Goal: Information Seeking & Learning: Find specific fact

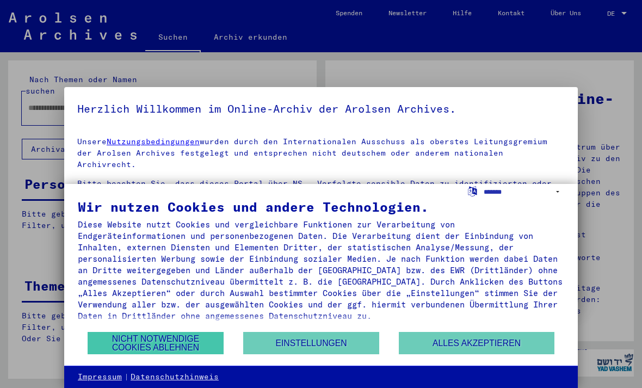
click at [171, 349] on button "Nicht notwendige Cookies ablehnen" at bounding box center [156, 343] width 136 height 22
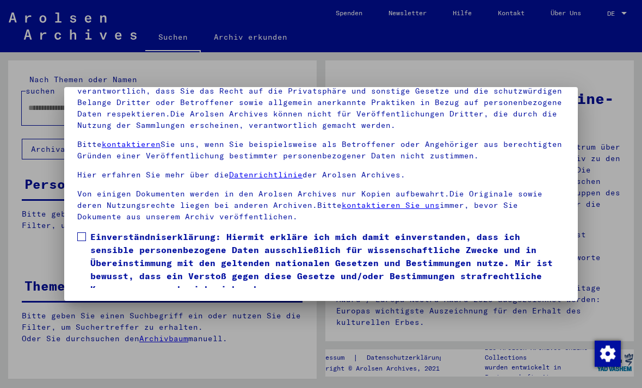
scroll to position [116, 0]
click at [78, 232] on span at bounding box center [81, 236] width 9 height 9
click at [126, 301] on button "Ich stimme zu" at bounding box center [118, 311] width 82 height 21
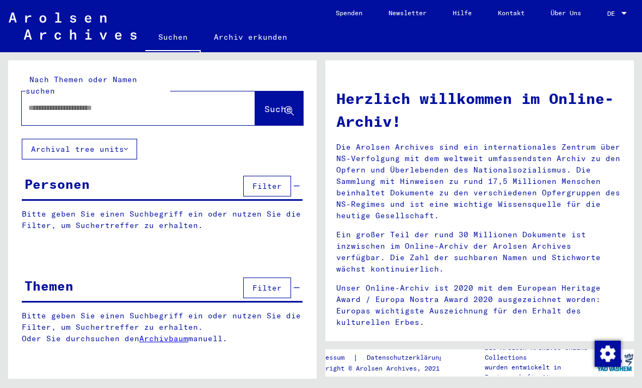
click at [182, 102] on input "text" at bounding box center [125, 107] width 194 height 11
type input "**********"
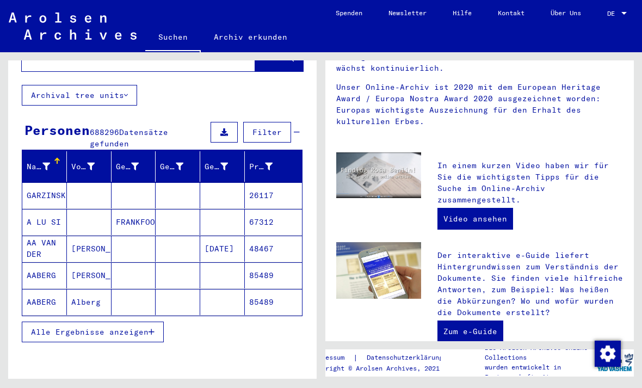
scroll to position [59, 0]
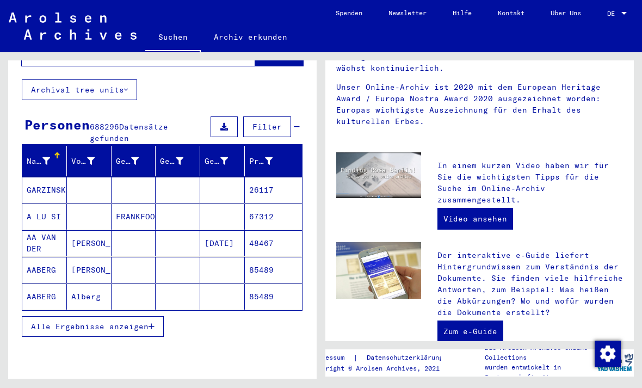
click at [57, 154] on div "Nachname" at bounding box center [47, 160] width 40 height 17
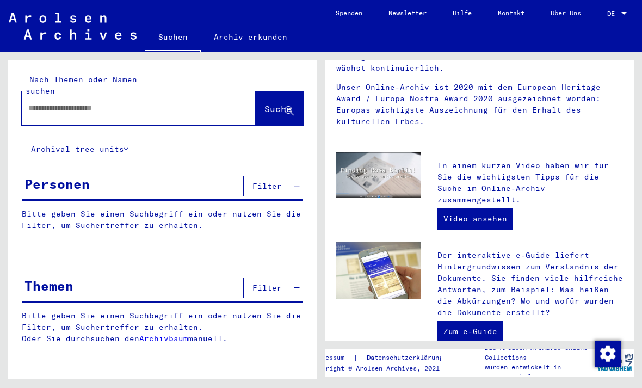
click at [157, 102] on input "text" at bounding box center [125, 107] width 194 height 11
type input "**********"
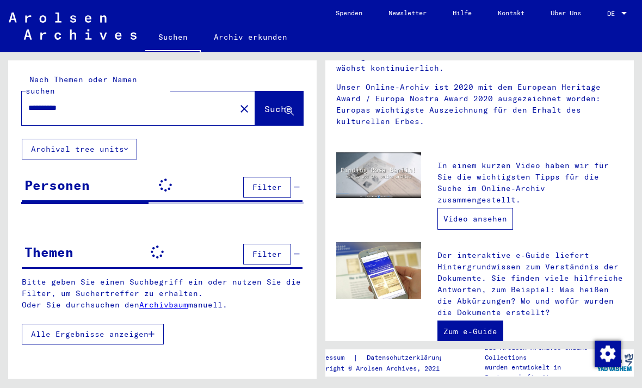
click at [472, 217] on link "Video ansehen" at bounding box center [475, 219] width 76 height 22
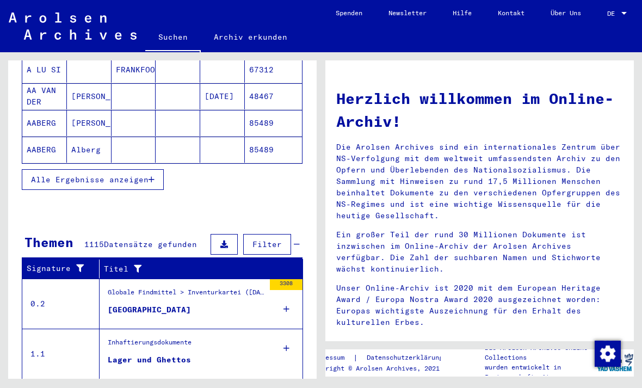
scroll to position [212, 0]
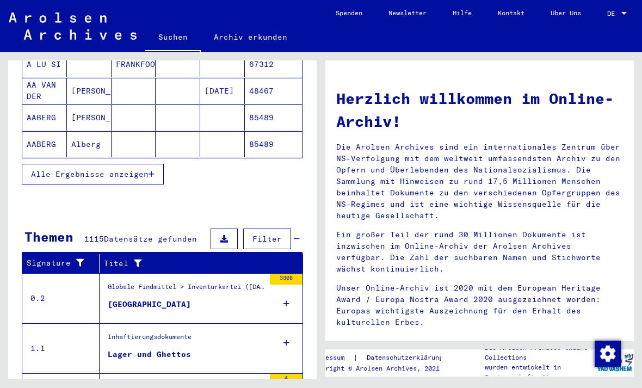
click at [260, 234] on span "Filter" at bounding box center [266, 239] width 29 height 10
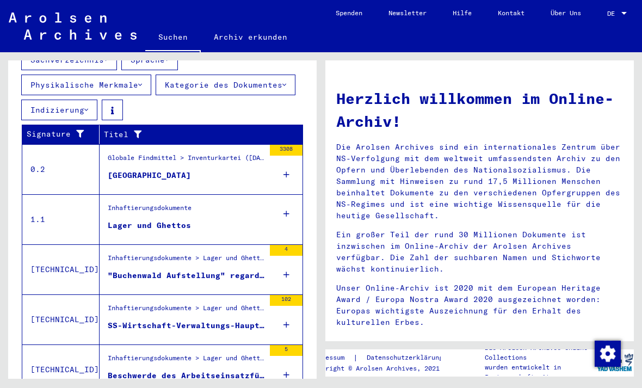
scroll to position [419, 0]
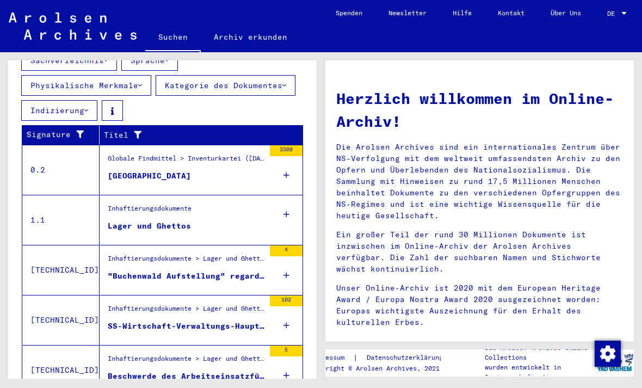
click at [170, 220] on div "Lager und Ghettos" at bounding box center [149, 225] width 83 height 11
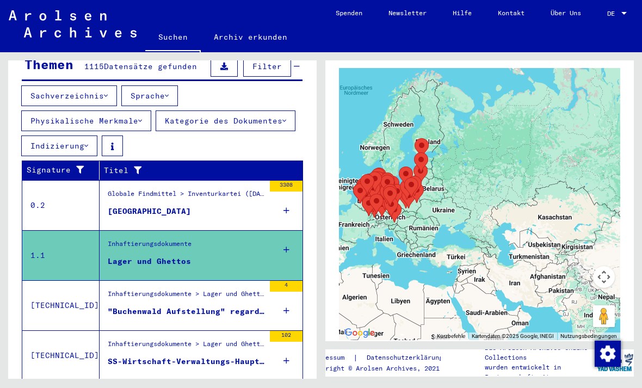
scroll to position [182, 0]
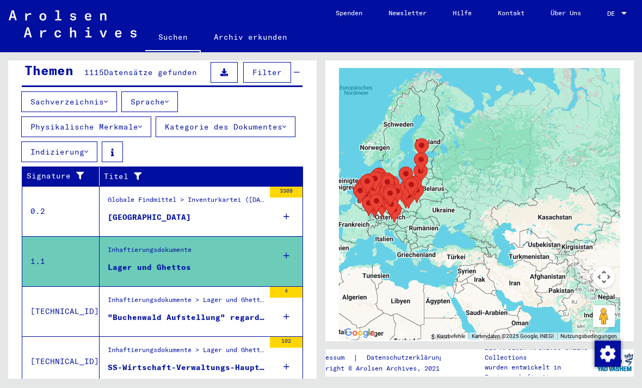
click at [178, 295] on div "Inhaftierungsdokumente > Lager und Ghettos > Allgemeines > Wirtschafts- und Ver…" at bounding box center [186, 302] width 157 height 15
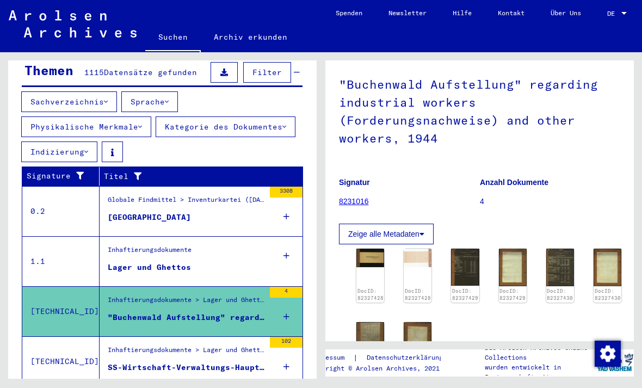
scroll to position [51, 0]
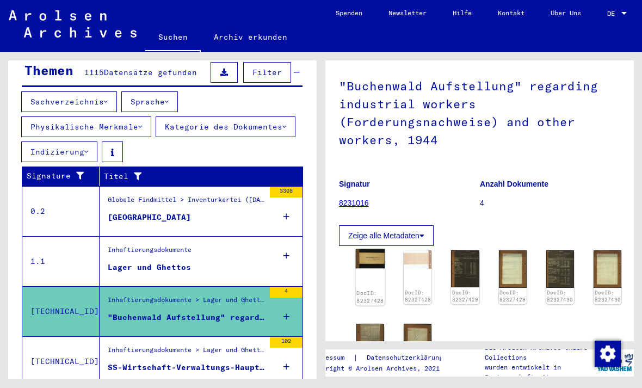
click at [379, 289] on div "DocID: 82327428" at bounding box center [369, 296] width 27 height 15
click at [369, 252] on img at bounding box center [370, 259] width 29 height 20
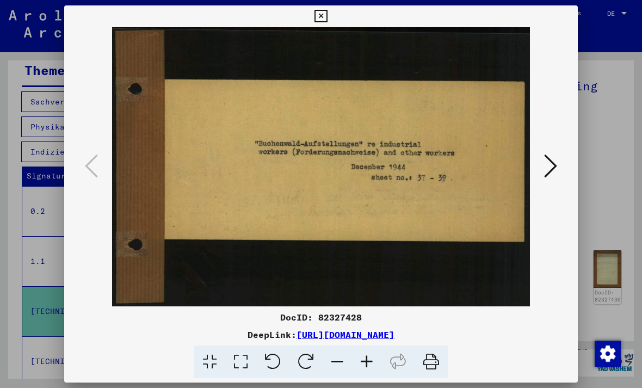
click at [544, 171] on icon at bounding box center [550, 166] width 13 height 26
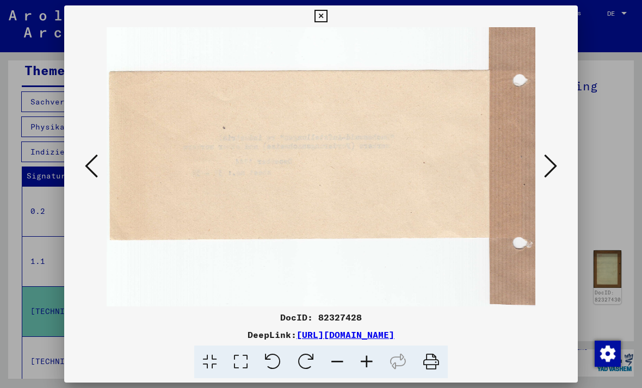
click at [544, 171] on icon at bounding box center [550, 166] width 13 height 26
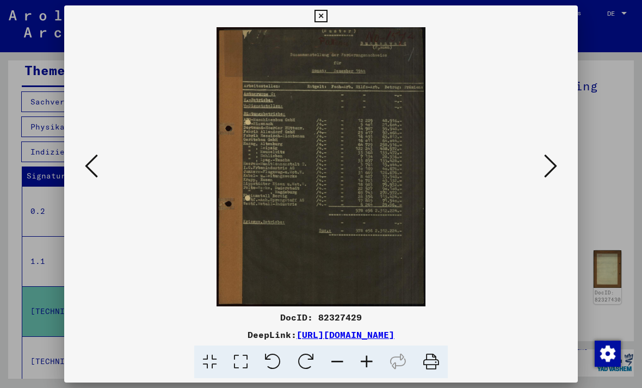
click at [541, 177] on button at bounding box center [551, 166] width 20 height 31
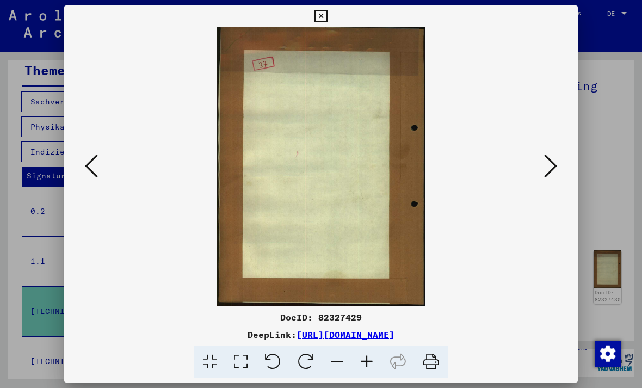
click at [544, 162] on icon at bounding box center [550, 166] width 13 height 26
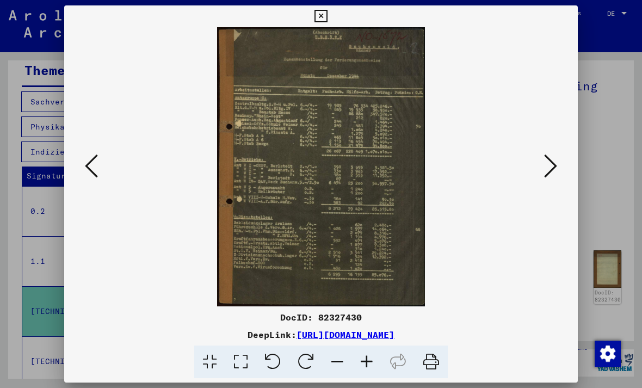
click at [541, 163] on button at bounding box center [551, 166] width 20 height 31
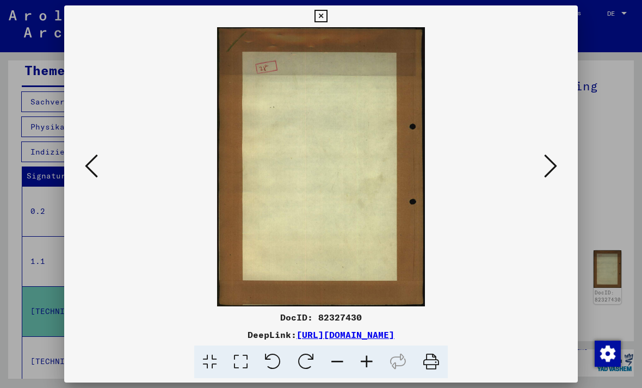
click at [544, 166] on icon at bounding box center [550, 166] width 13 height 26
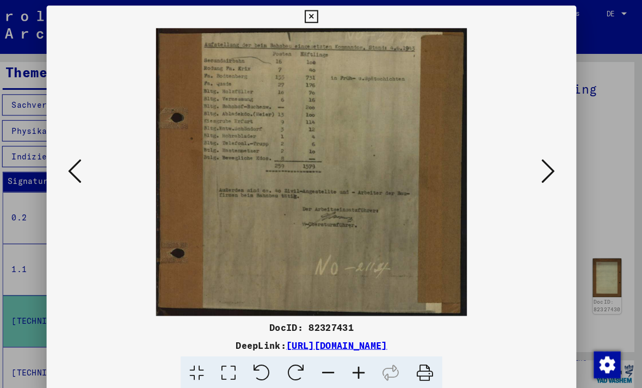
click at [544, 169] on icon at bounding box center [550, 166] width 13 height 26
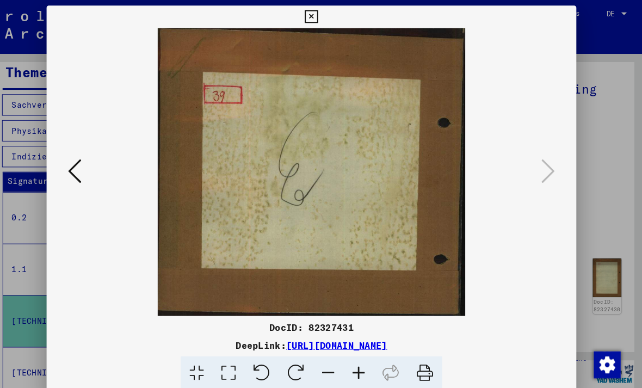
click at [588, 82] on div at bounding box center [321, 194] width 642 height 388
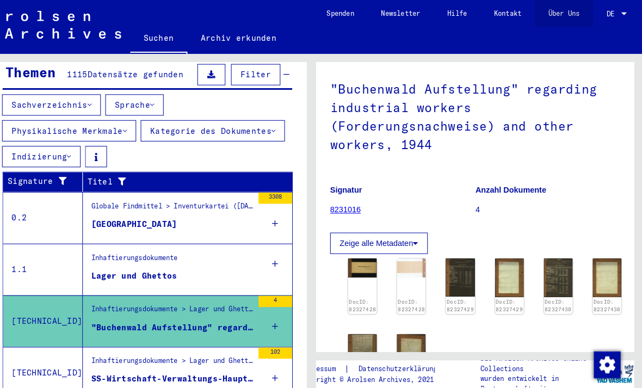
click at [561, 20] on link "Über Uns" at bounding box center [566, 13] width 57 height 26
click at [216, 212] on figure "[GEOGRAPHIC_DATA]" at bounding box center [186, 220] width 157 height 16
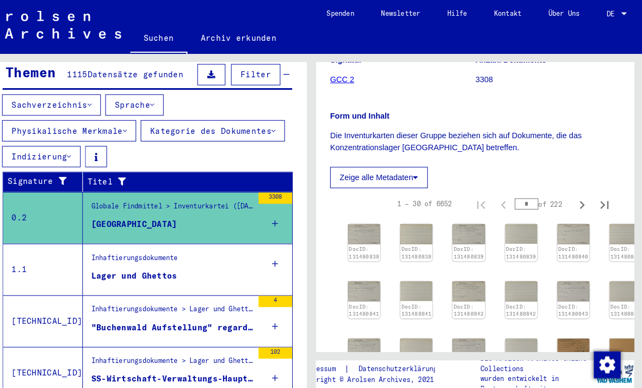
scroll to position [136, 0]
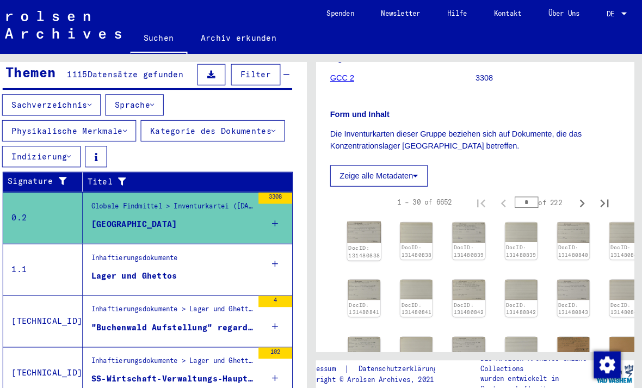
click at [356, 232] on img at bounding box center [372, 225] width 33 height 21
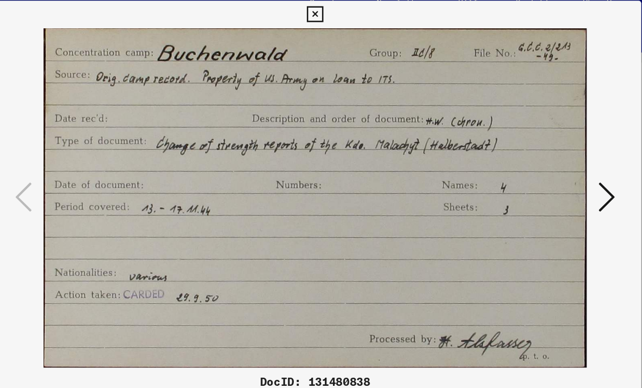
click at [544, 153] on icon at bounding box center [550, 166] width 13 height 26
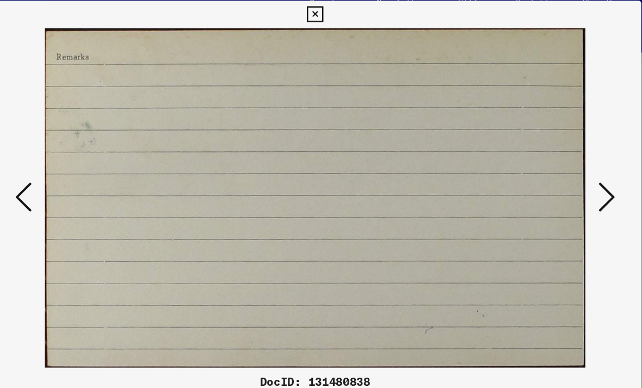
click at [544, 153] on icon at bounding box center [550, 166] width 13 height 26
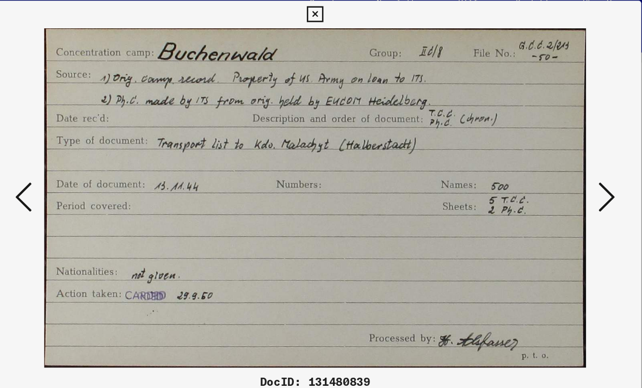
click at [544, 153] on icon at bounding box center [550, 166] width 13 height 26
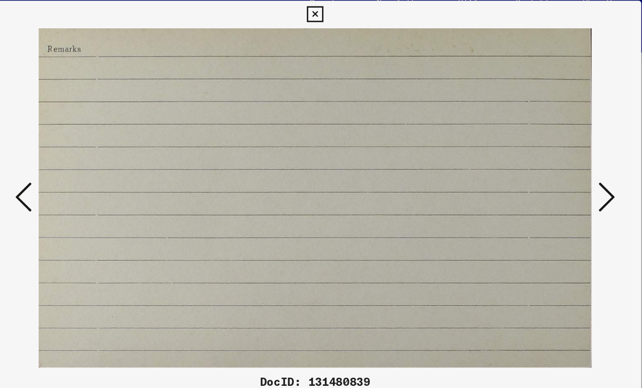
click at [544, 153] on icon at bounding box center [550, 166] width 13 height 26
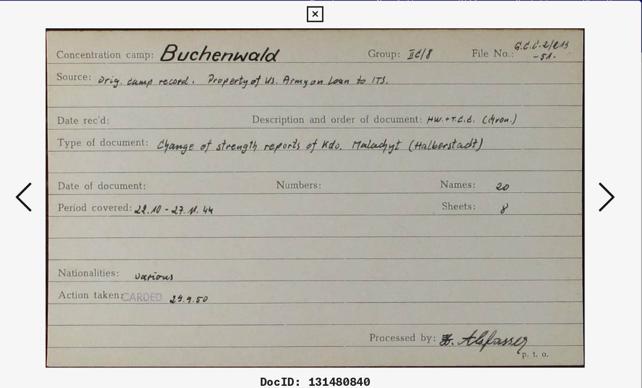
click at [544, 153] on icon at bounding box center [550, 166] width 13 height 26
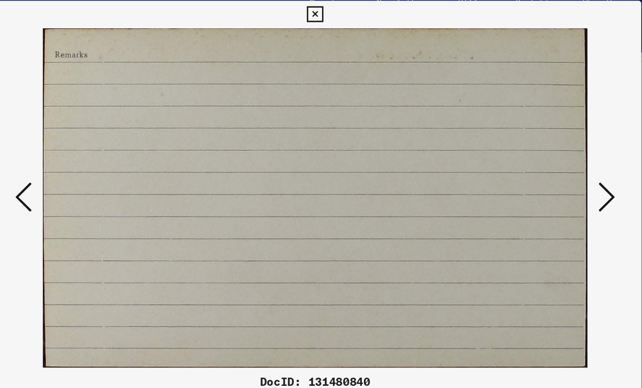
click at [544, 153] on icon at bounding box center [550, 166] width 13 height 26
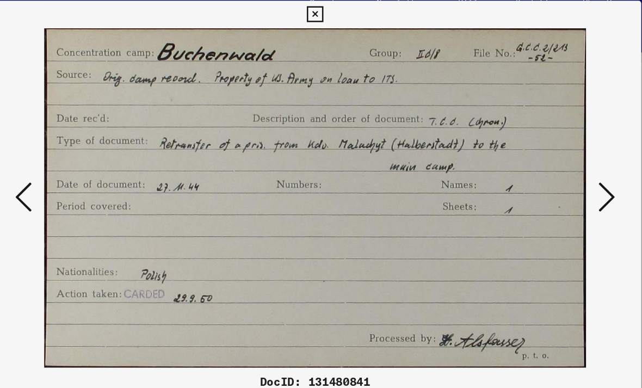
click at [544, 153] on icon at bounding box center [550, 166] width 13 height 26
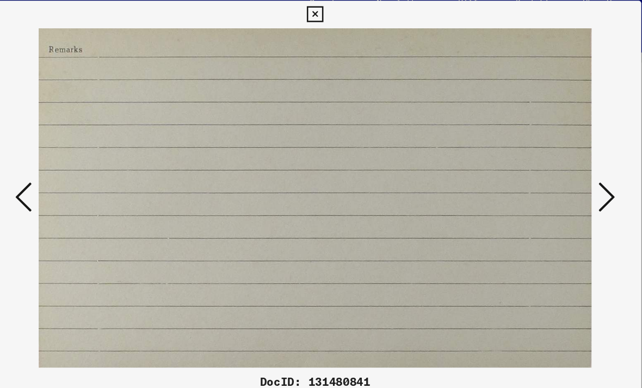
click at [544, 153] on icon at bounding box center [550, 166] width 13 height 26
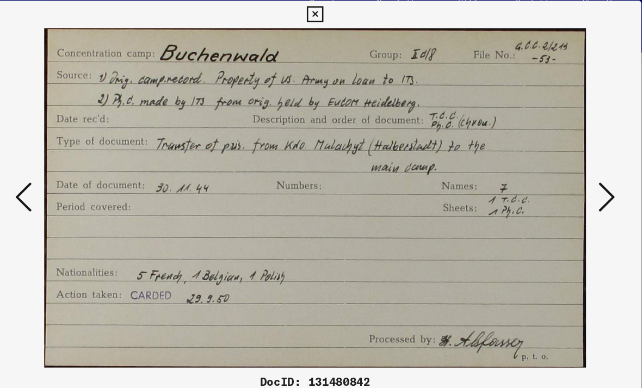
click at [544, 153] on icon at bounding box center [550, 166] width 13 height 26
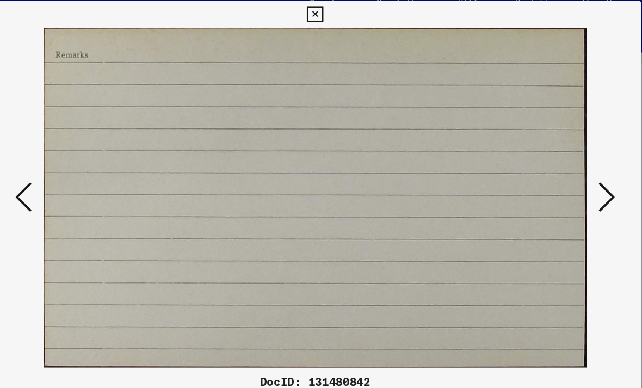
click at [544, 153] on icon at bounding box center [550, 166] width 13 height 26
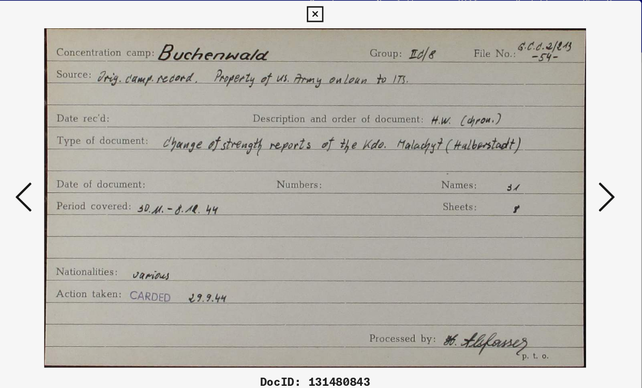
click at [544, 153] on icon at bounding box center [550, 166] width 13 height 26
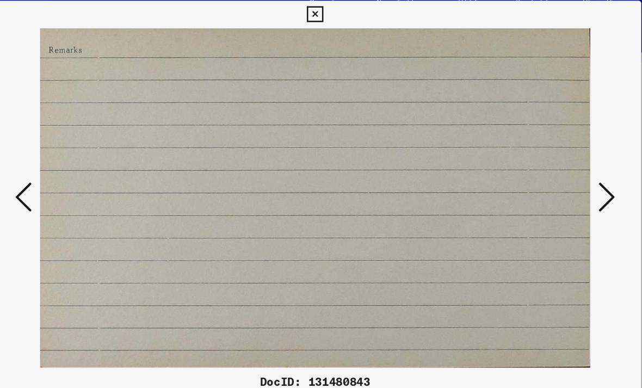
click at [544, 153] on icon at bounding box center [550, 166] width 13 height 26
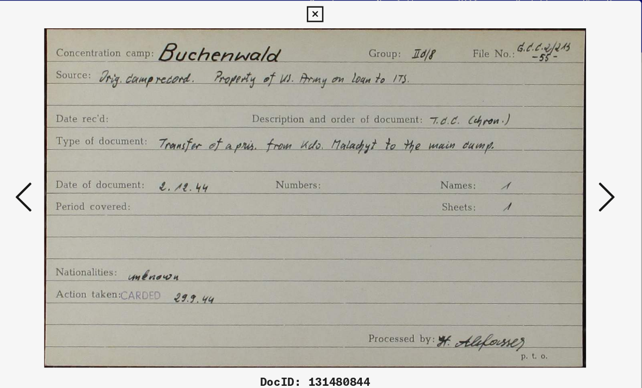
click at [544, 153] on icon at bounding box center [550, 166] width 13 height 26
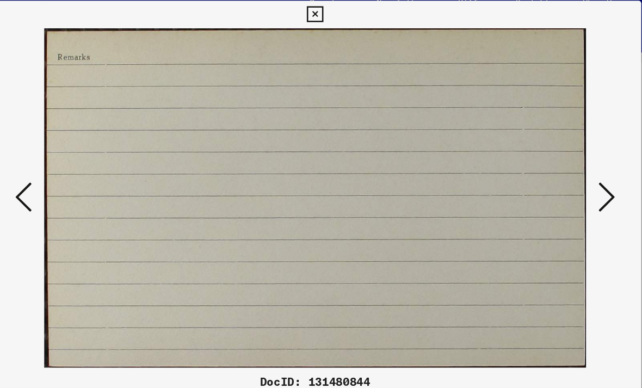
click at [544, 153] on icon at bounding box center [550, 166] width 13 height 26
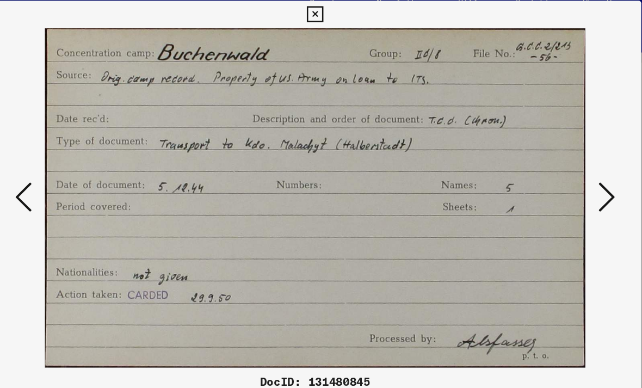
click at [544, 153] on icon at bounding box center [550, 166] width 13 height 26
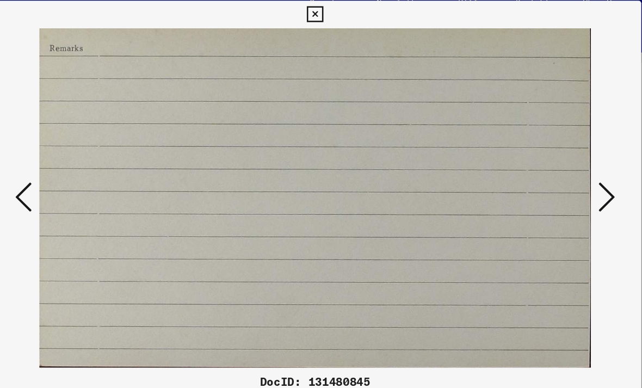
click at [544, 153] on icon at bounding box center [550, 166] width 13 height 26
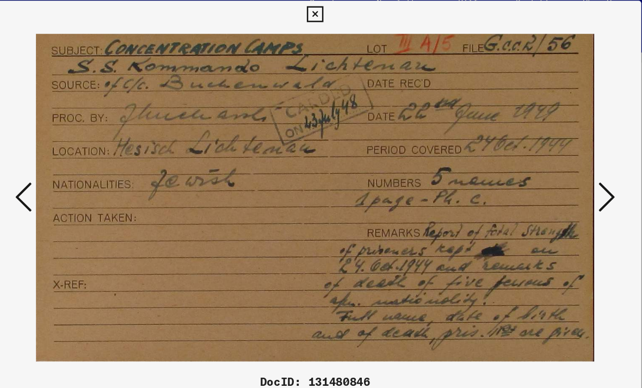
click at [541, 158] on button at bounding box center [551, 166] width 20 height 31
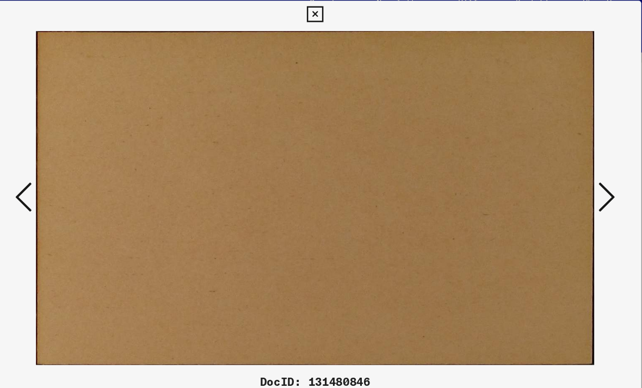
click at [541, 159] on button at bounding box center [551, 166] width 20 height 31
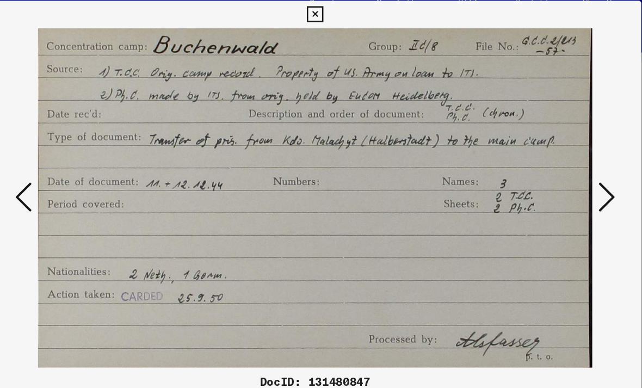
click at [544, 153] on icon at bounding box center [550, 166] width 13 height 26
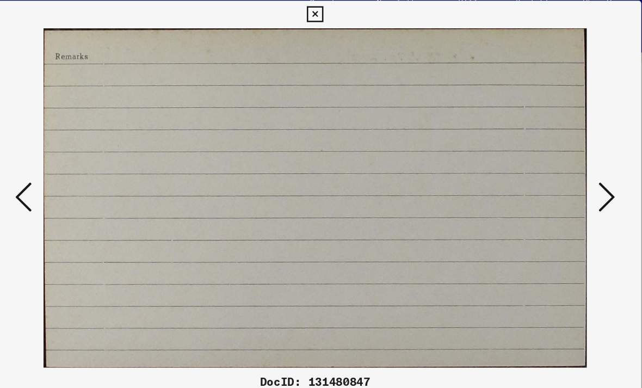
click at [544, 153] on icon at bounding box center [550, 166] width 13 height 26
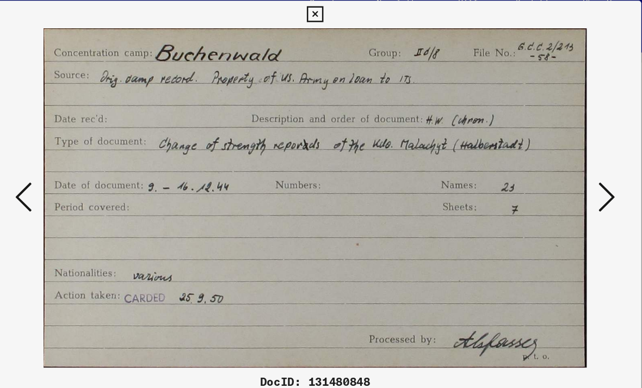
click at [544, 154] on icon at bounding box center [550, 166] width 13 height 26
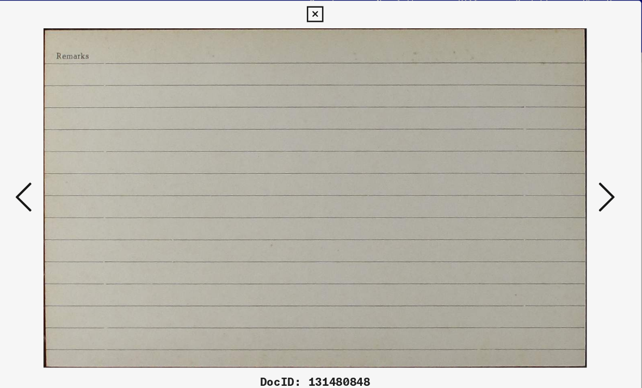
click at [544, 156] on icon at bounding box center [550, 166] width 13 height 26
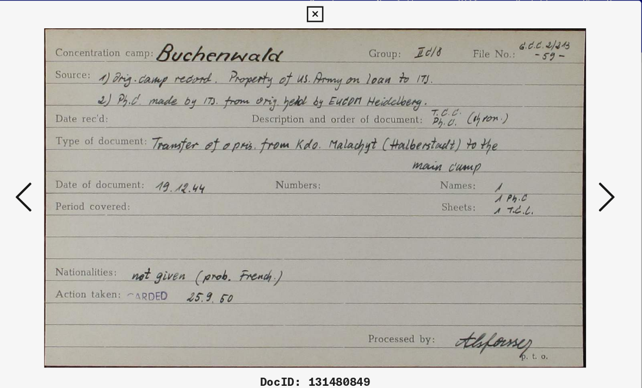
click at [327, 16] on icon at bounding box center [320, 22] width 13 height 13
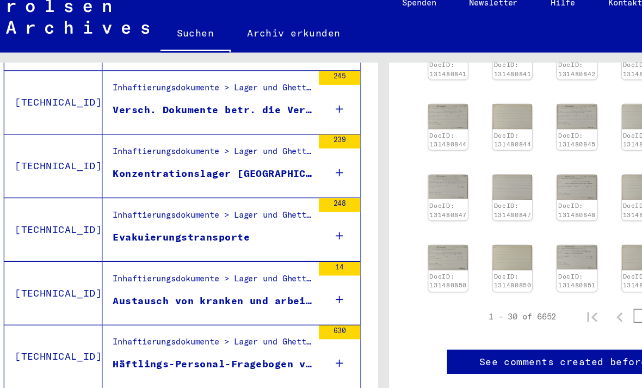
scroll to position [807, 0]
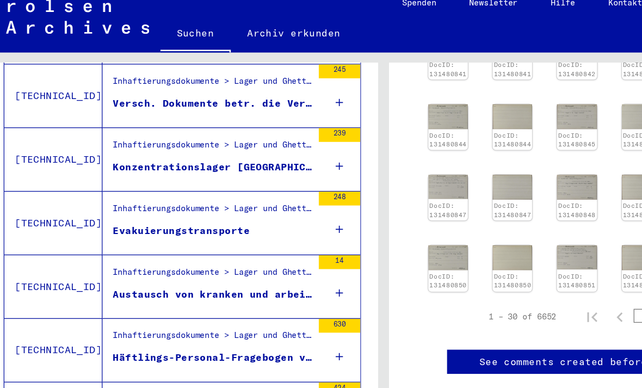
click at [238, 137] on div "Konzentrationslager [GEOGRAPHIC_DATA] und Kommandos" at bounding box center [186, 142] width 157 height 11
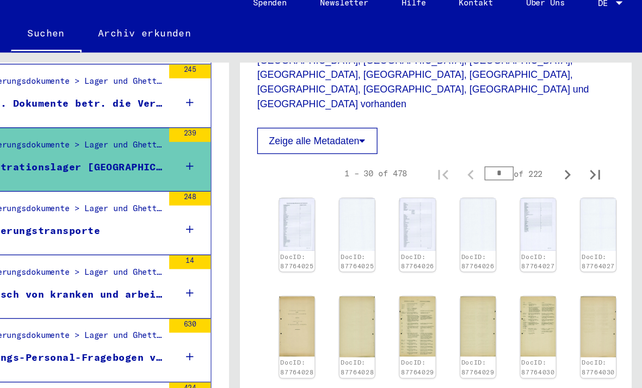
scroll to position [524, 0]
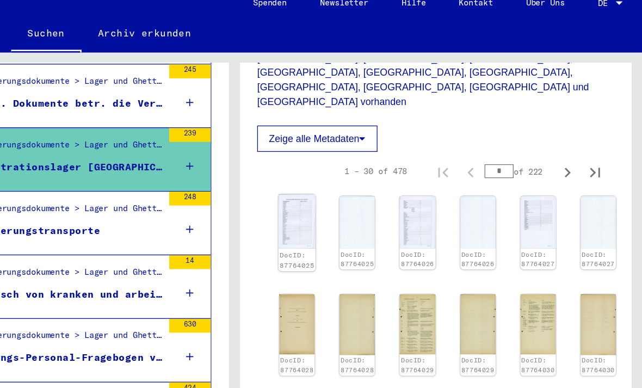
click at [356, 164] on img at bounding box center [370, 185] width 29 height 43
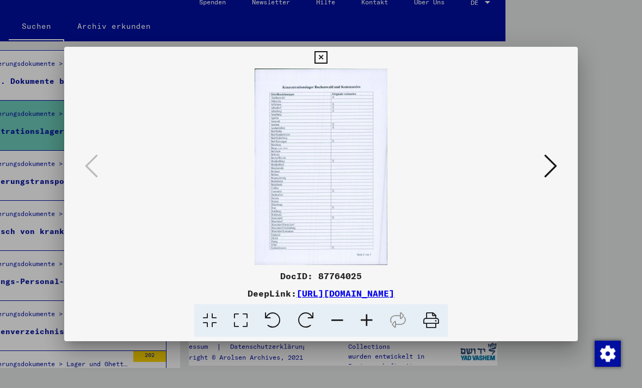
click at [555, 176] on button at bounding box center [551, 166] width 20 height 31
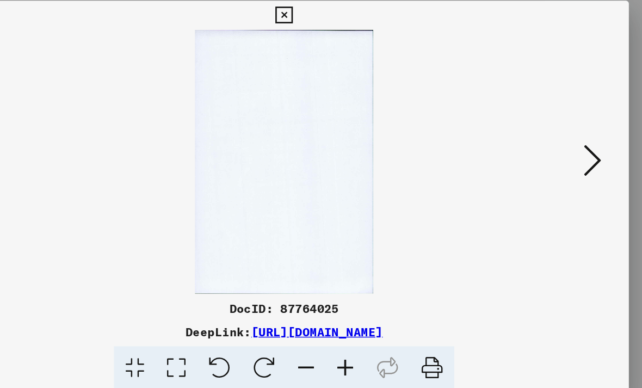
click at [544, 153] on icon at bounding box center [550, 166] width 13 height 26
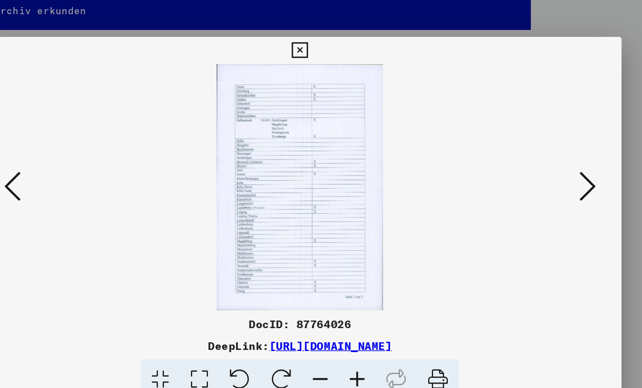
click at [544, 153] on icon at bounding box center [550, 166] width 13 height 26
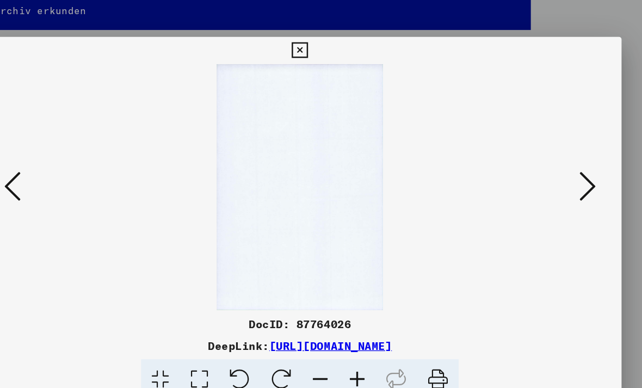
click at [544, 153] on icon at bounding box center [550, 166] width 13 height 26
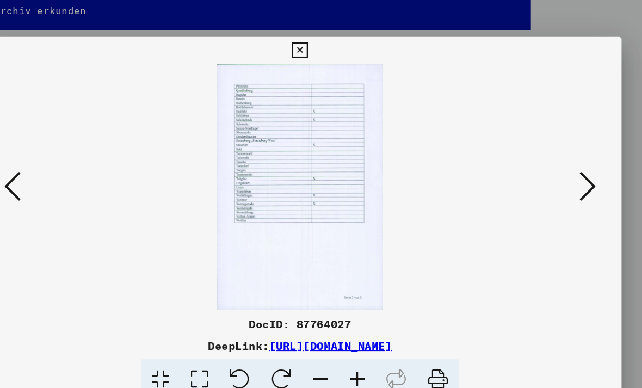
click at [544, 153] on icon at bounding box center [550, 166] width 13 height 26
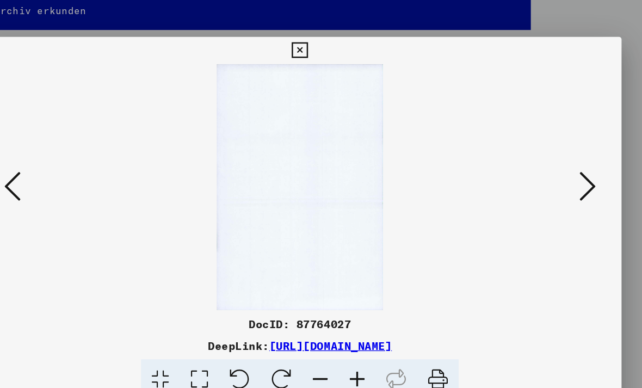
click at [544, 157] on icon at bounding box center [550, 166] width 13 height 26
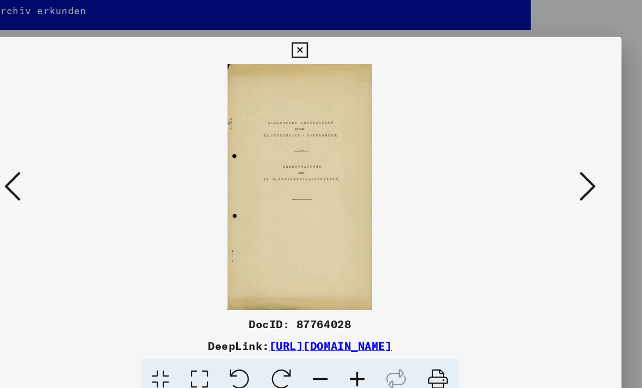
click at [544, 153] on icon at bounding box center [550, 166] width 13 height 26
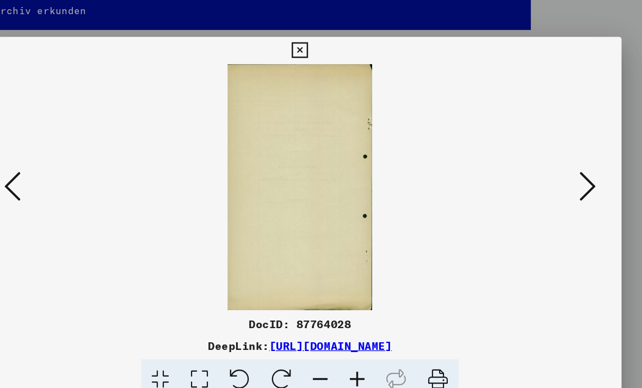
click at [544, 153] on icon at bounding box center [550, 166] width 13 height 26
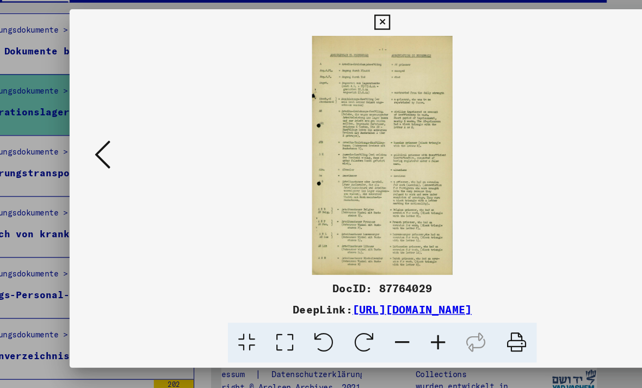
click at [359, 197] on img at bounding box center [321, 167] width 440 height 196
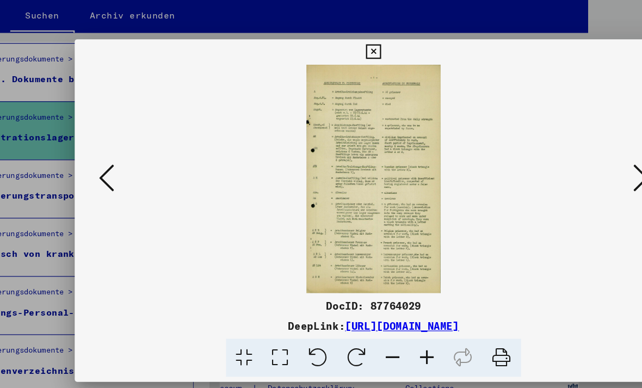
click at [544, 153] on icon at bounding box center [550, 166] width 13 height 26
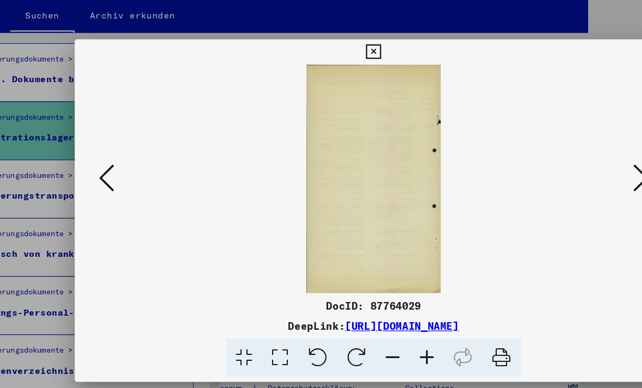
click at [544, 153] on icon at bounding box center [550, 166] width 13 height 26
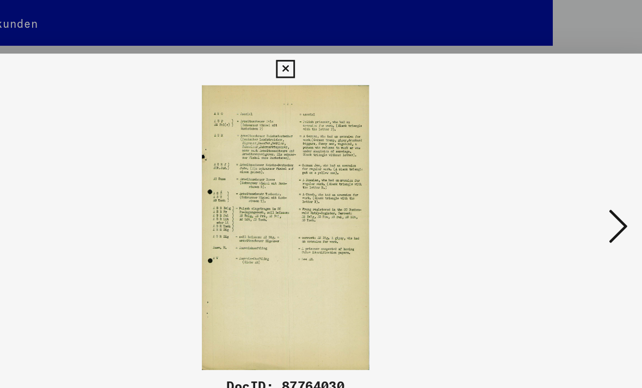
click at [544, 155] on icon at bounding box center [550, 166] width 13 height 26
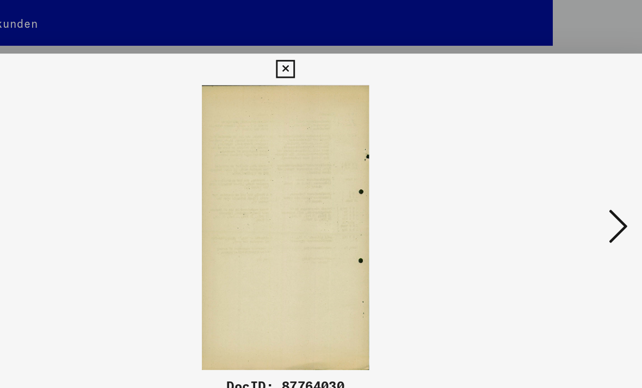
click at [541, 151] on button at bounding box center [551, 166] width 20 height 31
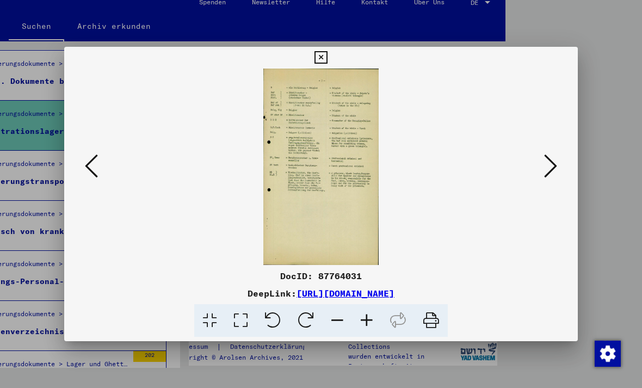
click at [431, 322] on icon at bounding box center [431, 320] width 33 height 33
click at [427, 320] on icon at bounding box center [431, 320] width 33 height 33
click at [421, 322] on icon at bounding box center [431, 320] width 33 height 33
click at [442, 323] on icon at bounding box center [431, 320] width 33 height 33
click at [435, 324] on icon at bounding box center [431, 320] width 33 height 33
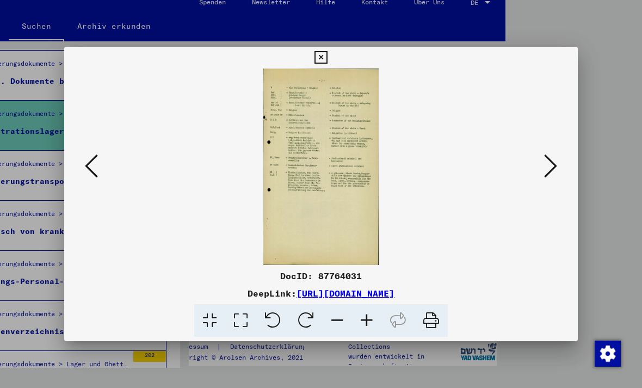
click at [240, 324] on icon at bounding box center [240, 320] width 31 height 33
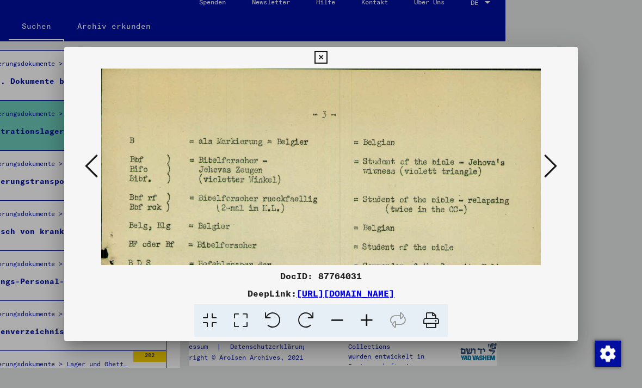
click at [211, 325] on icon at bounding box center [209, 320] width 31 height 33
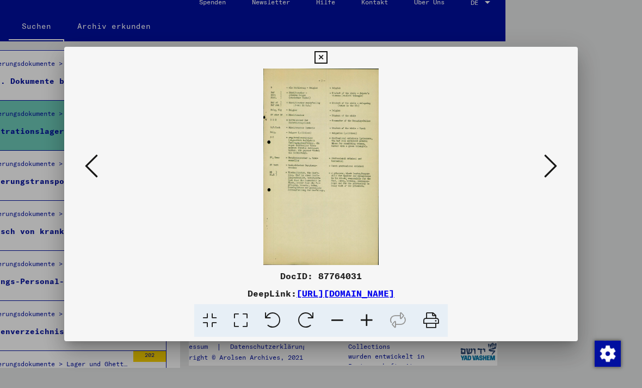
click at [435, 324] on icon at bounding box center [431, 320] width 33 height 33
click at [431, 326] on icon at bounding box center [431, 320] width 33 height 33
click at [441, 321] on icon at bounding box center [431, 320] width 33 height 33
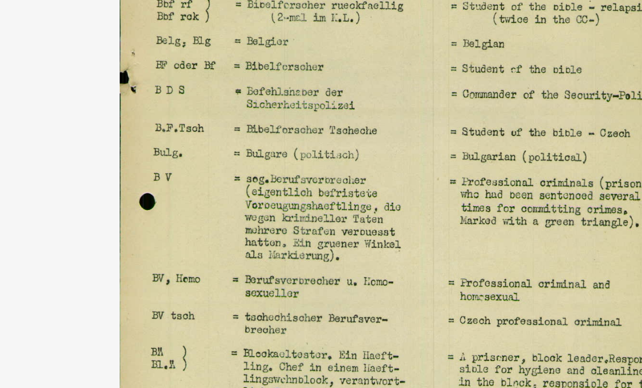
click at [101, 69] on img at bounding box center [321, 167] width 440 height 196
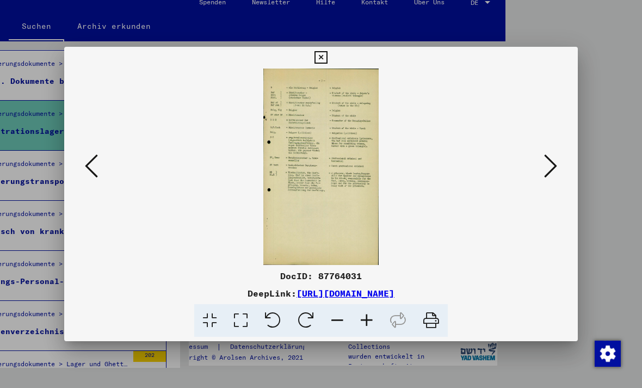
click at [327, 60] on icon at bounding box center [320, 57] width 13 height 13
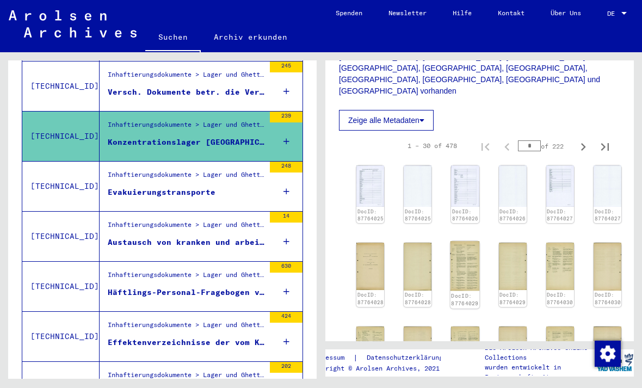
click at [466, 241] on img at bounding box center [464, 266] width 29 height 50
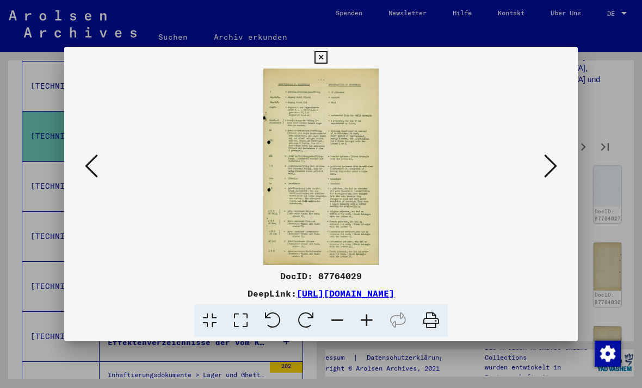
click at [327, 60] on icon at bounding box center [320, 57] width 13 height 13
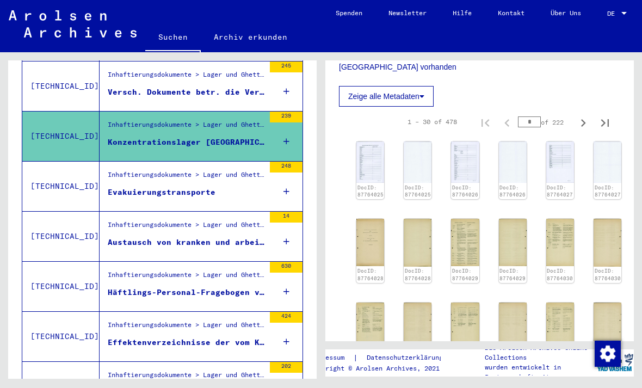
scroll to position [547, 0]
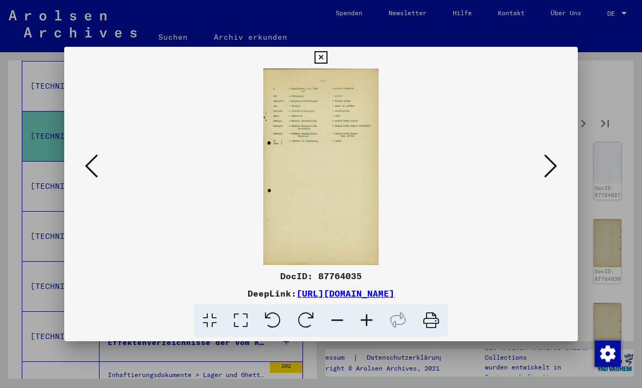
click at [327, 54] on icon at bounding box center [320, 57] width 13 height 13
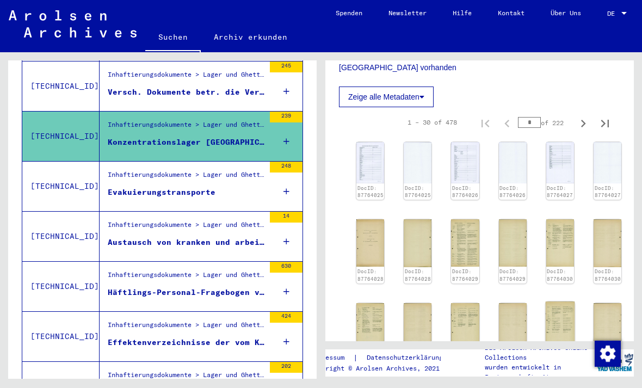
click at [551, 301] on img at bounding box center [559, 326] width 29 height 50
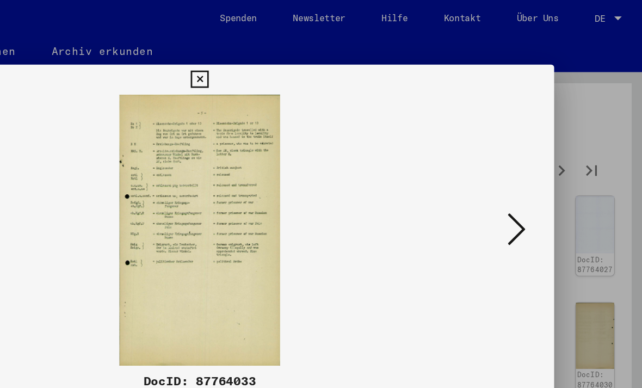
click at [327, 61] on icon at bounding box center [320, 57] width 13 height 13
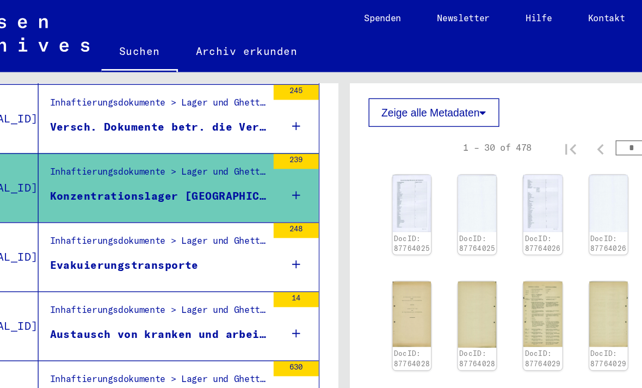
scroll to position [627, 0]
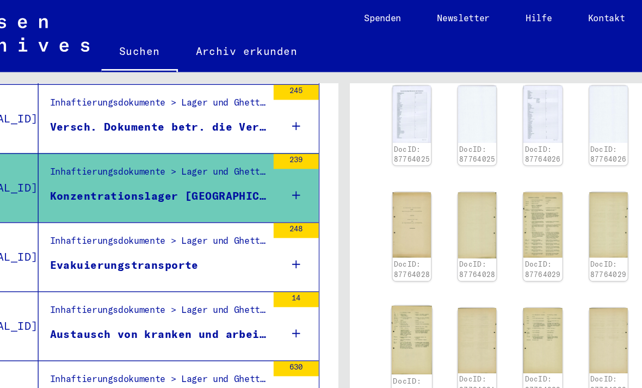
click at [356, 221] on img at bounding box center [370, 246] width 29 height 50
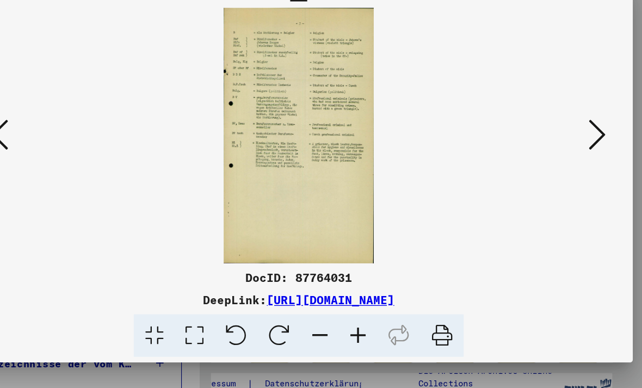
click at [415, 304] on icon at bounding box center [431, 320] width 33 height 33
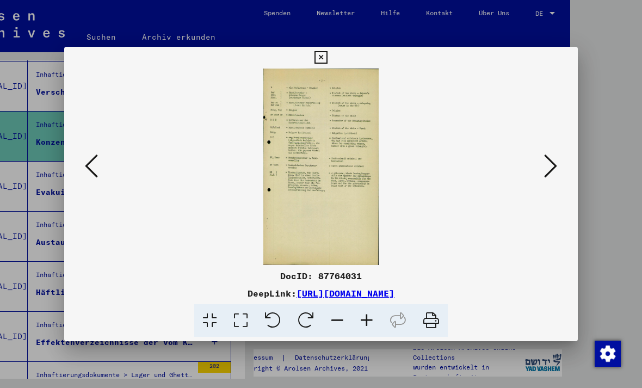
click at [330, 62] on button at bounding box center [320, 58] width 19 height 22
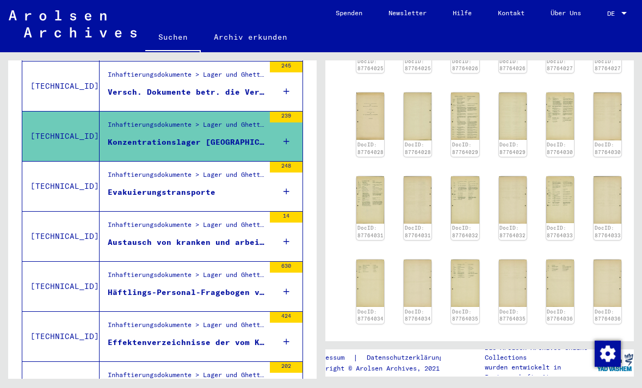
scroll to position [658, 0]
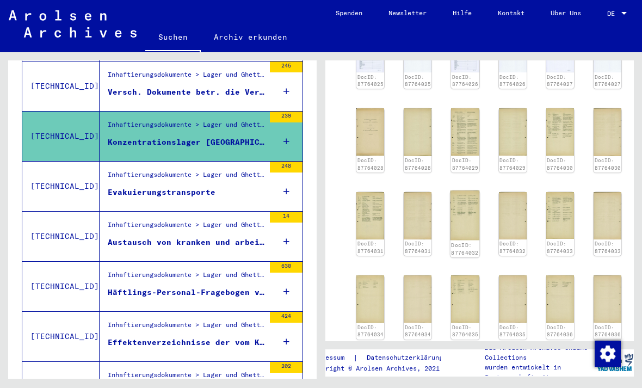
click at [447, 161] on div "DocID: 87764025 DocID: 87764025 DocID: 87764026 DocID: 87764026 DocID: 87764027…" at bounding box center [479, 227] width 255 height 400
click at [467, 190] on img at bounding box center [464, 215] width 29 height 50
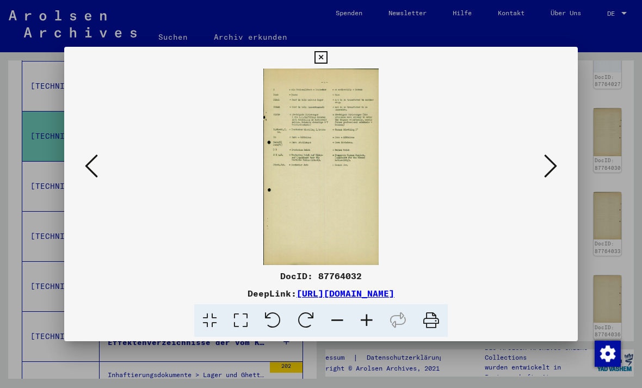
click at [544, 175] on icon at bounding box center [550, 166] width 13 height 26
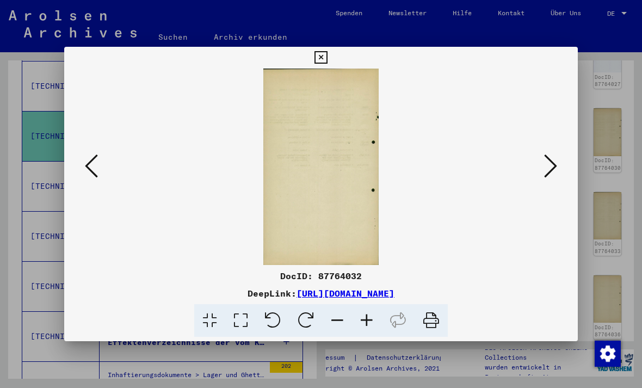
click at [544, 172] on icon at bounding box center [550, 166] width 13 height 26
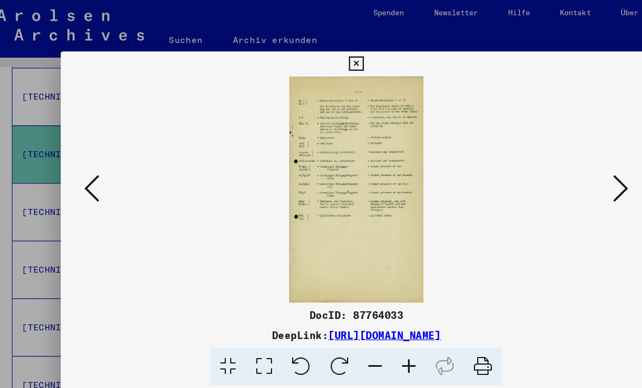
click at [544, 170] on icon at bounding box center [550, 166] width 13 height 26
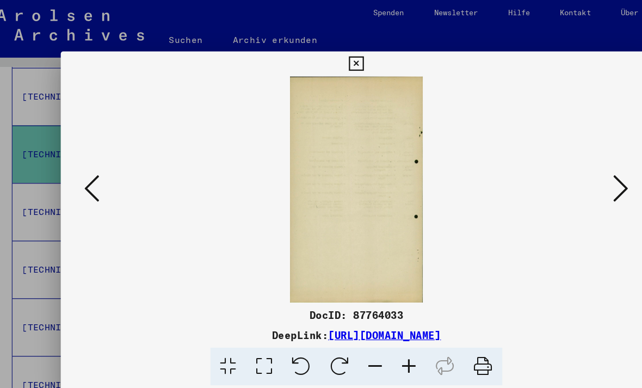
click at [541, 166] on button at bounding box center [551, 166] width 20 height 31
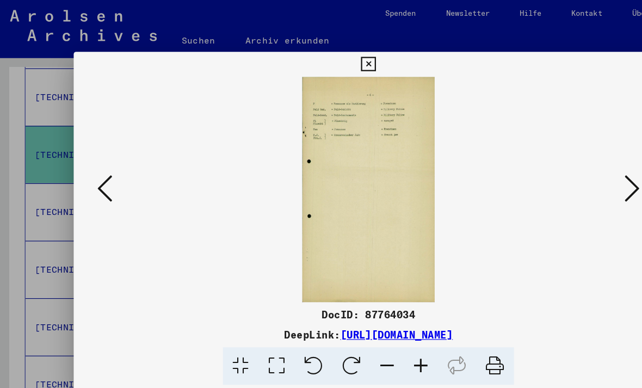
click at [544, 172] on icon at bounding box center [550, 166] width 13 height 26
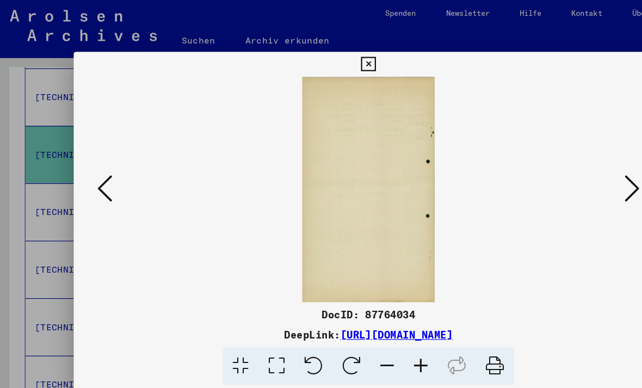
click at [541, 170] on button at bounding box center [551, 166] width 20 height 31
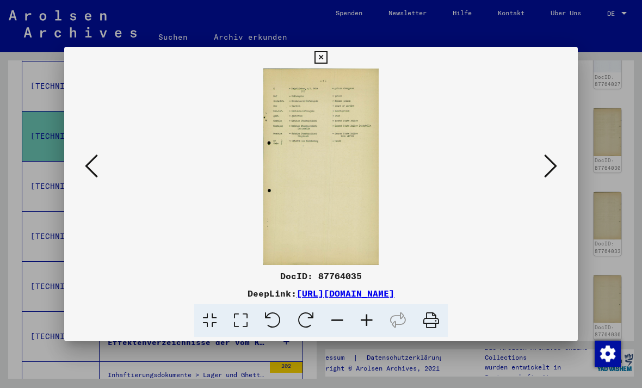
click at [544, 179] on icon at bounding box center [550, 166] width 13 height 26
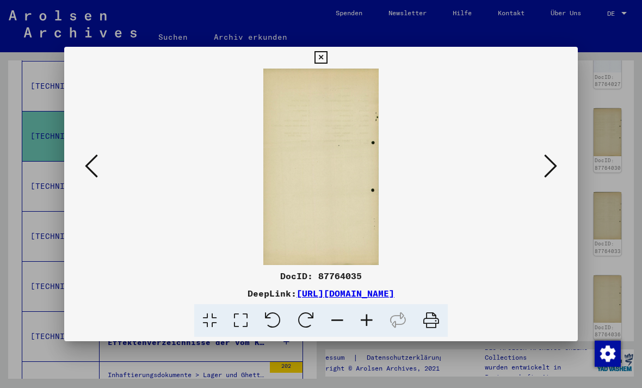
click at [541, 181] on button at bounding box center [551, 166] width 20 height 31
click at [327, 60] on icon at bounding box center [320, 57] width 13 height 13
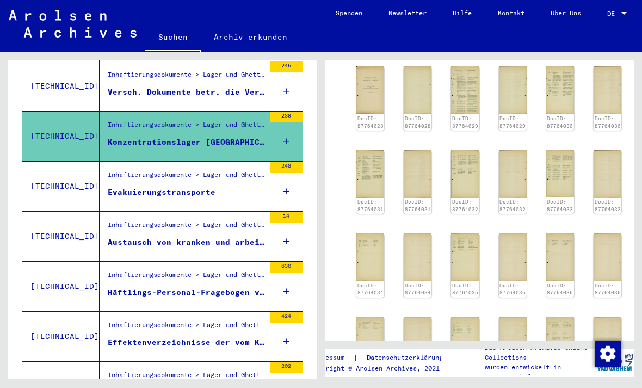
scroll to position [703, 0]
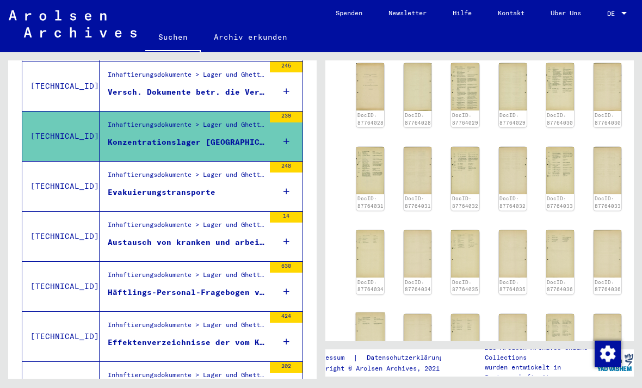
click at [375, 312] on img at bounding box center [370, 337] width 29 height 50
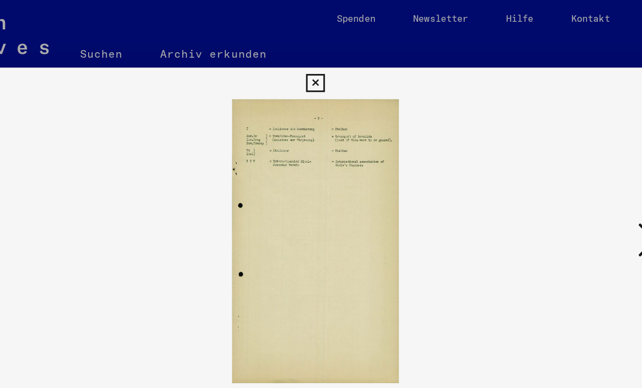
click at [85, 171] on icon at bounding box center [91, 166] width 13 height 26
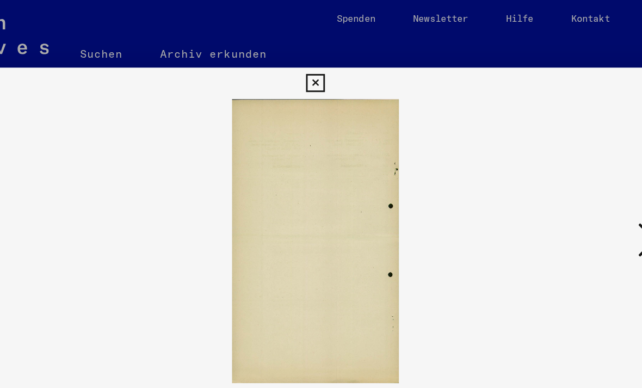
click at [85, 176] on icon at bounding box center [91, 166] width 13 height 26
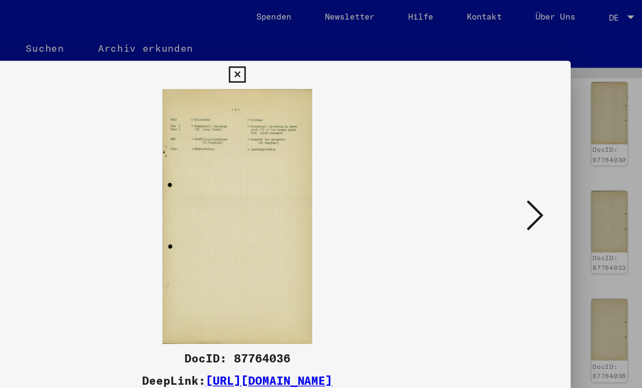
click at [544, 174] on icon at bounding box center [550, 166] width 13 height 26
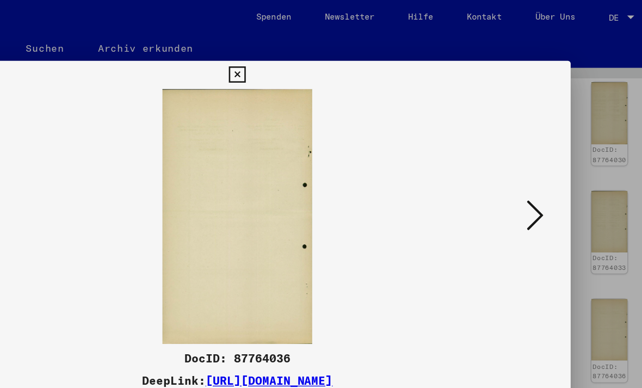
click at [544, 162] on icon at bounding box center [550, 166] width 13 height 26
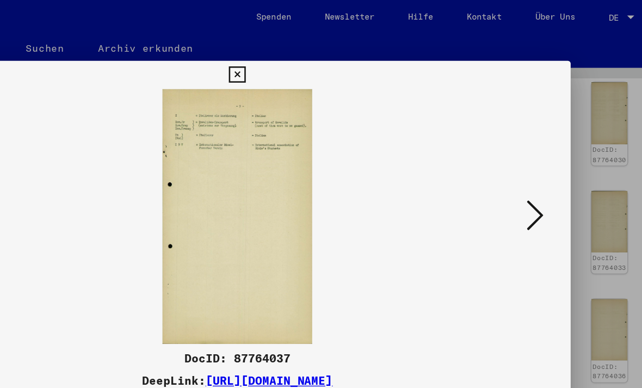
click at [544, 175] on icon at bounding box center [550, 166] width 13 height 26
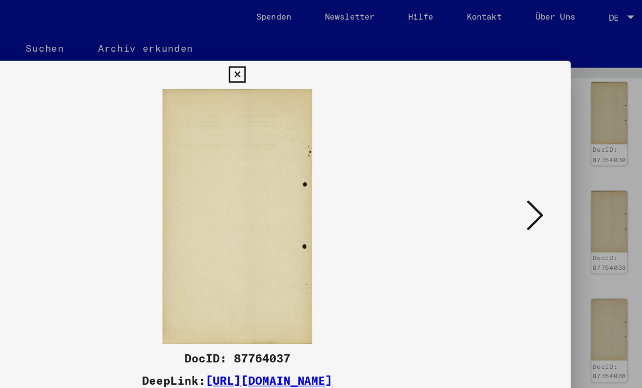
click at [544, 175] on icon at bounding box center [550, 166] width 13 height 26
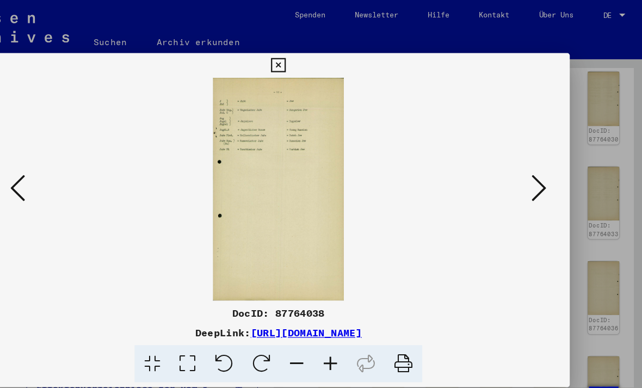
click at [541, 155] on button at bounding box center [551, 166] width 20 height 31
click at [544, 169] on icon at bounding box center [550, 166] width 13 height 26
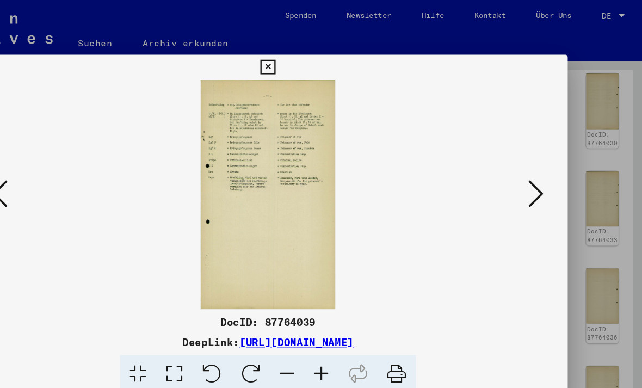
click at [541, 172] on button at bounding box center [551, 166] width 20 height 31
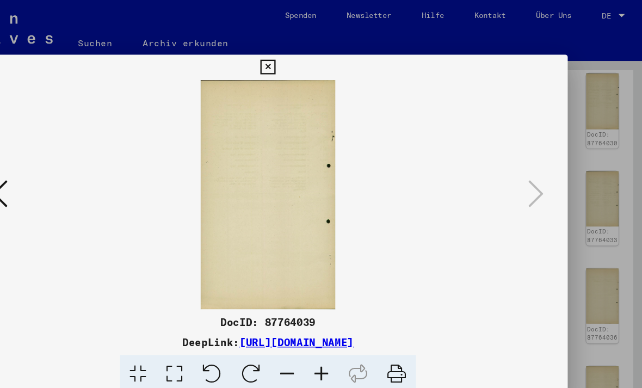
click at [327, 58] on icon at bounding box center [320, 57] width 13 height 13
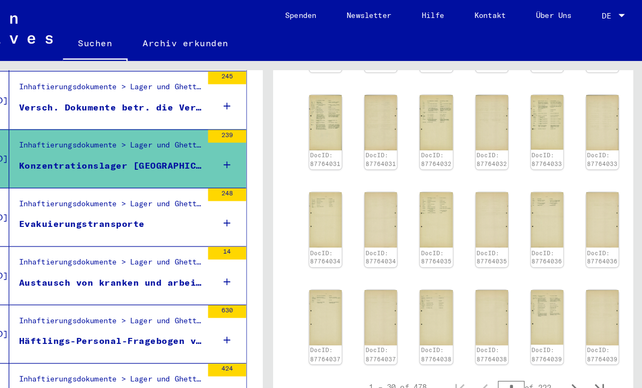
scroll to position [752, 0]
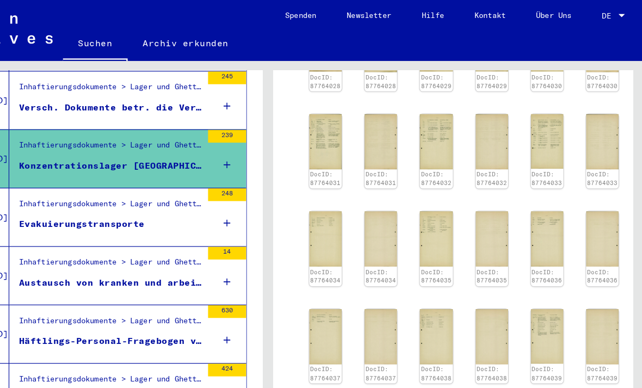
click at [576, 342] on icon "Next page" at bounding box center [583, 349] width 15 height 15
type input "*"
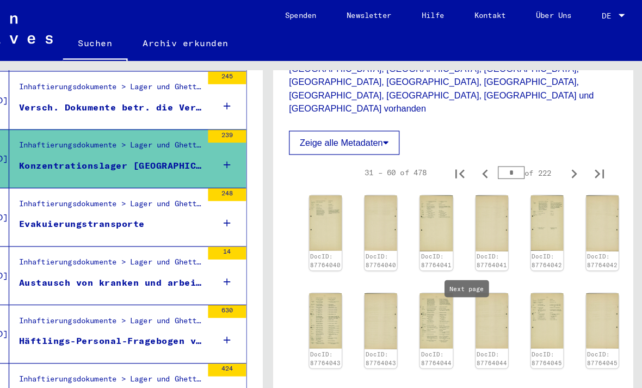
scroll to position [523, 0]
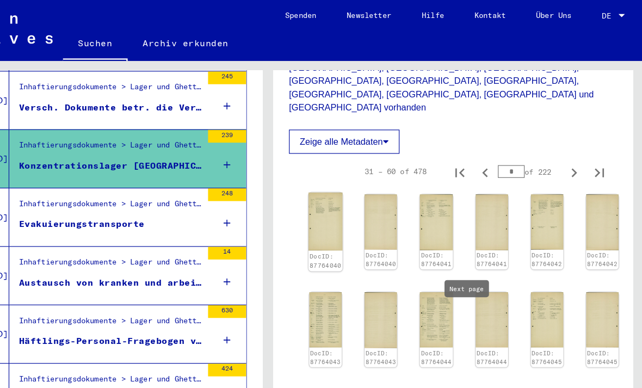
click at [356, 165] on img at bounding box center [370, 190] width 29 height 50
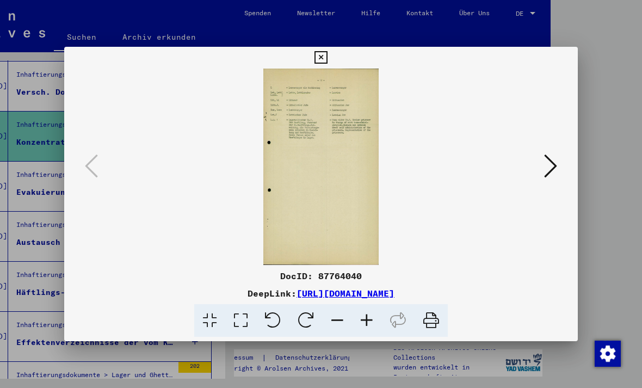
click at [544, 171] on icon at bounding box center [550, 166] width 13 height 26
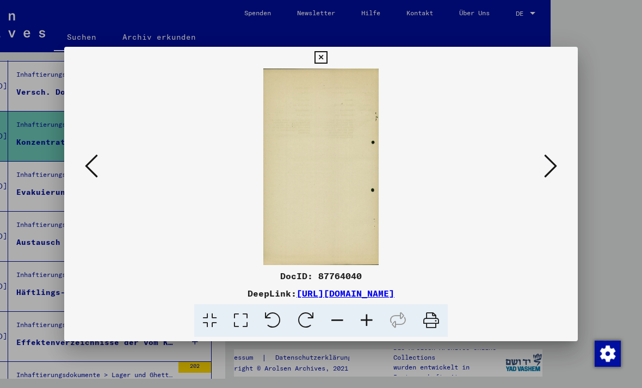
click at [544, 165] on icon at bounding box center [550, 166] width 13 height 26
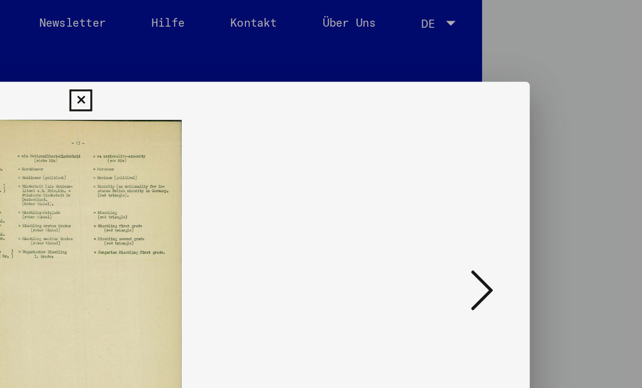
click at [544, 169] on icon at bounding box center [550, 166] width 13 height 26
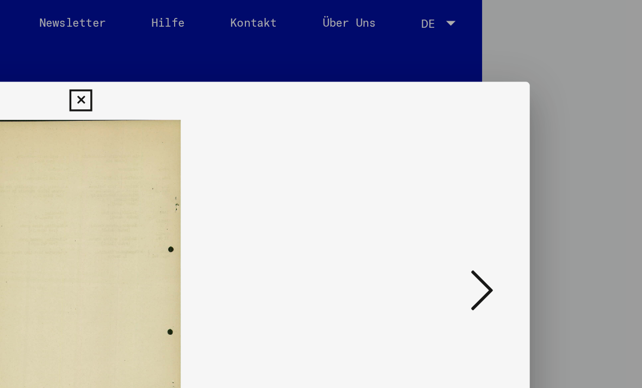
click at [544, 167] on icon at bounding box center [550, 166] width 13 height 26
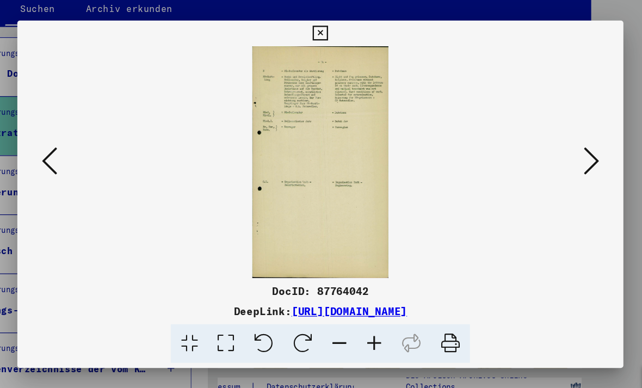
click at [541, 151] on button at bounding box center [551, 166] width 20 height 31
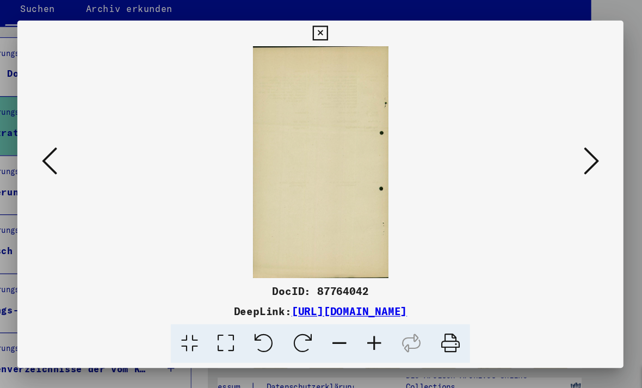
click at [544, 153] on icon at bounding box center [550, 166] width 13 height 26
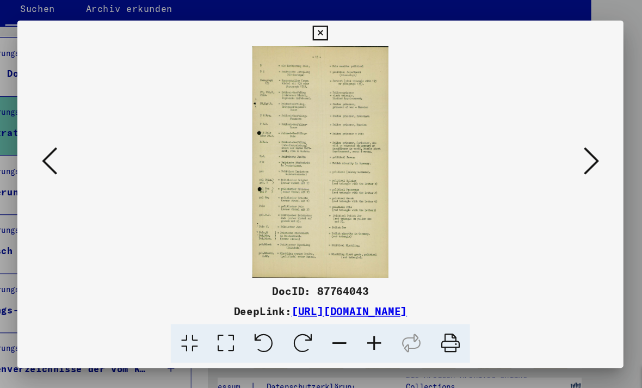
click at [544, 153] on icon at bounding box center [550, 166] width 13 height 26
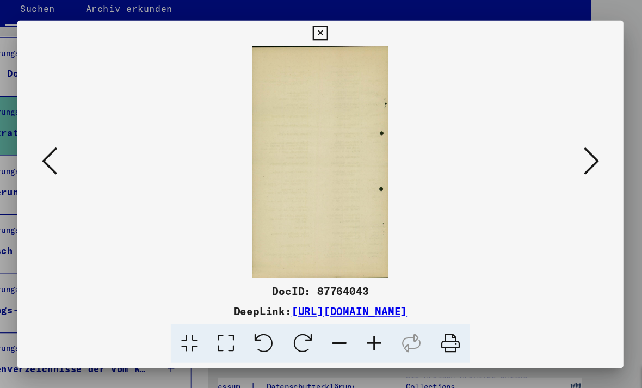
click at [544, 153] on icon at bounding box center [550, 166] width 13 height 26
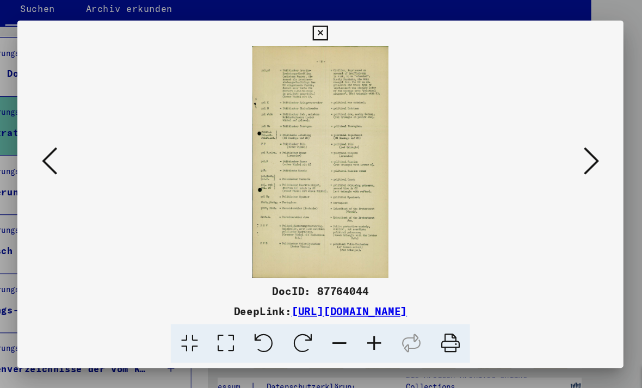
click at [82, 151] on button at bounding box center [92, 166] width 20 height 31
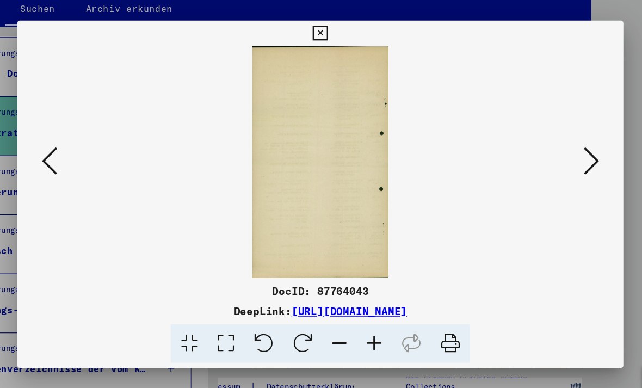
click at [82, 151] on button at bounding box center [92, 166] width 20 height 31
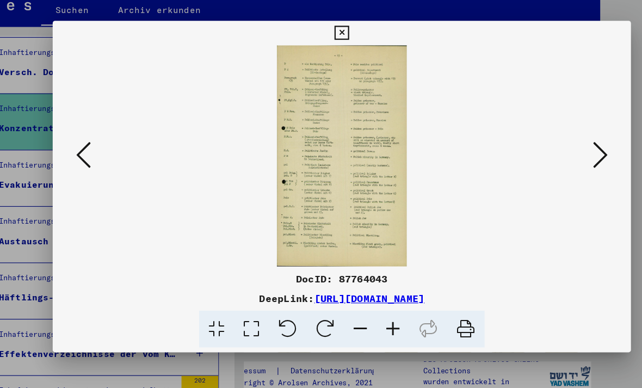
click at [541, 151] on button at bounding box center [551, 166] width 20 height 31
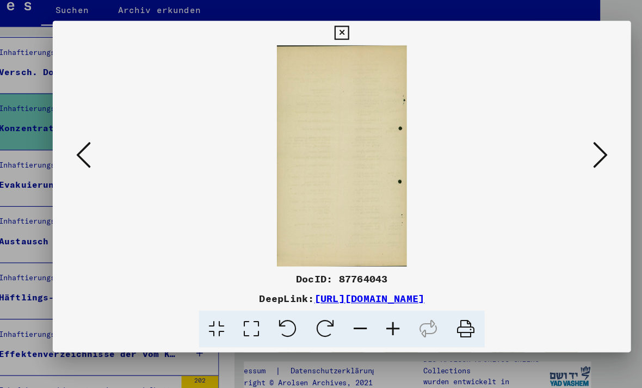
click at [472, 69] on img at bounding box center [321, 167] width 440 height 196
click at [314, 211] on img at bounding box center [321, 167] width 440 height 196
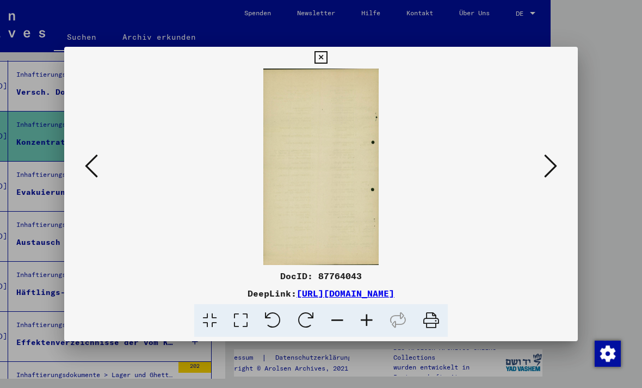
click at [541, 180] on button at bounding box center [551, 166] width 20 height 31
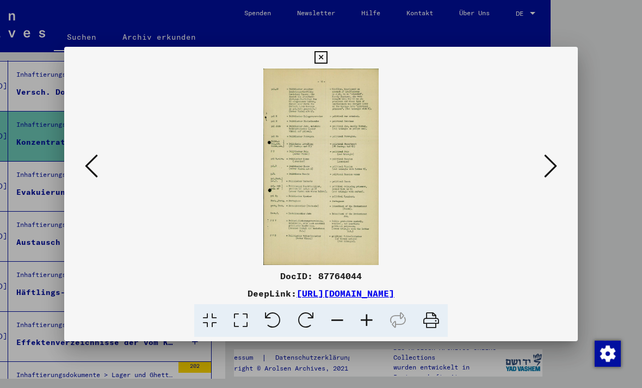
click at [541, 176] on button at bounding box center [551, 166] width 20 height 31
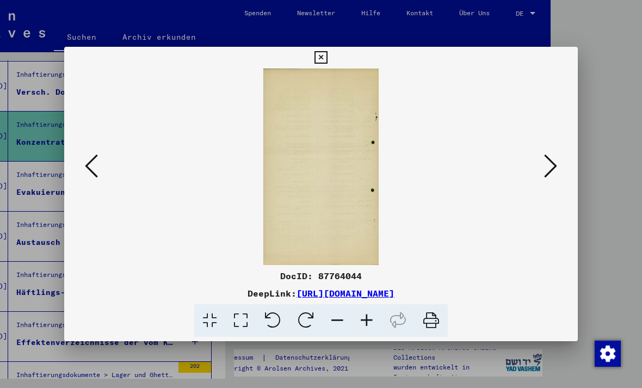
click at [541, 181] on button at bounding box center [551, 166] width 20 height 31
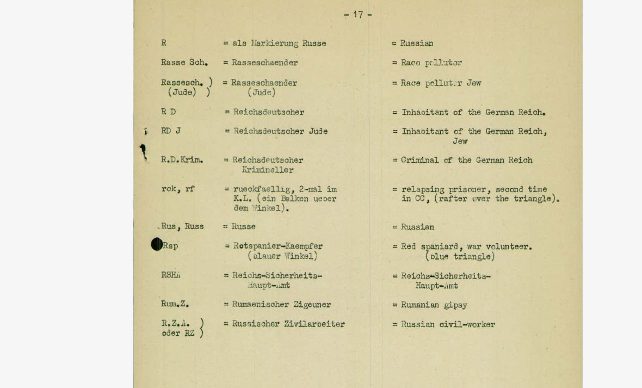
click at [144, 69] on img at bounding box center [321, 167] width 440 height 196
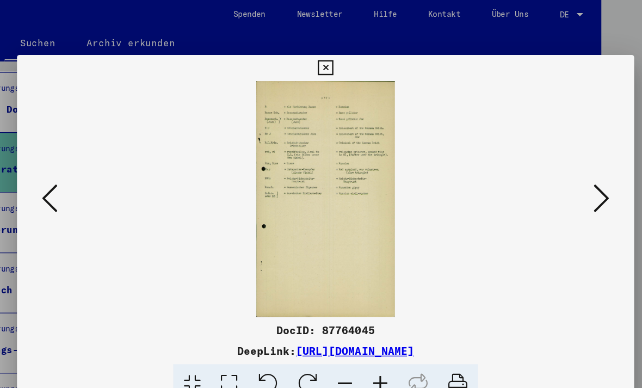
click at [544, 159] on icon at bounding box center [550, 166] width 13 height 26
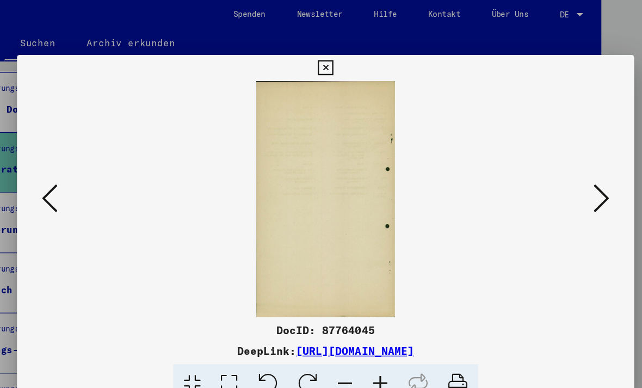
click at [541, 172] on button at bounding box center [551, 166] width 20 height 31
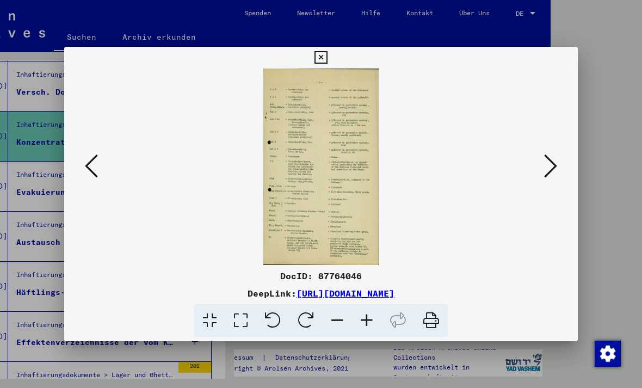
click at [544, 173] on icon at bounding box center [550, 166] width 13 height 26
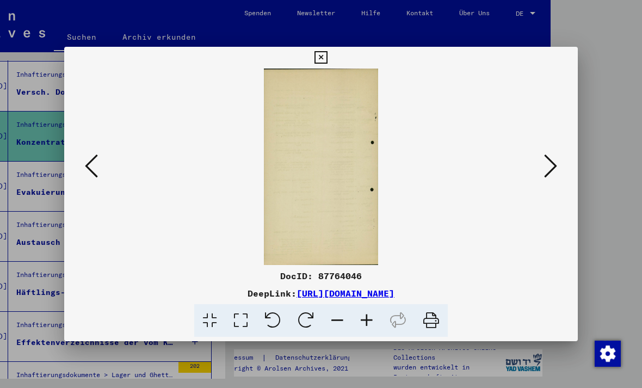
click at [541, 161] on button at bounding box center [551, 166] width 20 height 31
click at [541, 162] on button at bounding box center [551, 166] width 20 height 31
click at [544, 167] on icon at bounding box center [550, 166] width 13 height 26
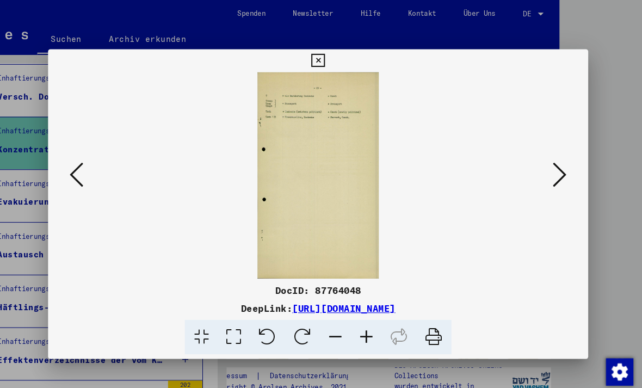
click at [541, 171] on button at bounding box center [551, 166] width 20 height 31
click at [544, 153] on icon at bounding box center [550, 166] width 13 height 26
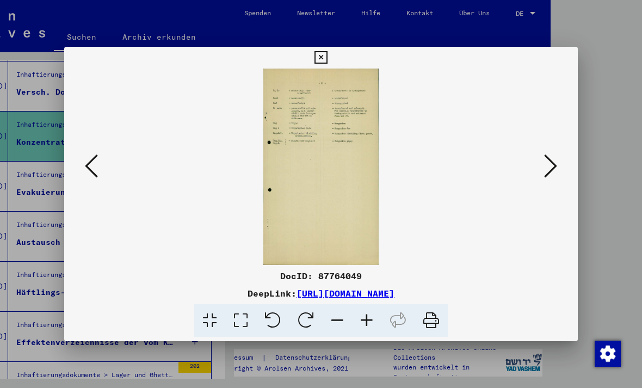
click at [541, 161] on button at bounding box center [551, 166] width 20 height 31
click at [541, 176] on button at bounding box center [551, 166] width 20 height 31
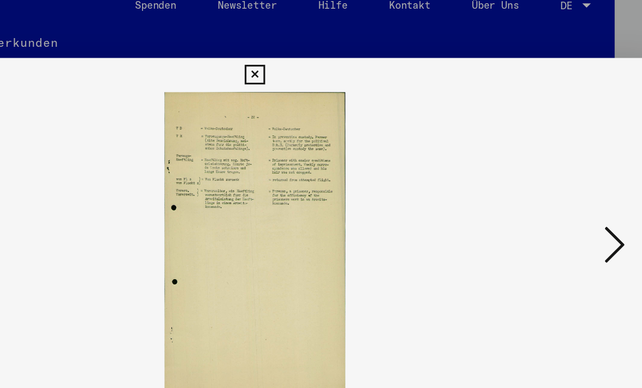
click at [544, 153] on icon at bounding box center [550, 166] width 13 height 26
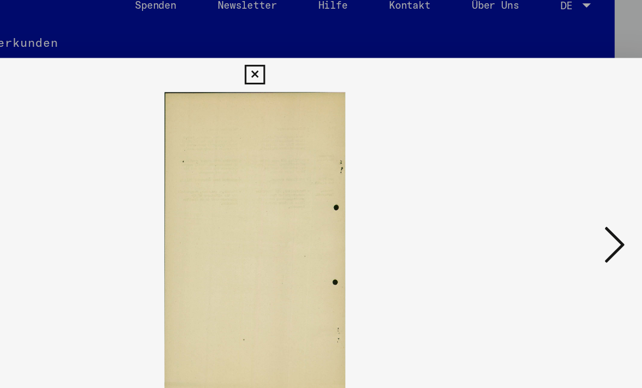
click at [544, 155] on icon at bounding box center [550, 166] width 13 height 26
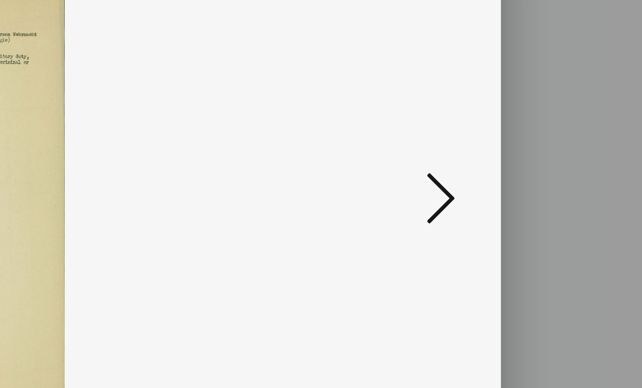
click at [544, 153] on icon at bounding box center [550, 166] width 13 height 26
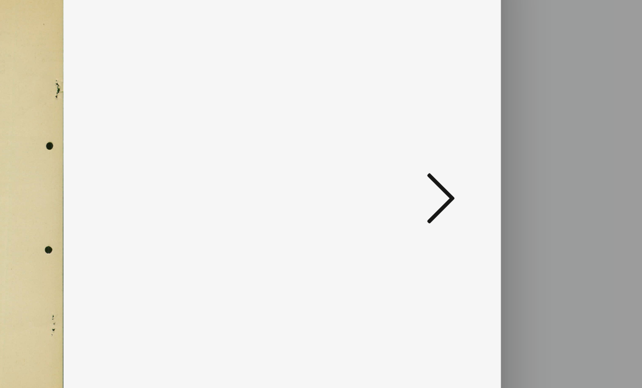
click at [544, 153] on icon at bounding box center [550, 166] width 13 height 26
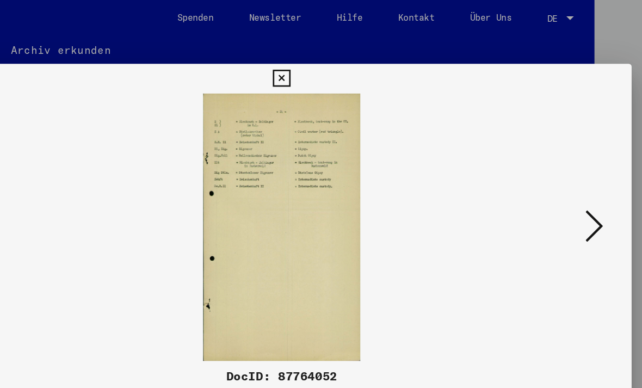
click at [544, 162] on icon at bounding box center [550, 166] width 13 height 26
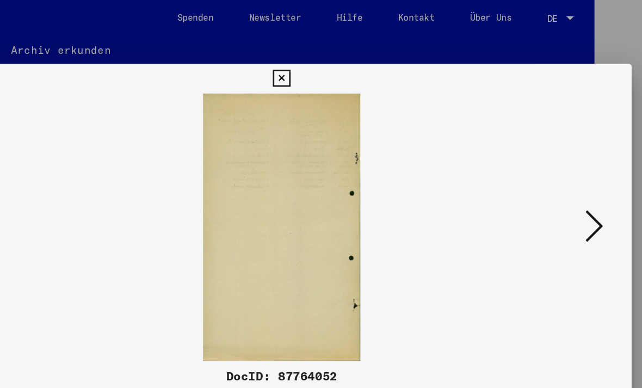
click at [544, 167] on icon at bounding box center [550, 166] width 13 height 26
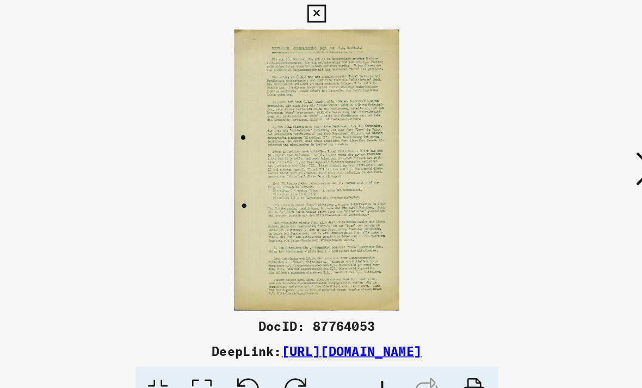
click at [544, 153] on icon at bounding box center [550, 166] width 13 height 26
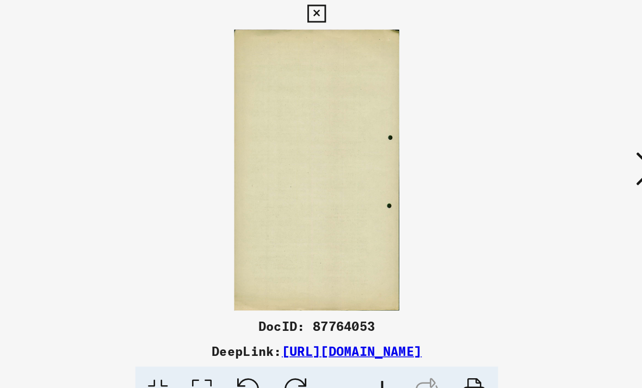
click at [544, 153] on icon at bounding box center [550, 166] width 13 height 26
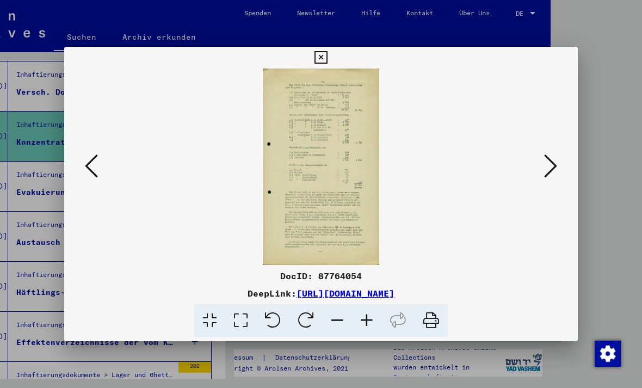
click at [544, 164] on icon at bounding box center [550, 166] width 13 height 26
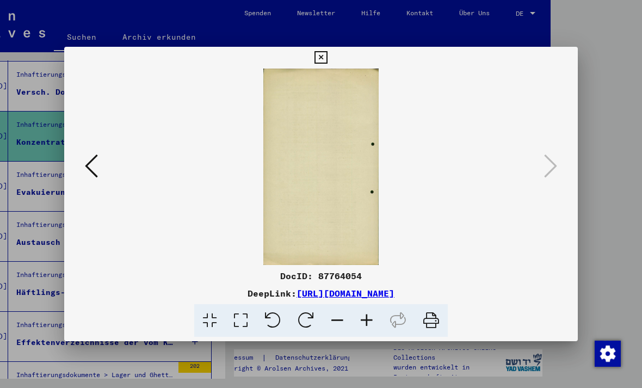
click at [330, 57] on button at bounding box center [320, 58] width 19 height 22
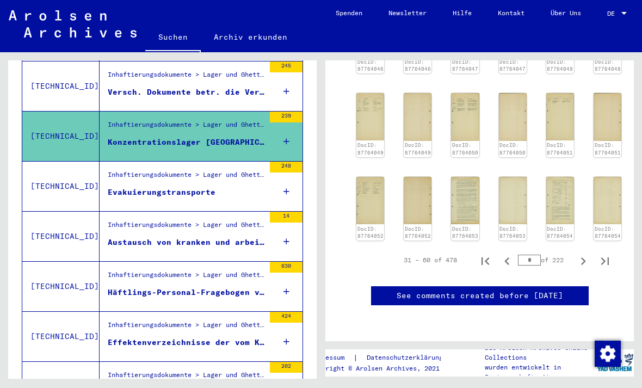
scroll to position [848, 0]
click at [510, 254] on icon "Previous page" at bounding box center [506, 261] width 15 height 15
type input "*"
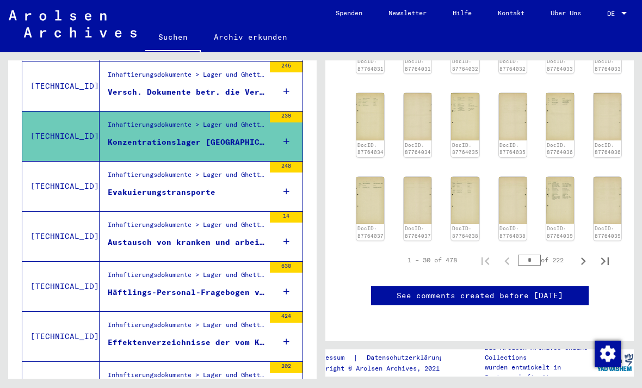
click at [532, 249] on div "1 – 30 of 478 * of 222" at bounding box center [504, 260] width 221 height 22
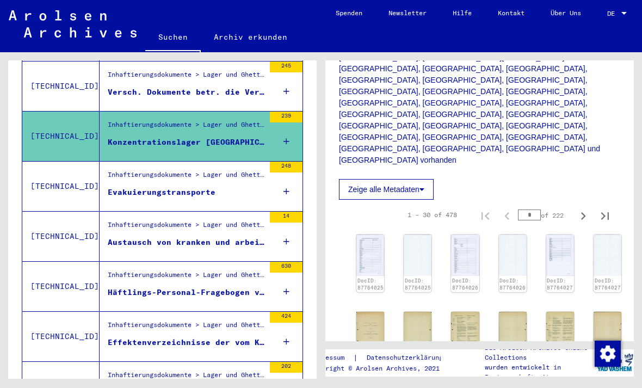
scroll to position [455, 0]
click at [415, 178] on button "Zeige alle Metadaten" at bounding box center [386, 188] width 95 height 21
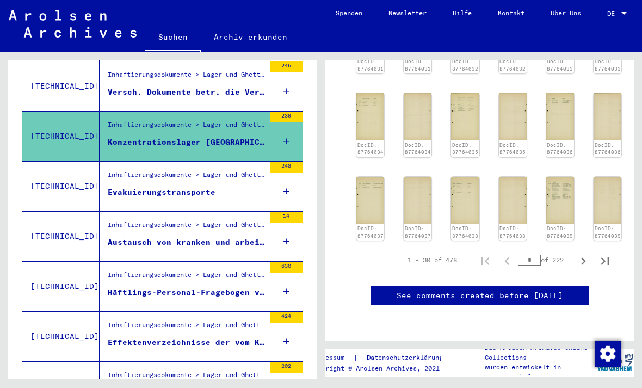
scroll to position [1059, 0]
click at [528, 255] on input "*" at bounding box center [529, 260] width 23 height 11
click at [534, 255] on input "*" at bounding box center [529, 260] width 23 height 11
type input "*"
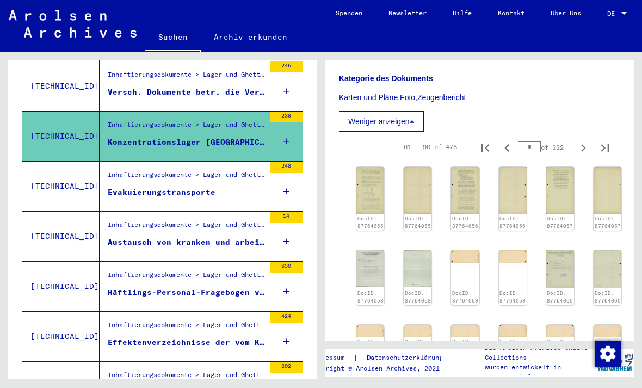
scroll to position [736, 0]
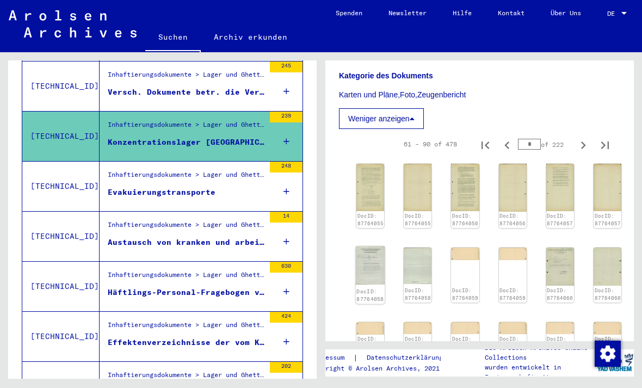
click at [364, 246] on img at bounding box center [370, 265] width 29 height 38
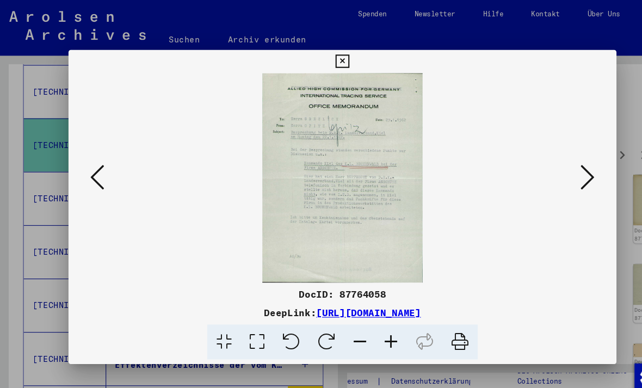
click at [541, 155] on button at bounding box center [551, 166] width 20 height 31
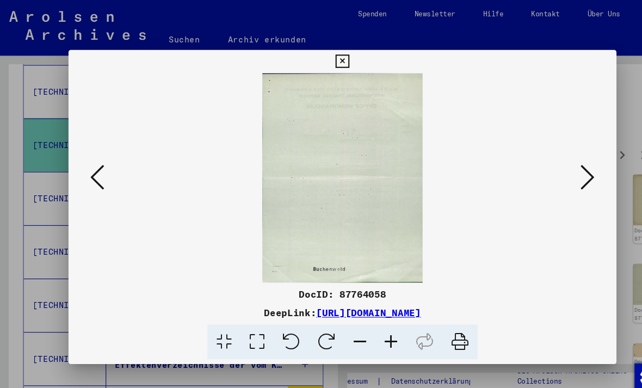
click at [544, 163] on icon at bounding box center [550, 166] width 13 height 26
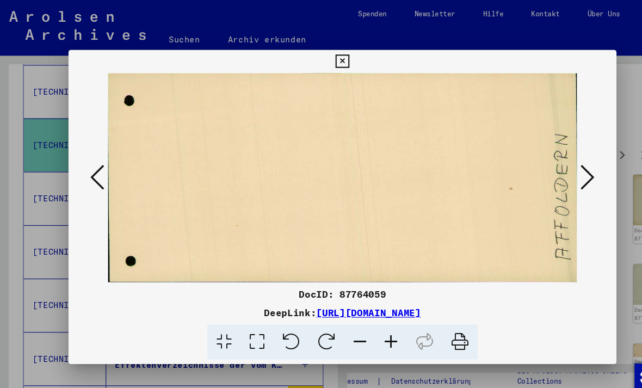
click at [544, 165] on icon at bounding box center [550, 166] width 13 height 26
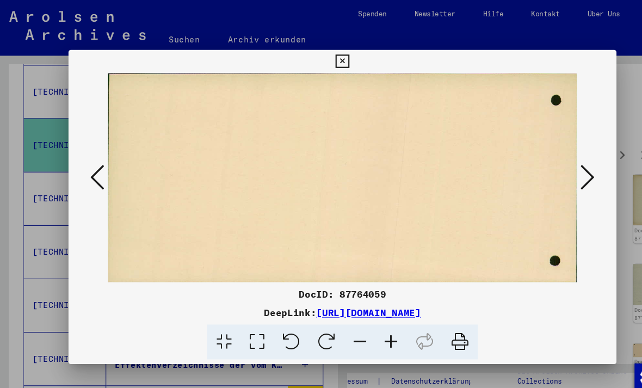
click at [544, 164] on icon at bounding box center [550, 166] width 13 height 26
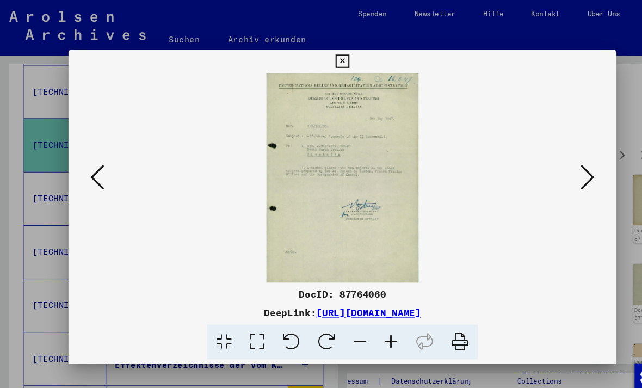
click at [544, 165] on icon at bounding box center [550, 166] width 13 height 26
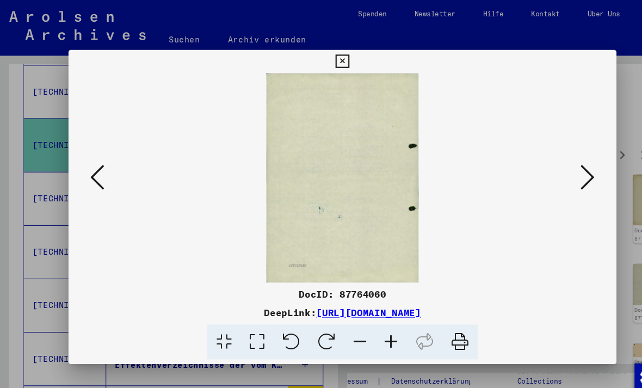
click at [98, 174] on icon at bounding box center [91, 166] width 13 height 26
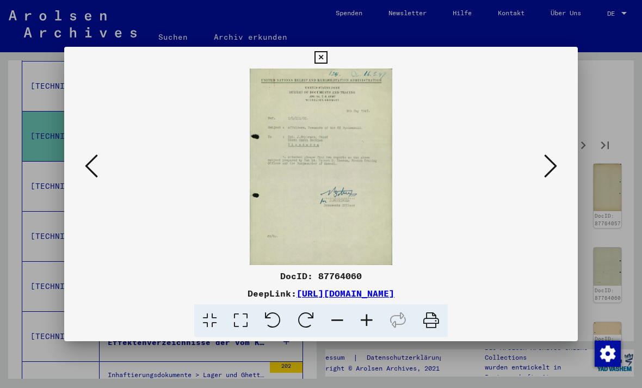
click at [327, 61] on icon at bounding box center [320, 57] width 13 height 13
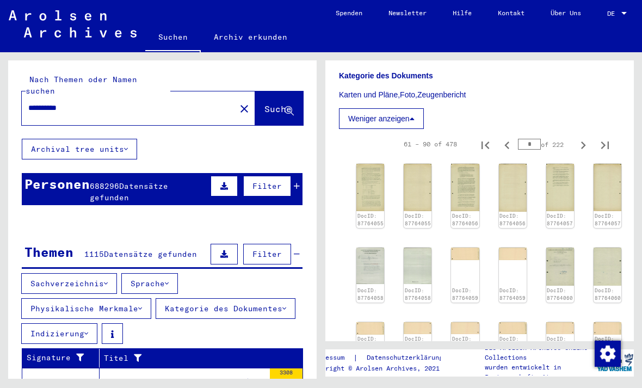
scroll to position [0, 0]
click at [114, 102] on input "**********" at bounding box center [128, 107] width 201 height 11
click at [49, 141] on button "Archival tree units" at bounding box center [79, 149] width 115 height 21
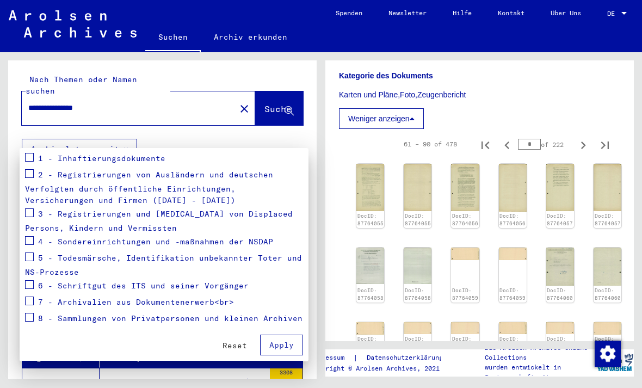
scroll to position [150, 0]
click at [273, 92] on div at bounding box center [321, 194] width 642 height 388
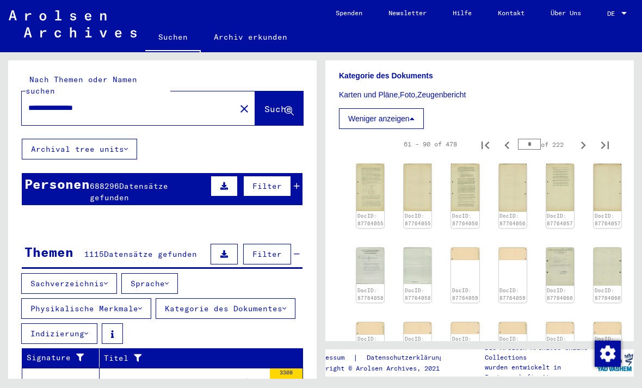
click at [268, 107] on button "Suche" at bounding box center [279, 108] width 48 height 34
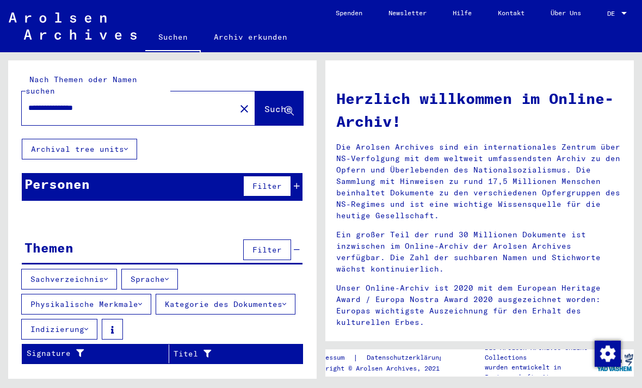
scroll to position [19, 0]
click at [277, 103] on span "Suche" at bounding box center [277, 108] width 27 height 11
click at [153, 102] on input "**********" at bounding box center [125, 107] width 194 height 11
click at [256, 294] on button "Kategorie des Dokumentes" at bounding box center [226, 304] width 140 height 21
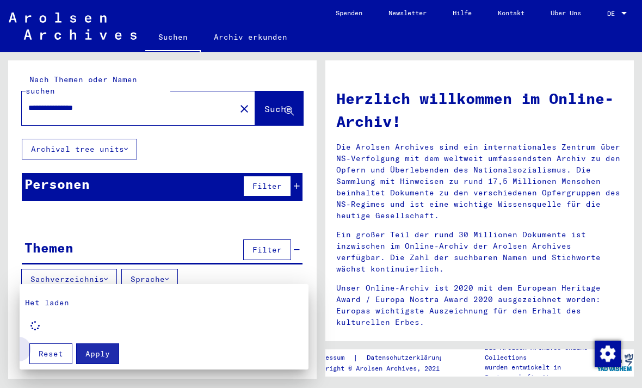
click at [51, 354] on span "Reset" at bounding box center [51, 354] width 24 height 10
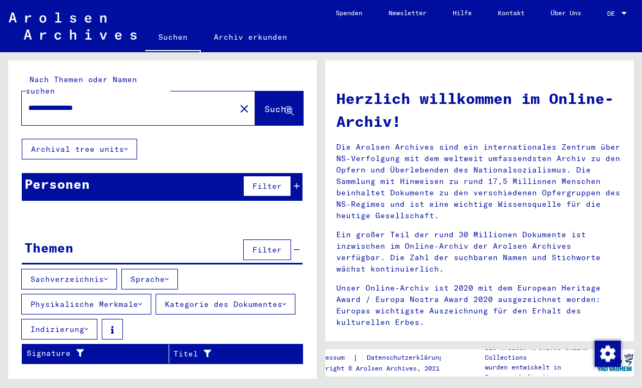
click at [149, 102] on input "**********" at bounding box center [125, 107] width 194 height 11
type input "**********"
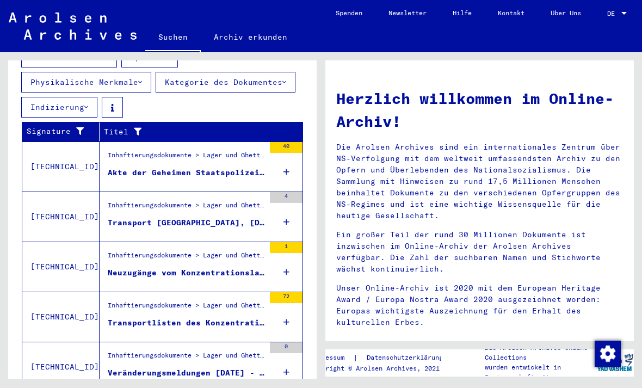
scroll to position [221, 0]
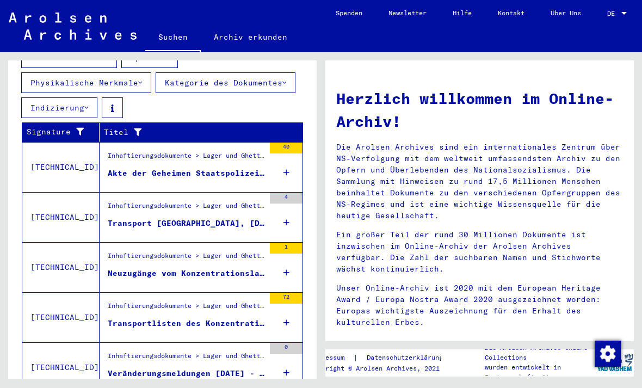
click at [246, 151] on figure "Inhaftierungsdokumente > Lager und Ghettos > Konzentrations- und Vernichtungsla…" at bounding box center [186, 159] width 157 height 16
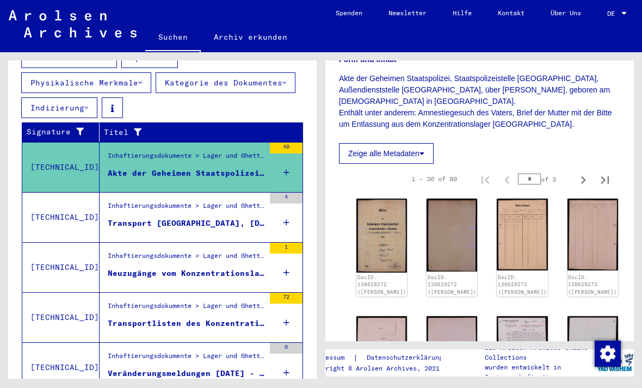
scroll to position [206, 0]
click at [376, 196] on img at bounding box center [381, 234] width 53 height 77
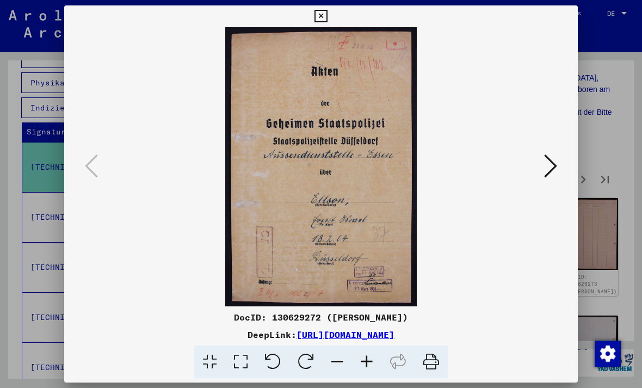
click at [541, 170] on button at bounding box center [551, 166] width 20 height 31
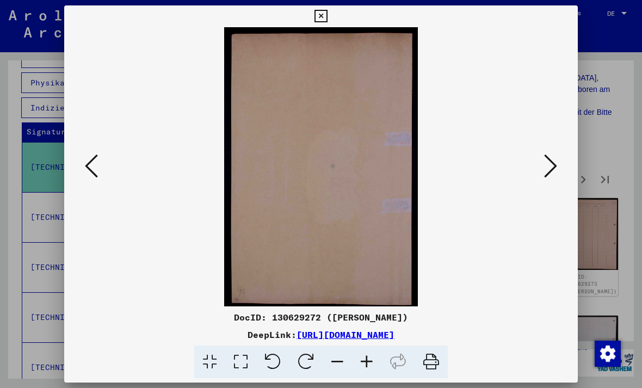
click at [101, 159] on button at bounding box center [92, 166] width 20 height 31
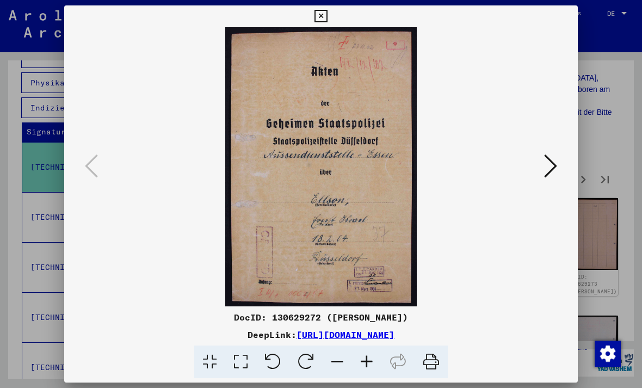
click at [541, 164] on button at bounding box center [551, 166] width 20 height 31
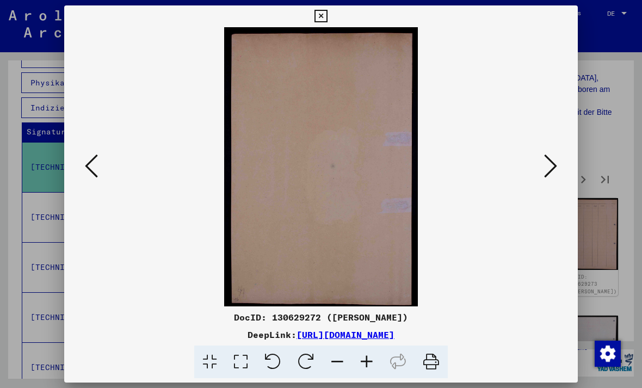
click at [541, 174] on button at bounding box center [551, 166] width 20 height 31
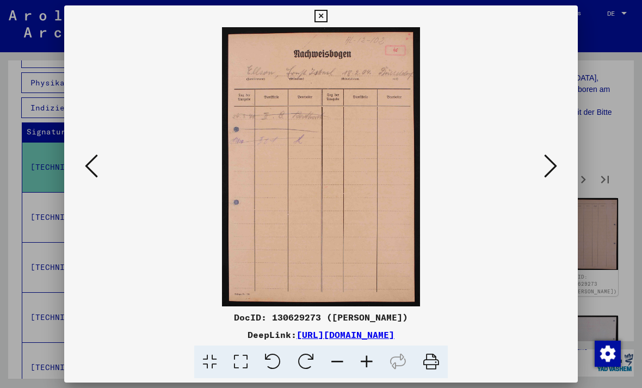
click at [544, 166] on icon at bounding box center [550, 166] width 13 height 26
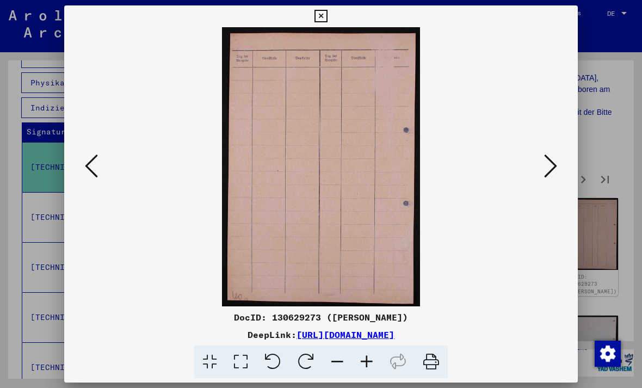
click at [544, 172] on icon at bounding box center [550, 166] width 13 height 26
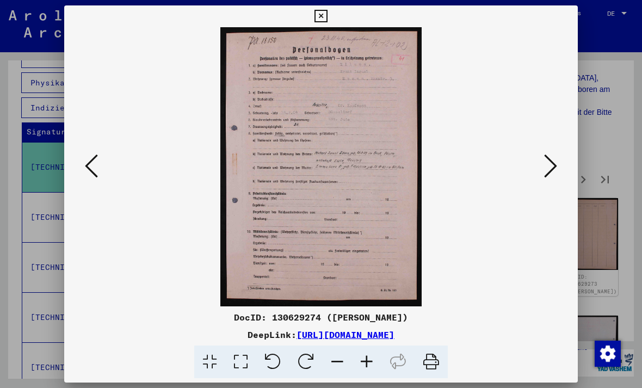
click at [544, 161] on icon at bounding box center [550, 166] width 13 height 26
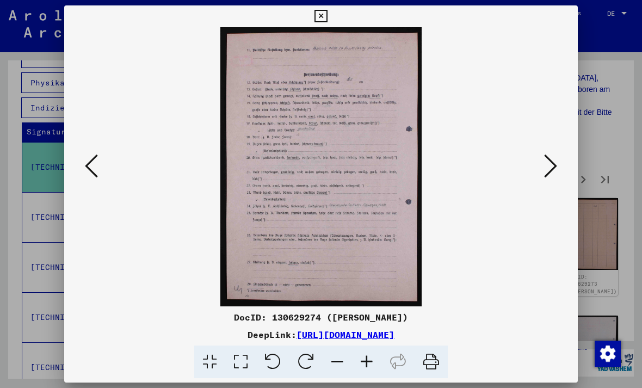
click at [544, 156] on icon at bounding box center [550, 166] width 13 height 26
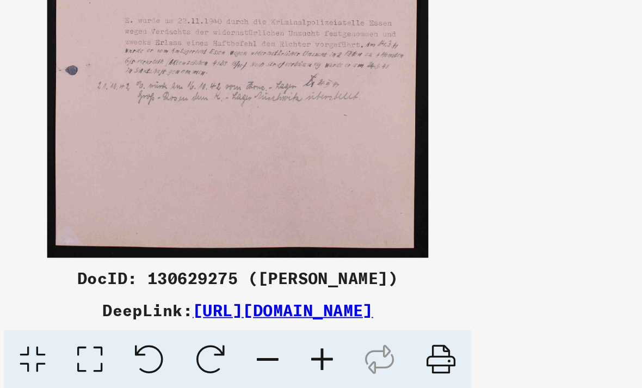
scroll to position [0, 0]
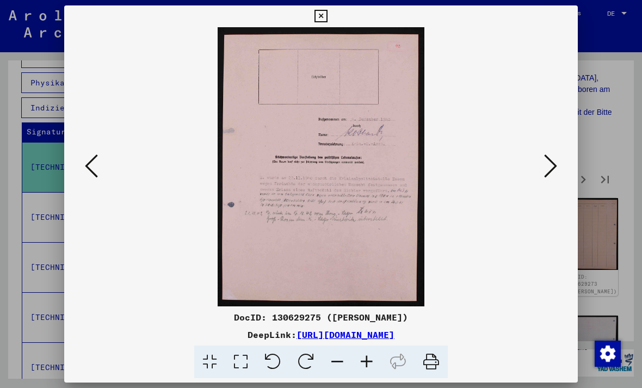
click at [98, 168] on icon at bounding box center [91, 166] width 13 height 26
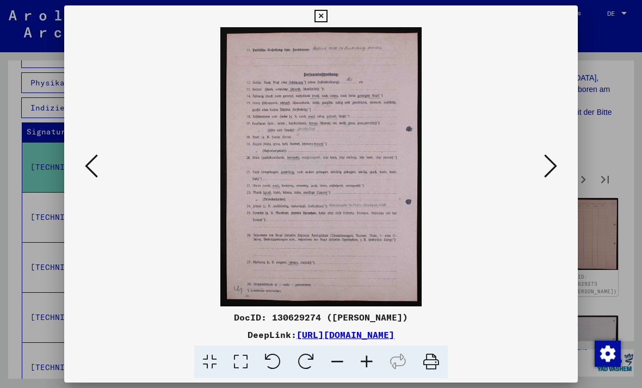
click at [98, 176] on icon at bounding box center [91, 166] width 13 height 26
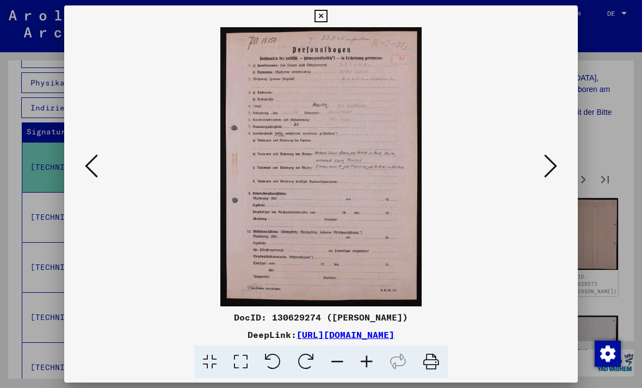
click at [544, 170] on icon at bounding box center [550, 166] width 13 height 26
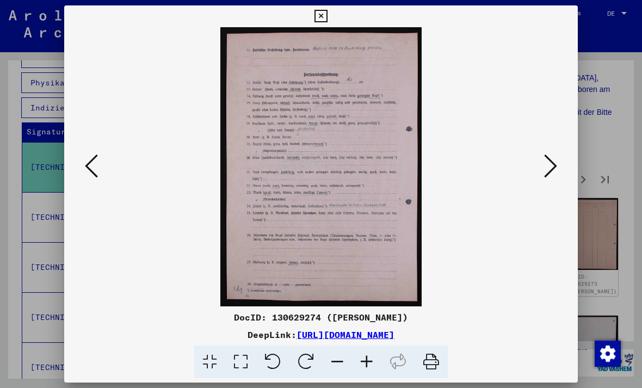
click at [544, 173] on icon at bounding box center [550, 166] width 13 height 26
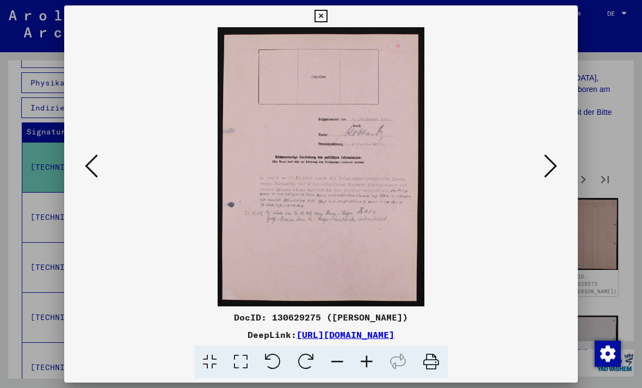
click at [544, 167] on icon at bounding box center [550, 166] width 13 height 26
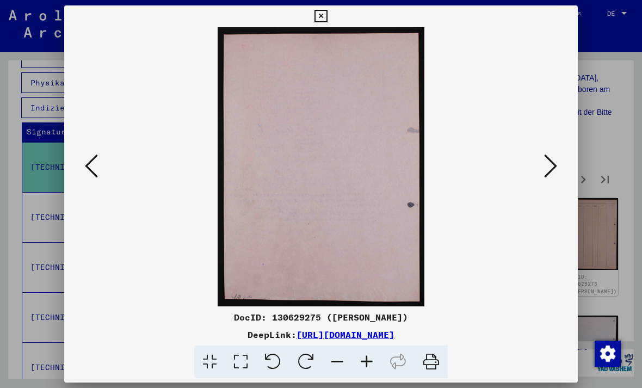
click at [101, 160] on button at bounding box center [92, 166] width 20 height 31
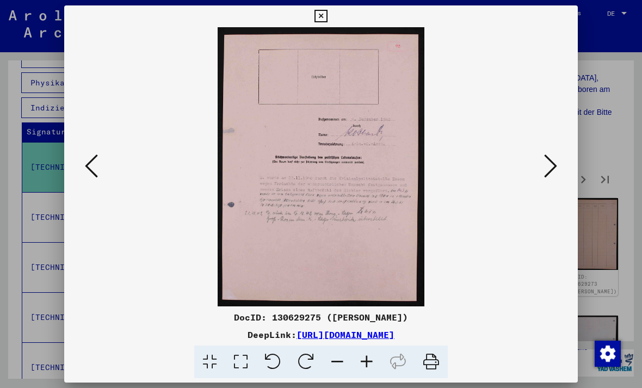
click at [100, 173] on button at bounding box center [92, 166] width 20 height 31
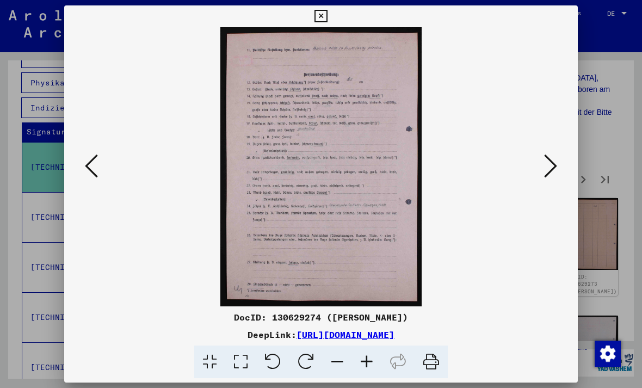
click at [541, 175] on button at bounding box center [551, 166] width 20 height 31
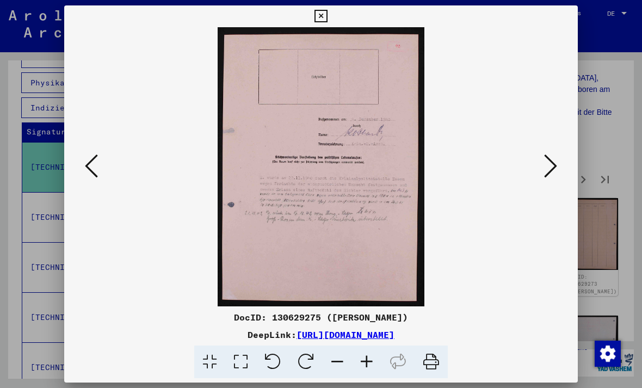
click at [541, 156] on button at bounding box center [551, 166] width 20 height 31
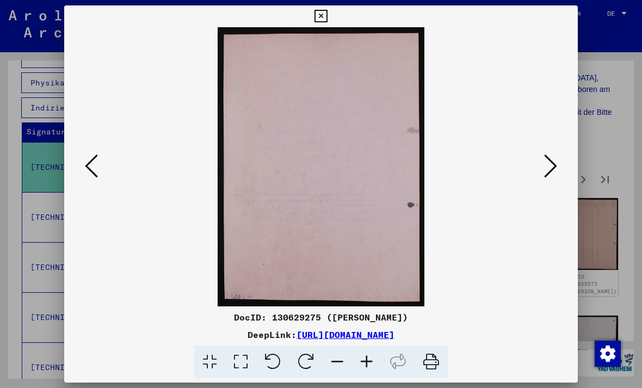
click at [101, 174] on button at bounding box center [92, 166] width 20 height 31
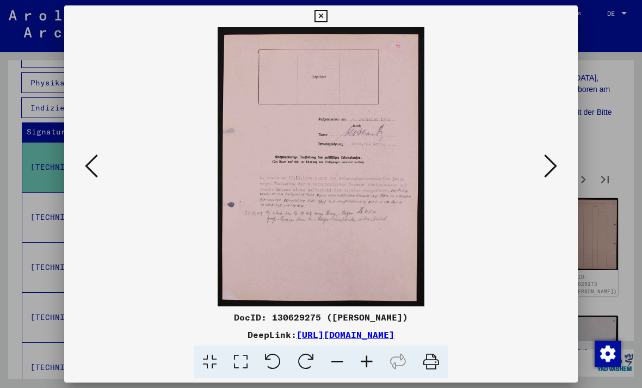
click at [98, 169] on icon at bounding box center [91, 166] width 13 height 26
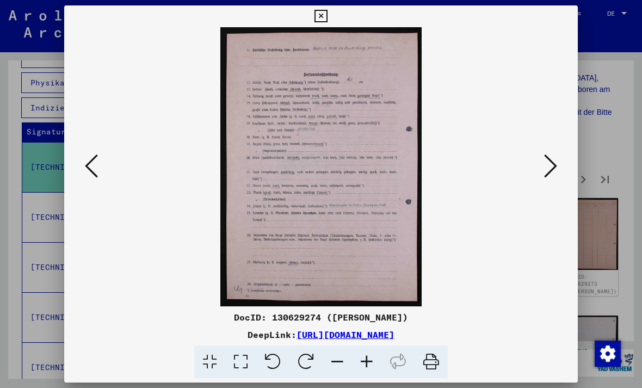
click at [98, 172] on icon at bounding box center [91, 166] width 13 height 26
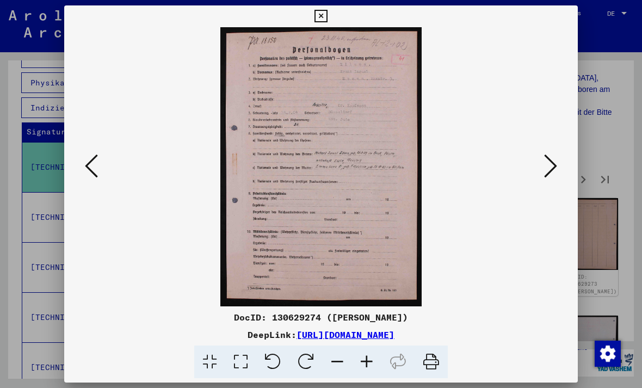
click at [541, 157] on button at bounding box center [551, 166] width 20 height 31
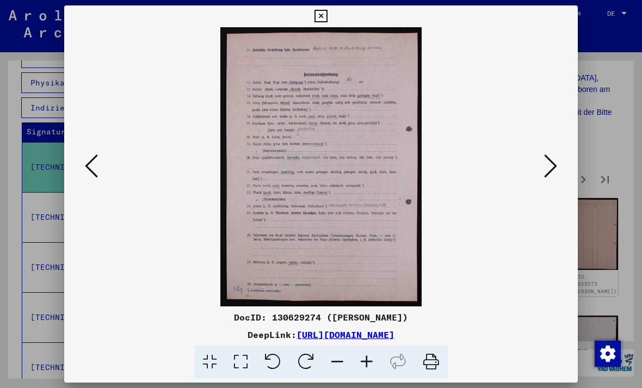
click at [544, 167] on icon at bounding box center [550, 166] width 13 height 26
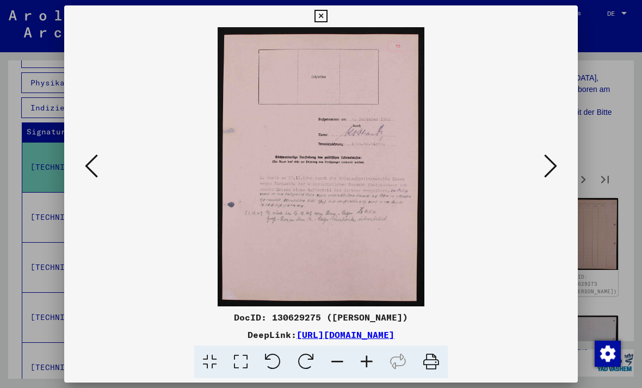
click at [544, 172] on icon at bounding box center [550, 166] width 13 height 26
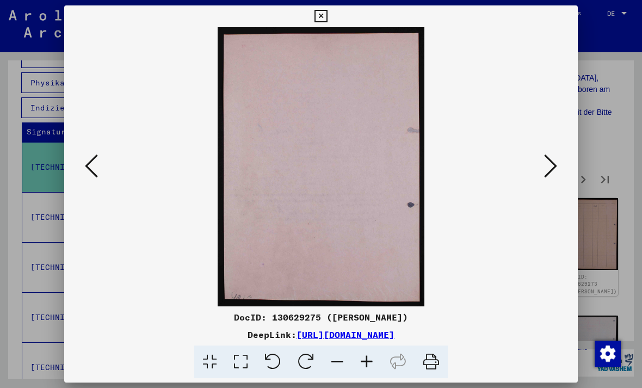
click at [544, 174] on icon at bounding box center [550, 166] width 13 height 26
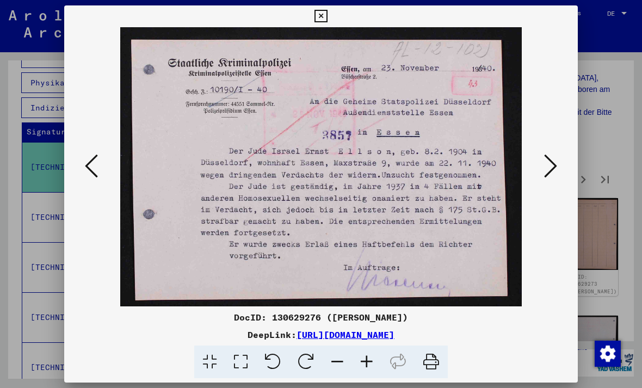
click at [544, 174] on icon at bounding box center [550, 166] width 13 height 26
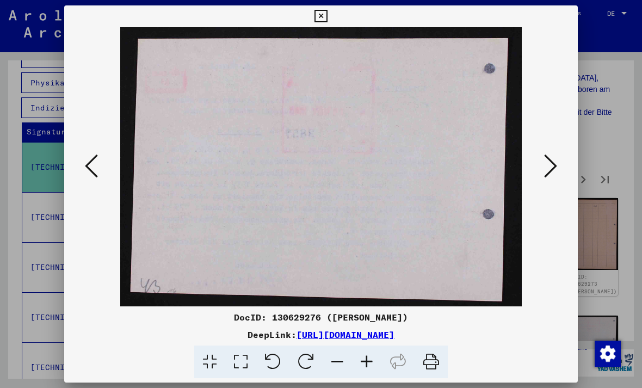
click at [101, 173] on button at bounding box center [92, 166] width 20 height 31
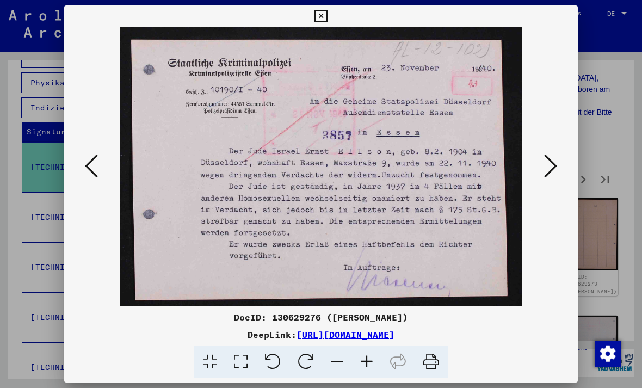
click at [544, 178] on icon at bounding box center [550, 166] width 13 height 26
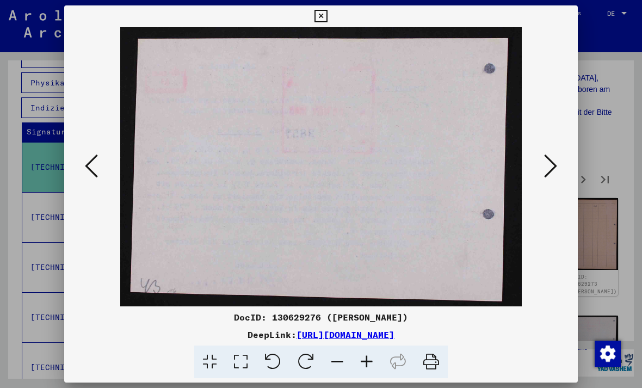
click at [544, 177] on icon at bounding box center [550, 166] width 13 height 26
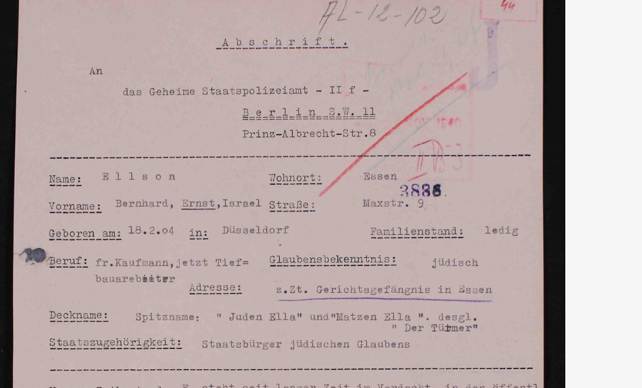
click at [101, 101] on img at bounding box center [321, 166] width 440 height 279
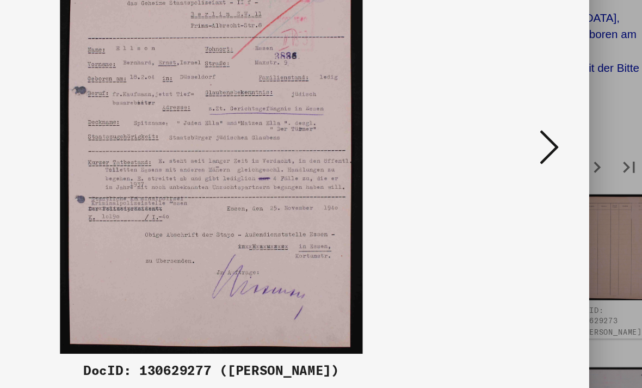
click at [544, 153] on icon at bounding box center [550, 166] width 13 height 26
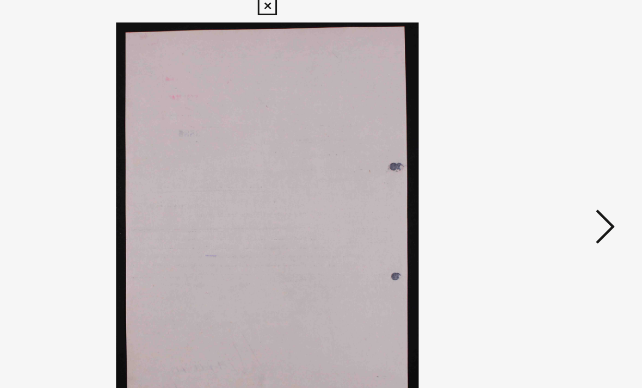
click at [544, 153] on icon at bounding box center [550, 166] width 13 height 26
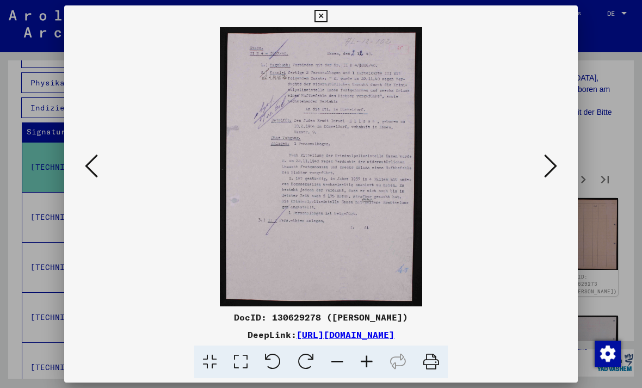
click at [544, 162] on icon at bounding box center [550, 166] width 13 height 26
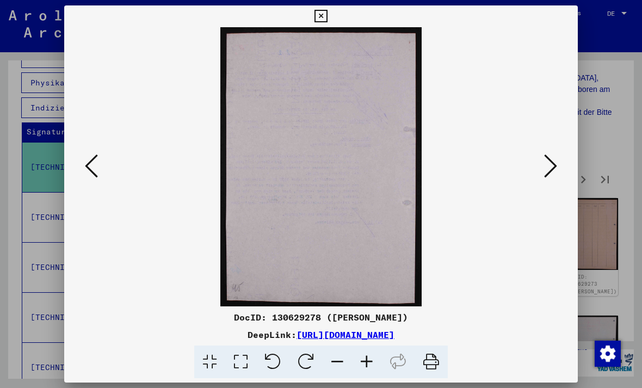
click at [544, 162] on icon at bounding box center [550, 166] width 13 height 26
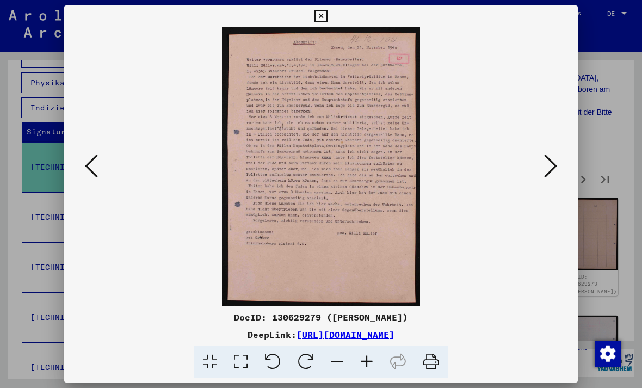
click at [544, 165] on icon at bounding box center [550, 166] width 13 height 26
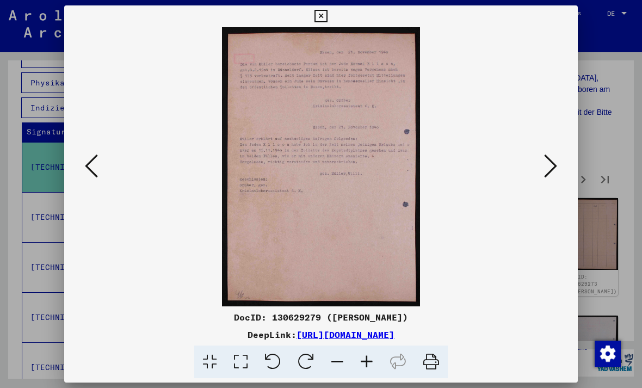
click at [544, 169] on icon at bounding box center [550, 166] width 13 height 26
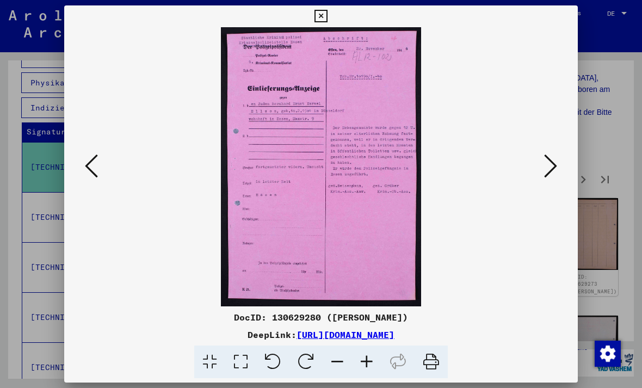
click at [544, 163] on icon at bounding box center [550, 166] width 13 height 26
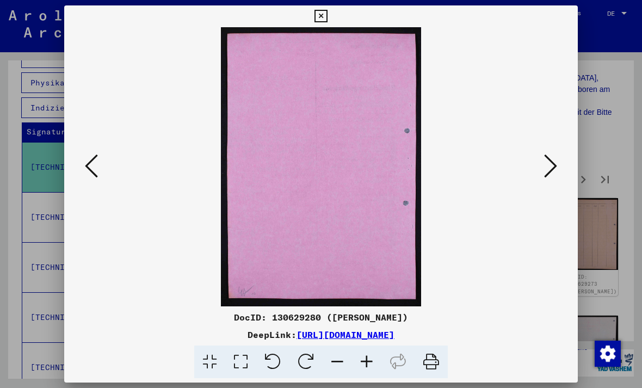
click at [544, 156] on icon at bounding box center [550, 166] width 13 height 26
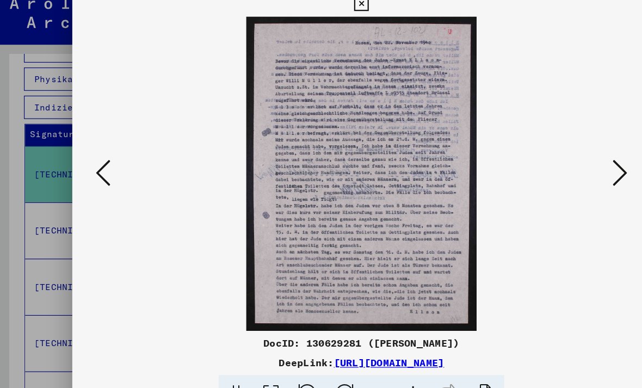
click at [541, 155] on button at bounding box center [551, 166] width 20 height 31
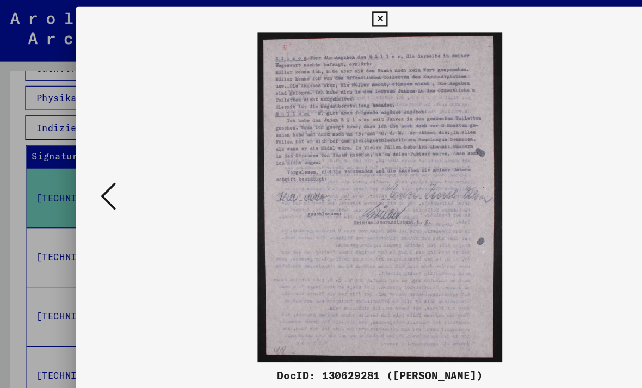
click at [541, 166] on button at bounding box center [551, 166] width 20 height 31
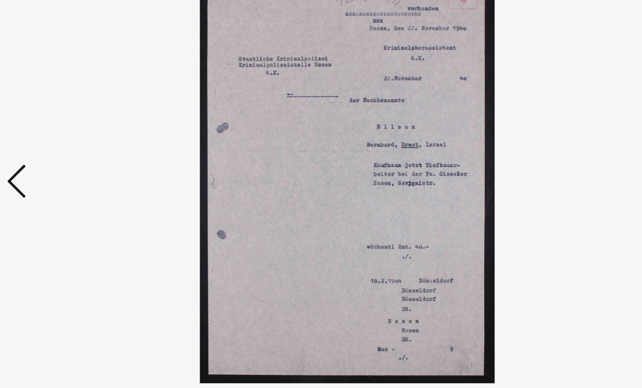
click at [541, 151] on button at bounding box center [551, 166] width 20 height 31
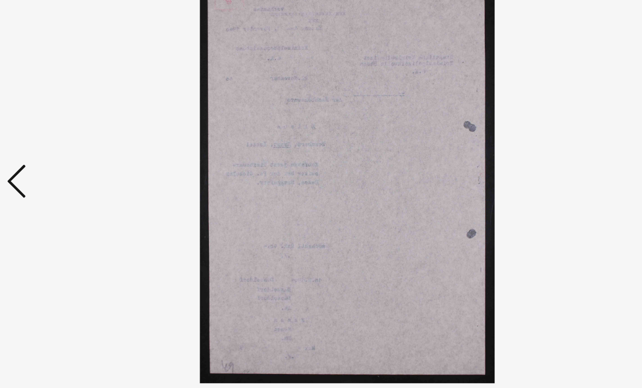
click at [544, 153] on icon at bounding box center [550, 166] width 13 height 26
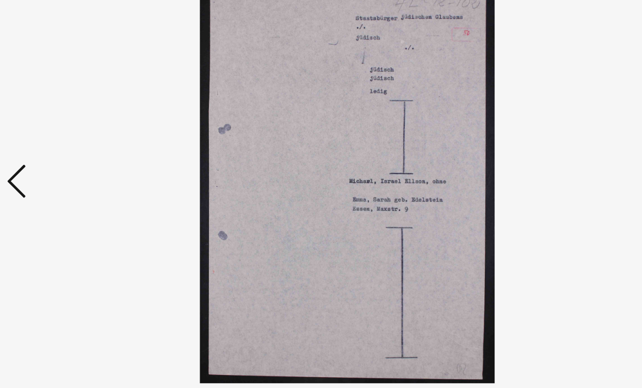
click at [541, 151] on button at bounding box center [551, 166] width 20 height 31
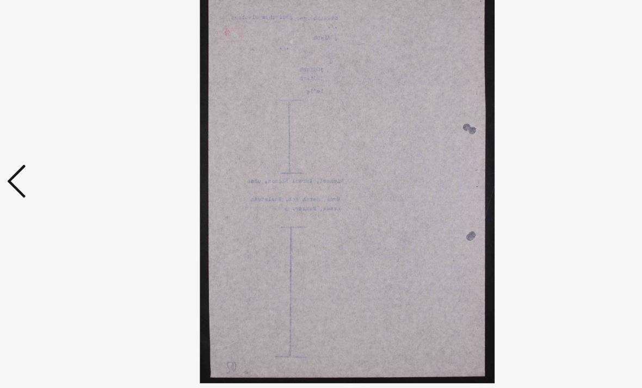
click at [541, 151] on button at bounding box center [551, 166] width 20 height 31
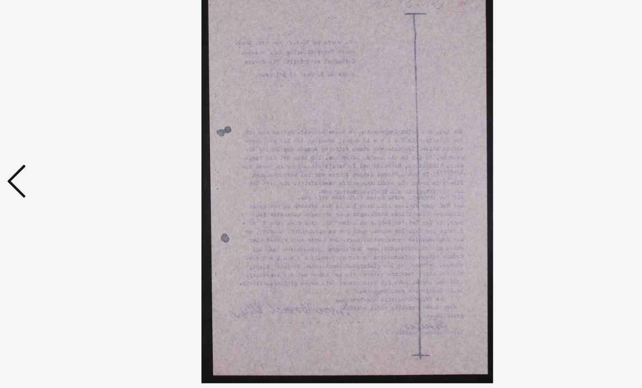
click at [544, 153] on icon at bounding box center [550, 166] width 13 height 26
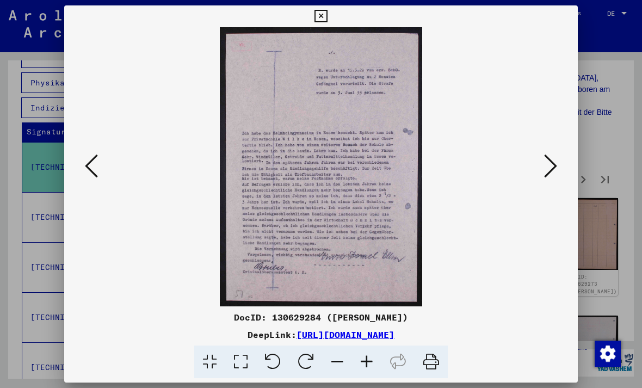
click at [101, 151] on button at bounding box center [92, 166] width 20 height 31
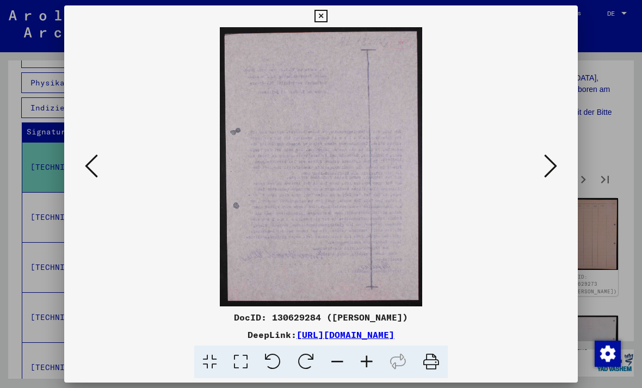
click at [98, 155] on icon at bounding box center [91, 166] width 13 height 26
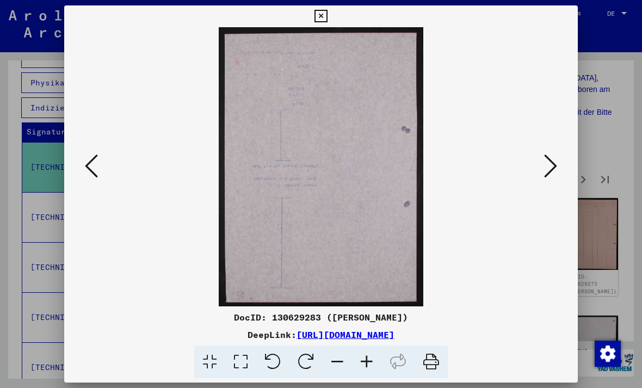
click at [101, 152] on button at bounding box center [92, 166] width 20 height 31
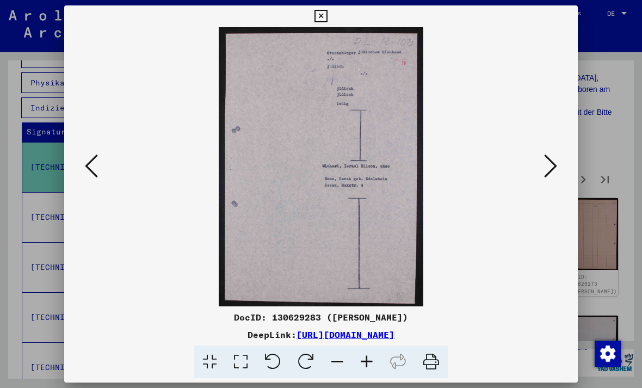
click at [113, 146] on div at bounding box center [321, 166] width 514 height 279
click at [98, 157] on icon at bounding box center [91, 166] width 13 height 26
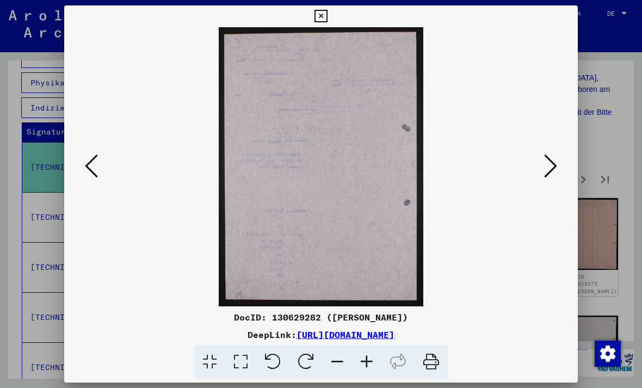
click at [98, 157] on icon at bounding box center [91, 166] width 13 height 26
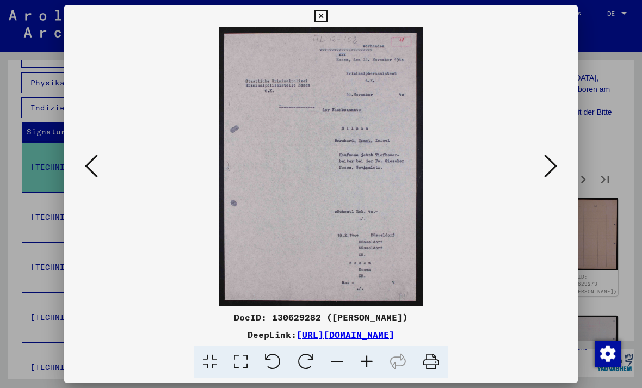
click at [98, 156] on icon at bounding box center [91, 166] width 13 height 26
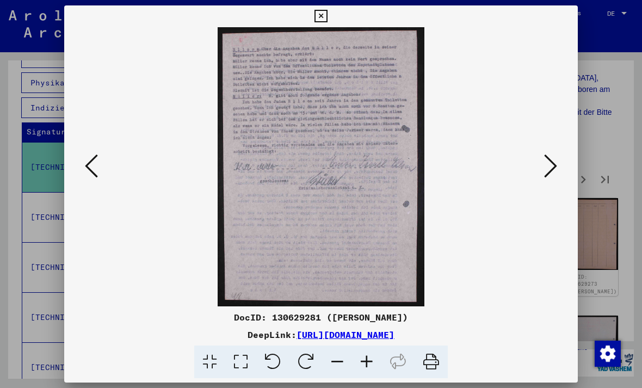
click at [98, 159] on icon at bounding box center [91, 166] width 13 height 26
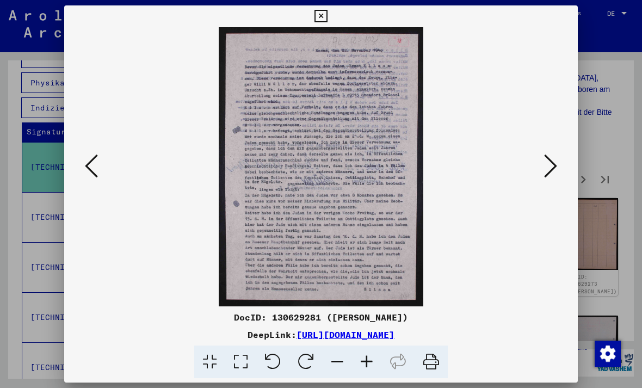
click at [98, 155] on icon at bounding box center [91, 166] width 13 height 26
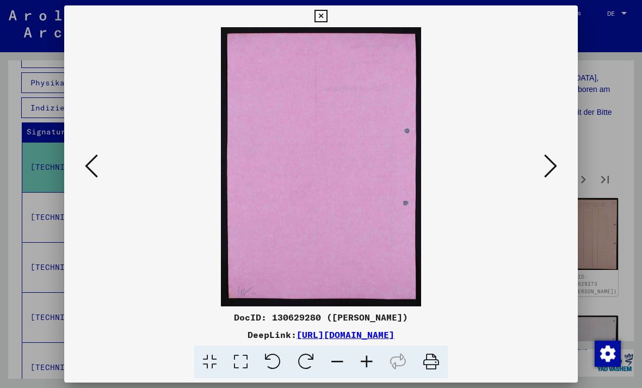
click at [101, 152] on button at bounding box center [92, 166] width 20 height 31
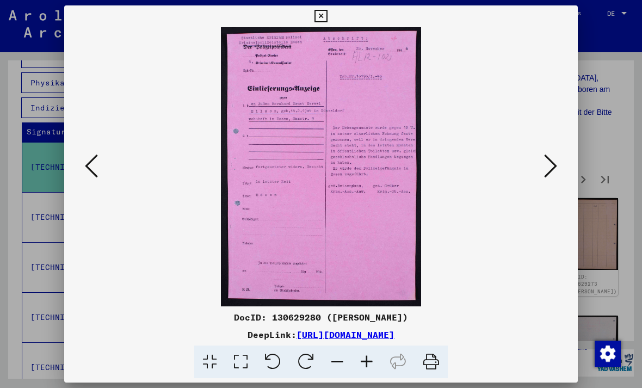
click at [544, 175] on icon at bounding box center [550, 166] width 13 height 26
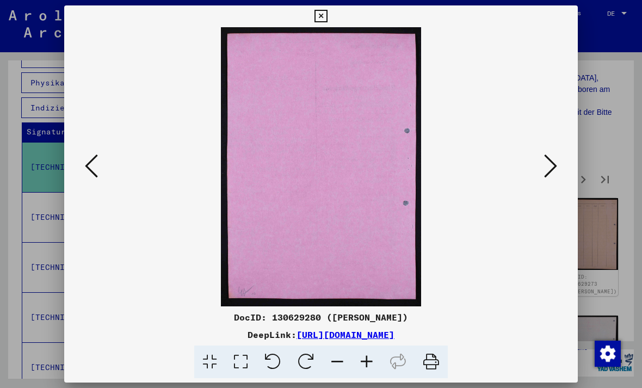
click at [330, 27] on button at bounding box center [320, 16] width 19 height 22
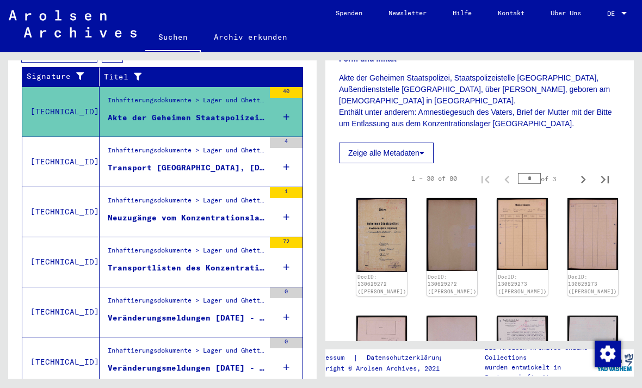
scroll to position [279, 0]
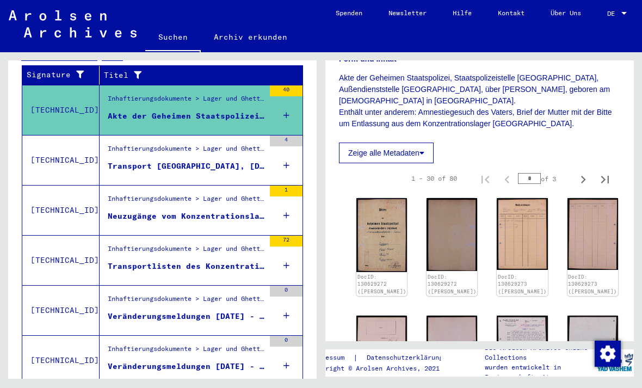
click at [120, 211] on div "Neuzugänge vom Konzentrationslager [GEOGRAPHIC_DATA] nach Konzentrationslager […" at bounding box center [186, 216] width 157 height 11
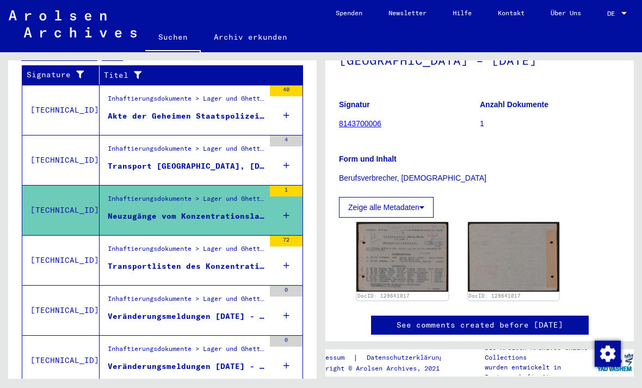
scroll to position [134, 0]
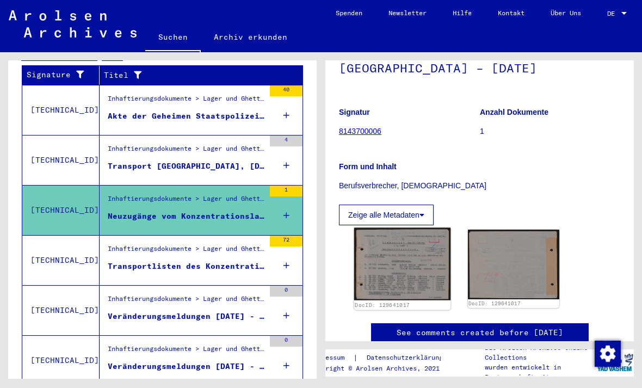
click at [421, 239] on img at bounding box center [402, 264] width 96 height 73
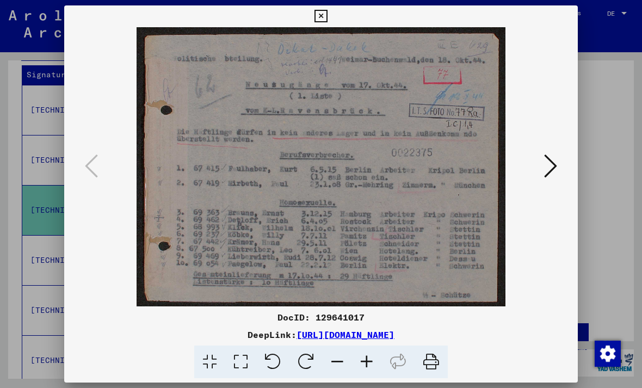
click at [330, 23] on button at bounding box center [320, 16] width 19 height 22
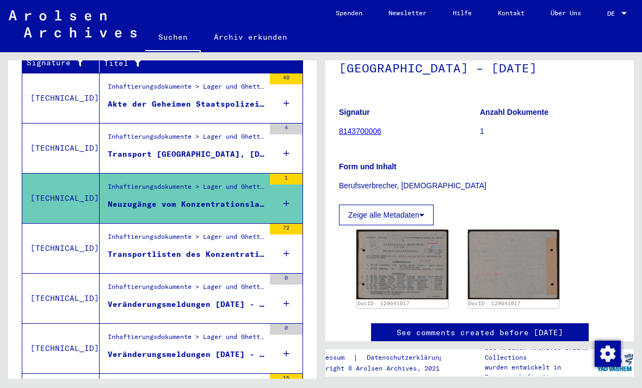
scroll to position [292, 0]
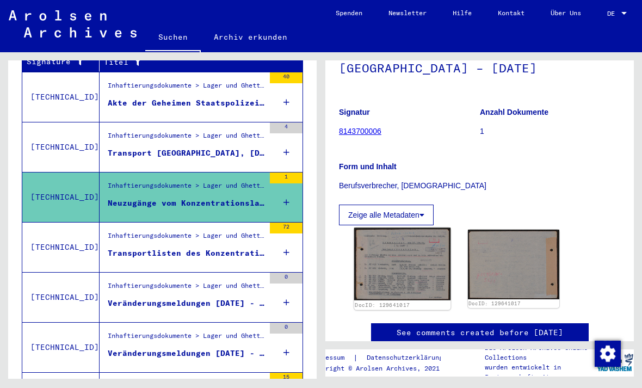
click at [406, 231] on img at bounding box center [402, 264] width 96 height 73
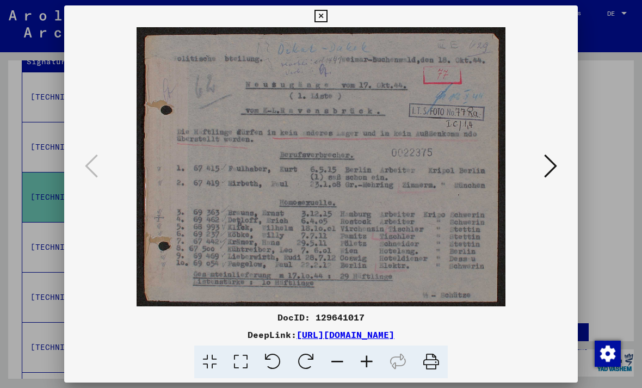
click at [330, 23] on button at bounding box center [320, 16] width 19 height 22
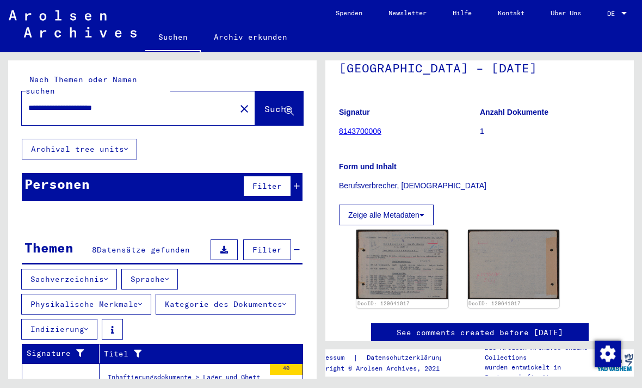
scroll to position [0, 0]
click at [238, 102] on mat-icon "close" at bounding box center [244, 108] width 13 height 13
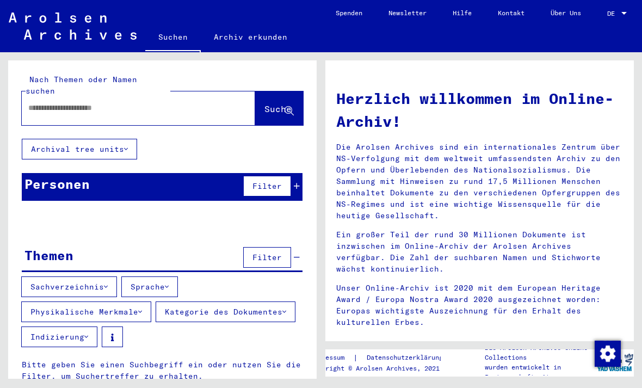
click at [52, 102] on input "text" at bounding box center [125, 107] width 194 height 11
type input "**********"
click at [270, 181] on span "Filter" at bounding box center [266, 186] width 29 height 10
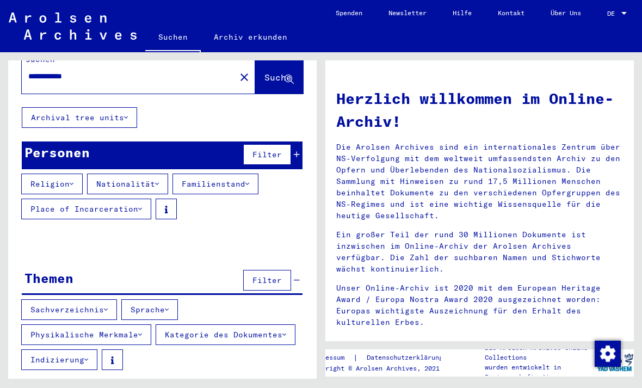
scroll to position [31, 0]
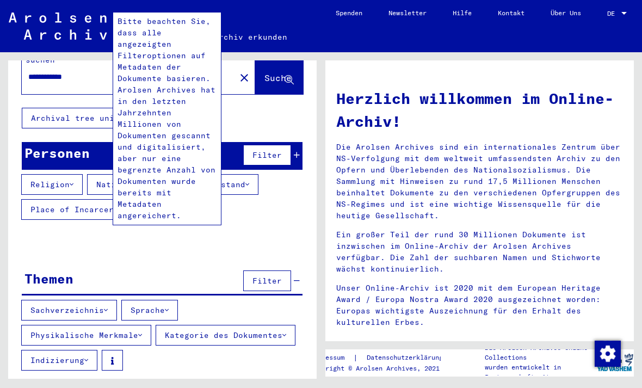
click at [165, 199] on button at bounding box center [166, 209] width 21 height 21
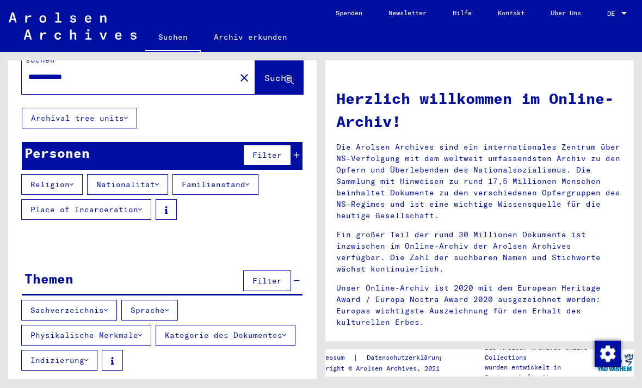
click at [201, 268] on div "Themen Filter" at bounding box center [162, 282] width 281 height 28
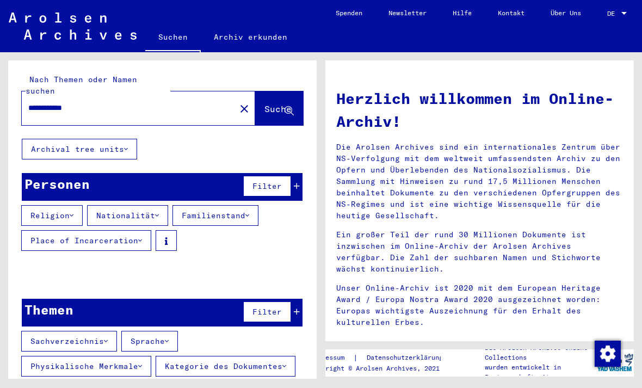
scroll to position [-1, 0]
click at [267, 103] on span "Suche" at bounding box center [277, 108] width 27 height 11
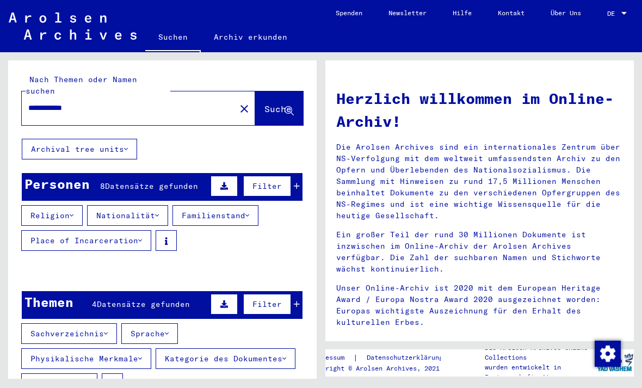
scroll to position [1, 0]
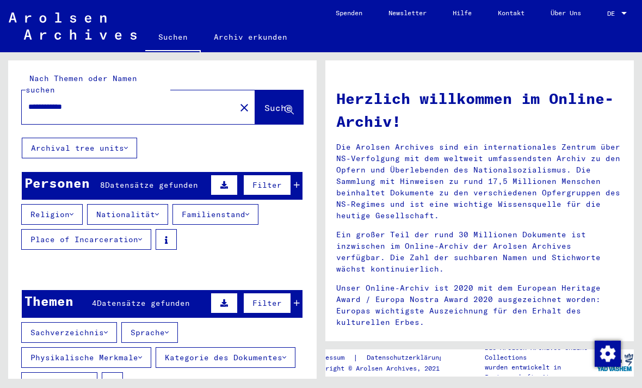
click at [179, 101] on input "**********" at bounding box center [125, 106] width 194 height 11
click at [154, 172] on div "Personen 8 Datensätze gefunden Filter" at bounding box center [162, 186] width 281 height 28
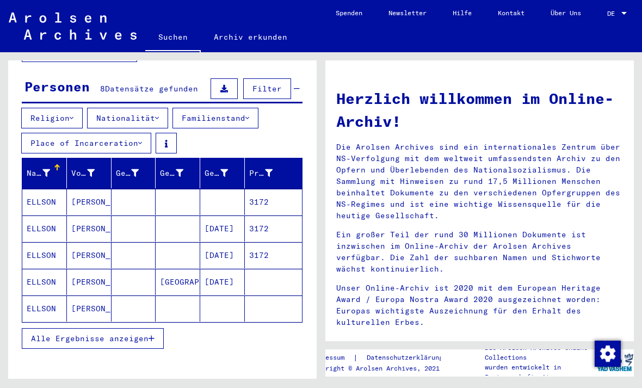
scroll to position [96, 0]
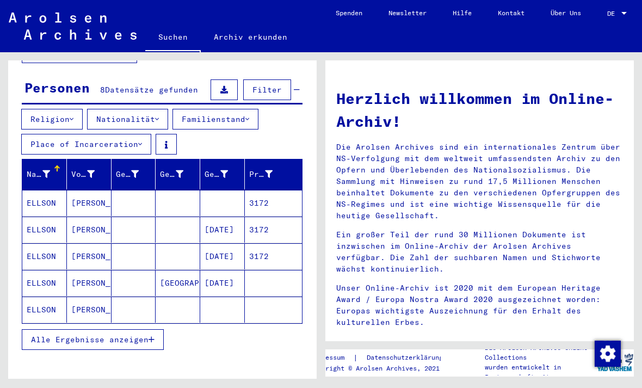
click at [67, 335] on span "Alle Ergebnisse anzeigen" at bounding box center [90, 340] width 118 height 10
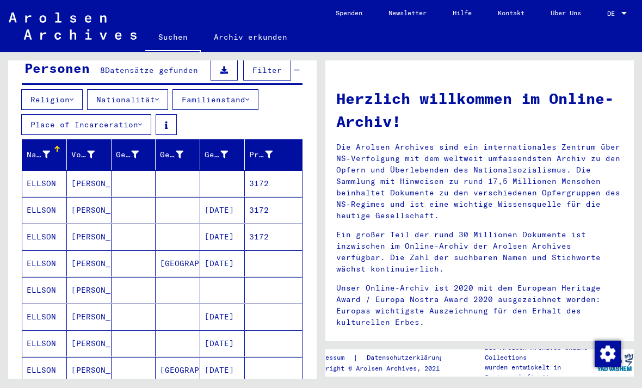
scroll to position [117, 0]
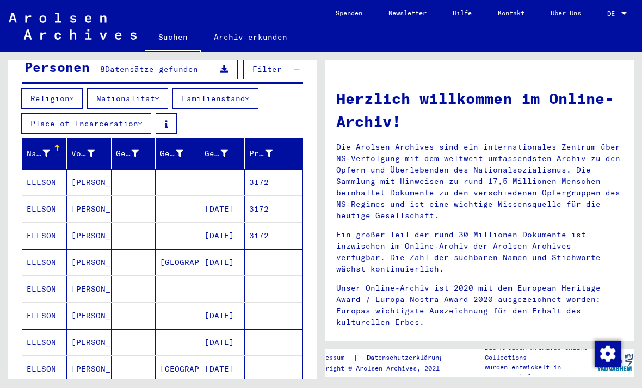
click at [43, 251] on mat-cell "ELLSON" at bounding box center [44, 262] width 45 height 26
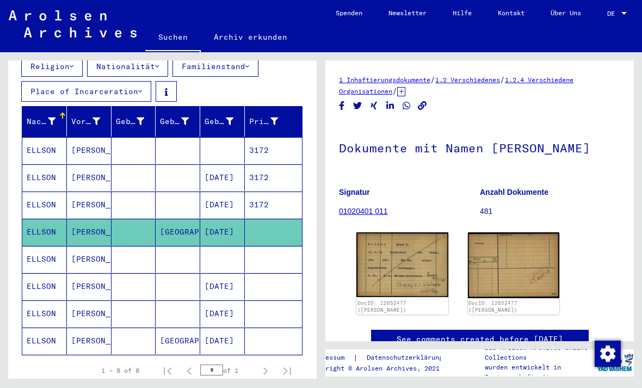
click at [40, 140] on mat-cell "ELLSON" at bounding box center [44, 150] width 45 height 27
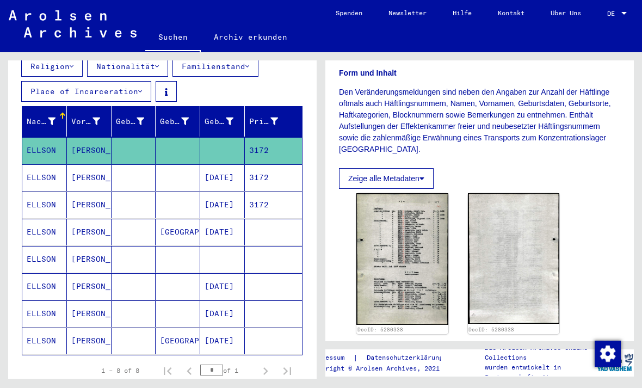
scroll to position [193, 0]
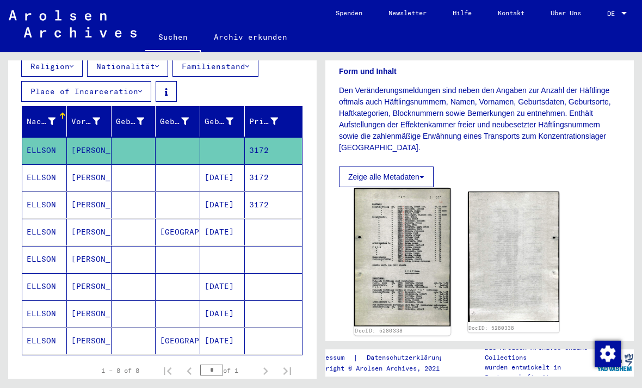
click at [392, 234] on img at bounding box center [402, 257] width 96 height 138
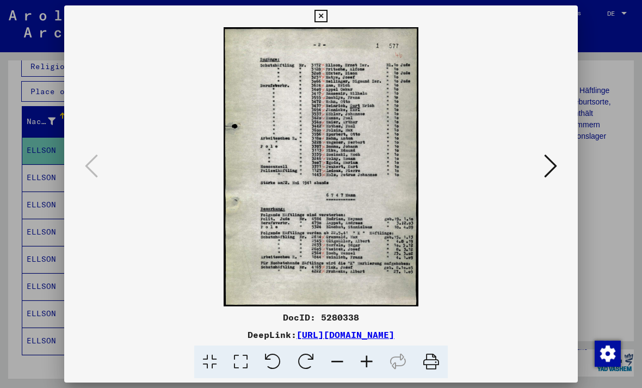
click at [533, 146] on div at bounding box center [321, 166] width 514 height 279
click at [541, 180] on button at bounding box center [551, 166] width 20 height 31
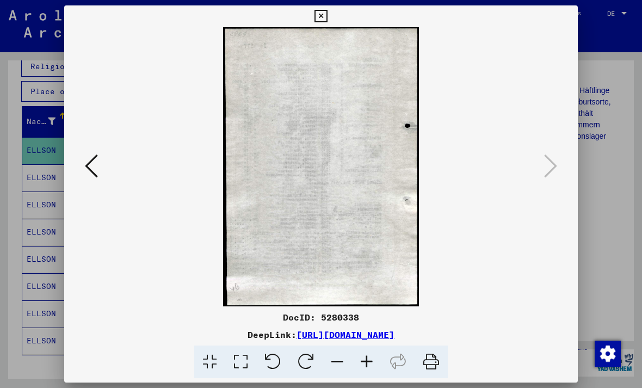
click at [101, 170] on button at bounding box center [92, 166] width 20 height 31
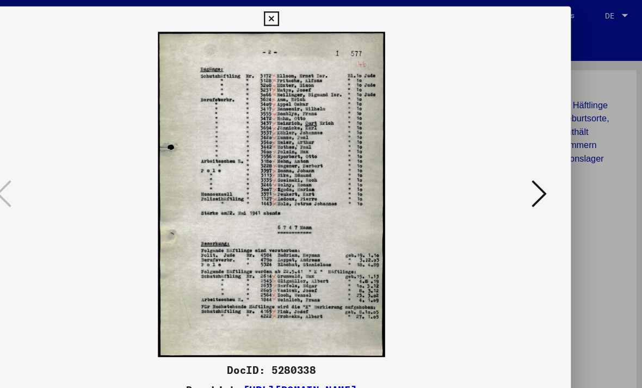
click at [327, 11] on icon at bounding box center [320, 16] width 13 height 13
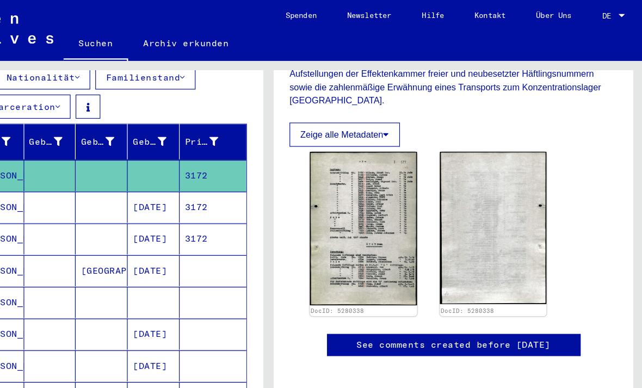
scroll to position [622, 0]
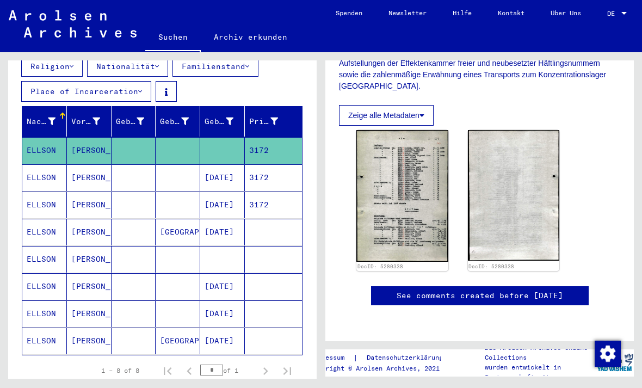
click at [44, 172] on mat-cell "ELLSON" at bounding box center [44, 177] width 45 height 27
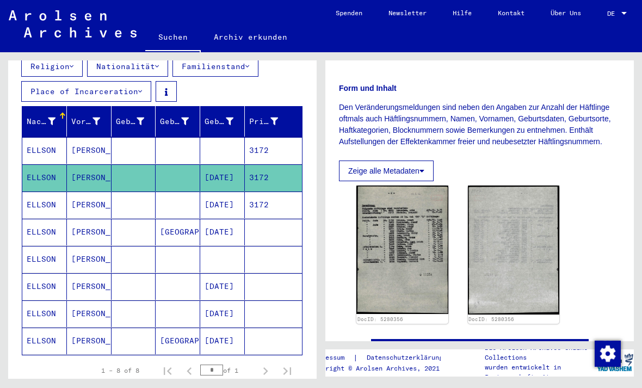
scroll to position [184, 0]
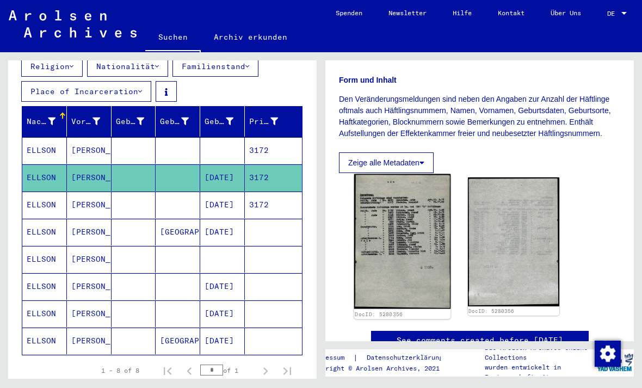
click at [397, 253] on img at bounding box center [402, 241] width 96 height 135
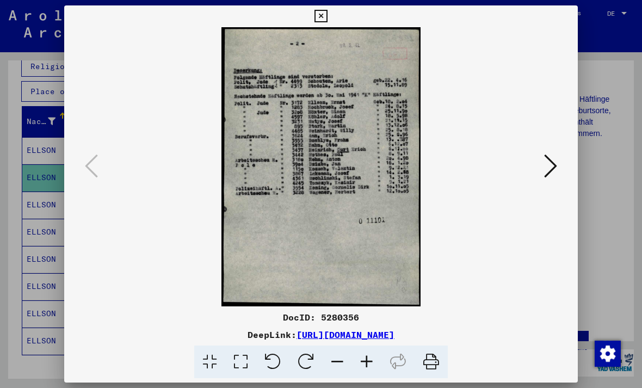
click at [330, 27] on button at bounding box center [320, 16] width 19 height 22
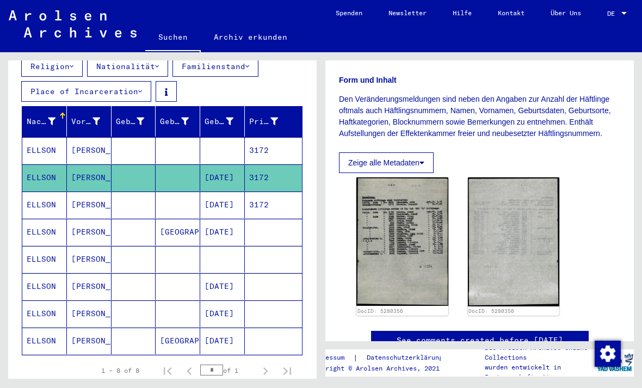
click at [60, 192] on mat-cell "ELLSON" at bounding box center [44, 205] width 45 height 27
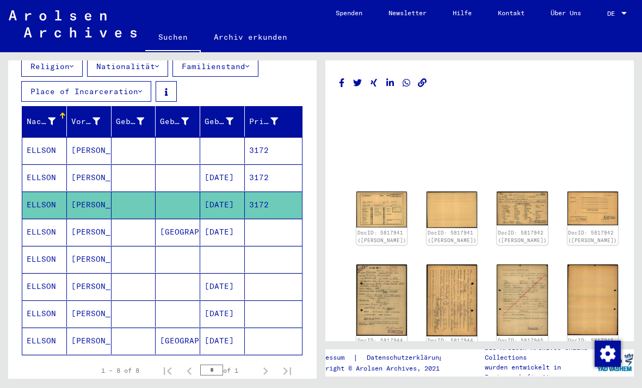
click at [52, 220] on mat-cell "ELLSON" at bounding box center [44, 232] width 45 height 27
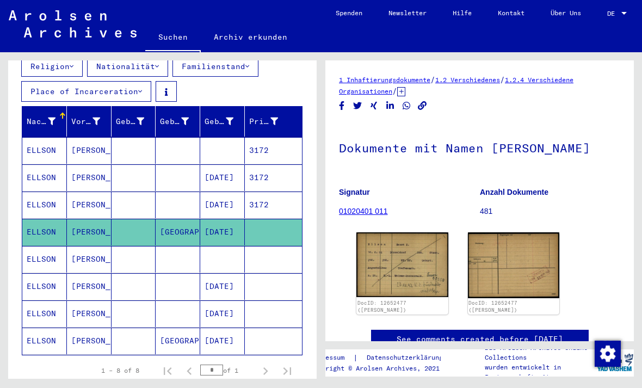
click at [49, 193] on mat-cell "ELLSON" at bounding box center [44, 205] width 45 height 27
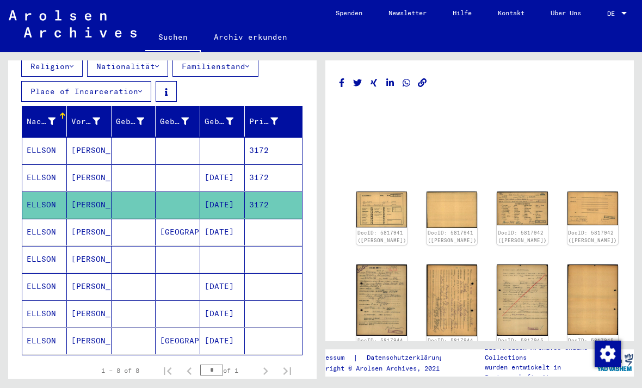
click at [51, 227] on mat-cell "ELLSON" at bounding box center [44, 232] width 45 height 27
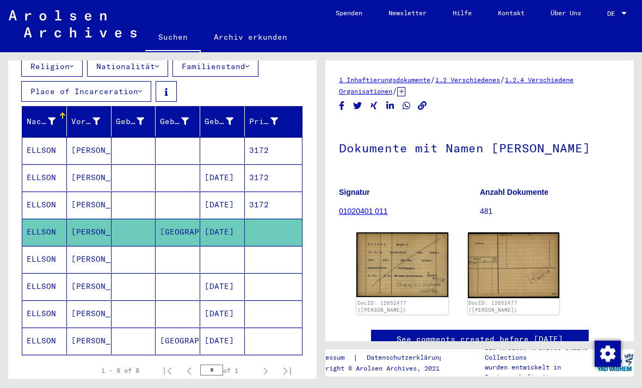
click at [41, 259] on mat-cell "ELLSON" at bounding box center [44, 259] width 45 height 27
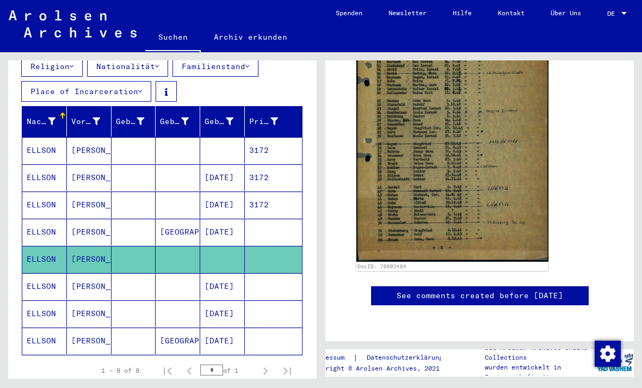
click at [42, 283] on mat-cell "ELLSON" at bounding box center [44, 286] width 45 height 27
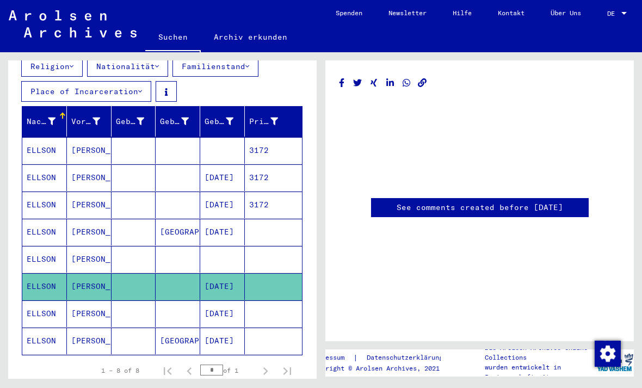
click at [40, 273] on mat-cell "ELLSON" at bounding box center [44, 286] width 45 height 27
click at [46, 300] on mat-cell "ELLSON" at bounding box center [44, 313] width 45 height 27
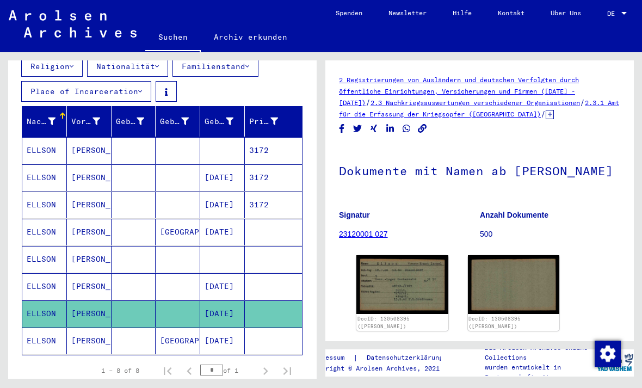
click at [50, 281] on mat-cell "ELLSON" at bounding box center [44, 286] width 45 height 27
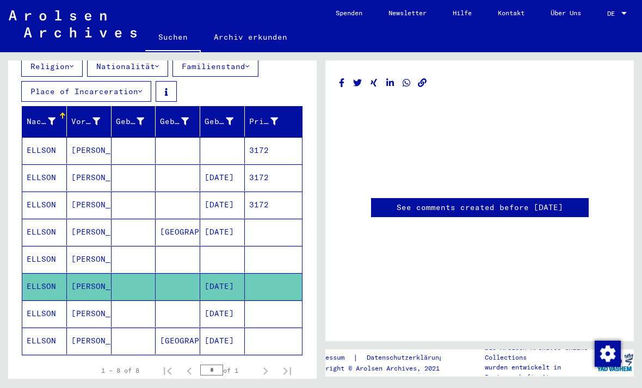
click at [48, 300] on mat-cell "ELLSON" at bounding box center [44, 313] width 45 height 27
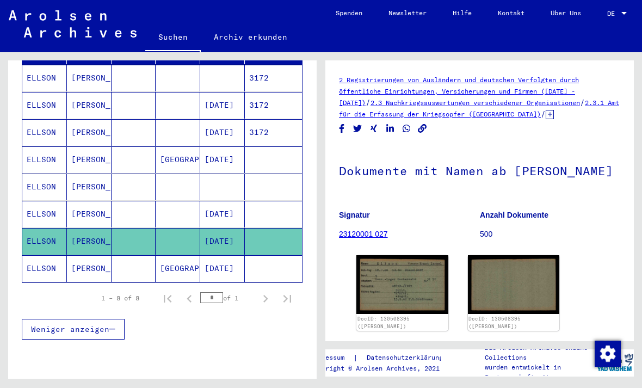
scroll to position [225, 0]
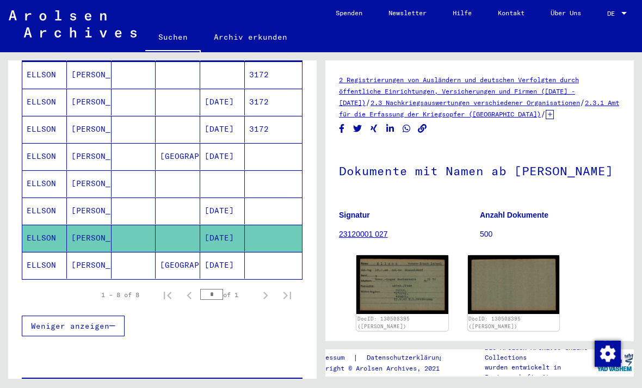
click at [47, 258] on mat-cell "ELLSON" at bounding box center [44, 265] width 45 height 27
